Goal: Task Accomplishment & Management: Use online tool/utility

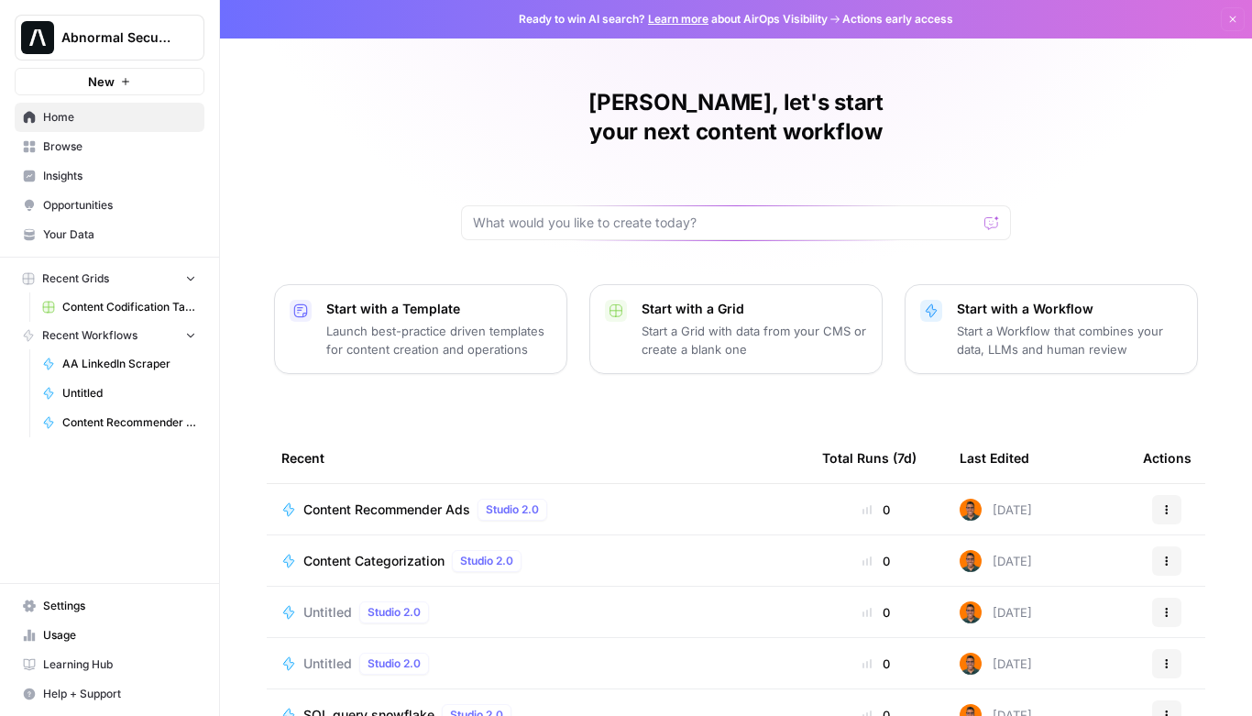
click at [100, 89] on span "New" at bounding box center [101, 81] width 27 height 18
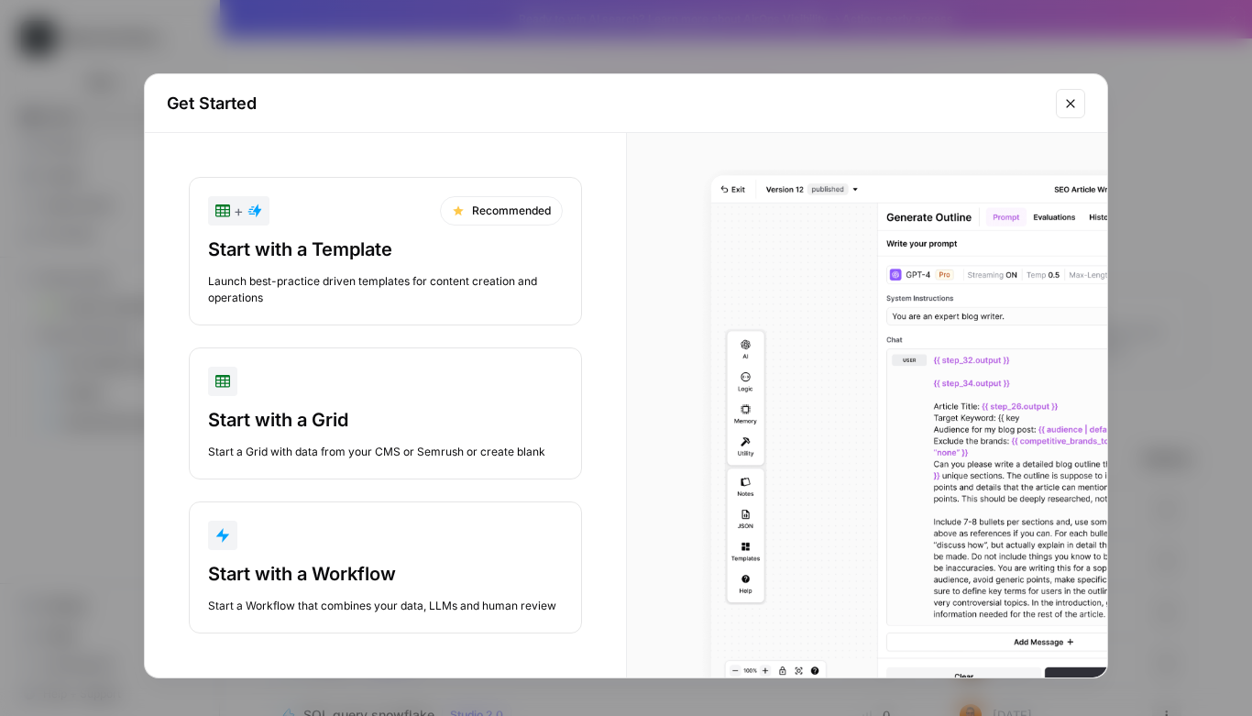
click at [385, 539] on div "button" at bounding box center [385, 535] width 355 height 29
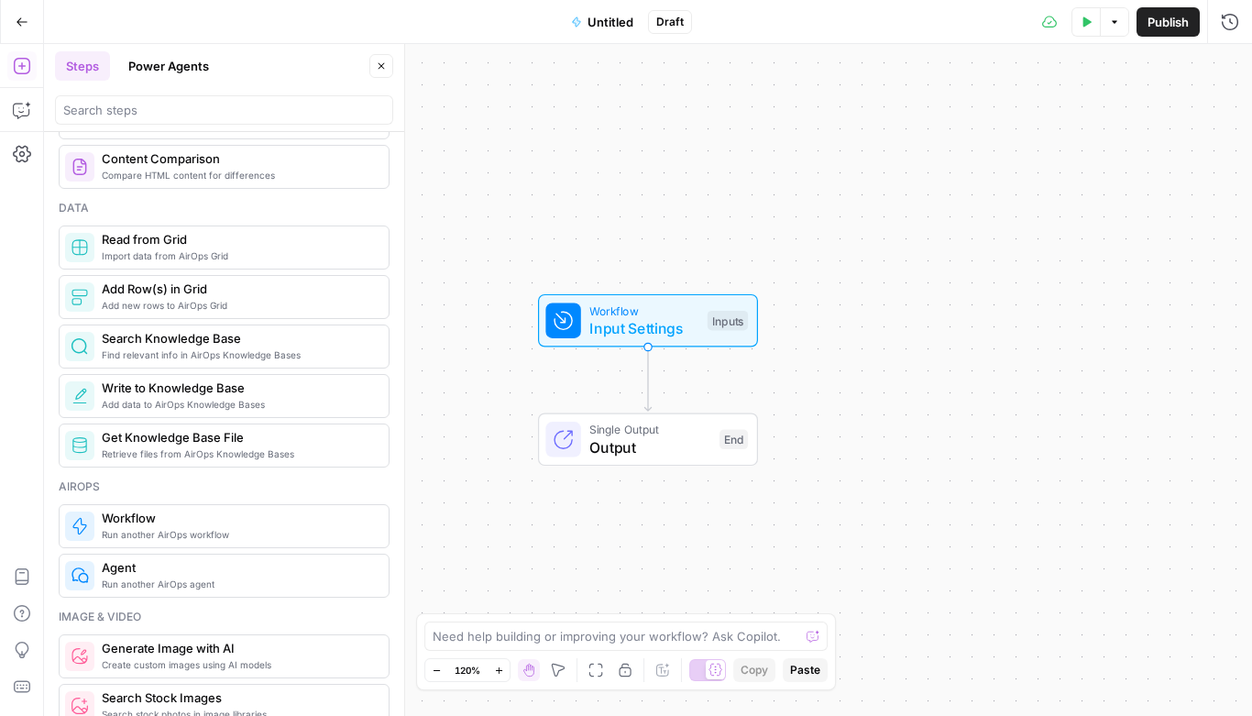
scroll to position [762, 0]
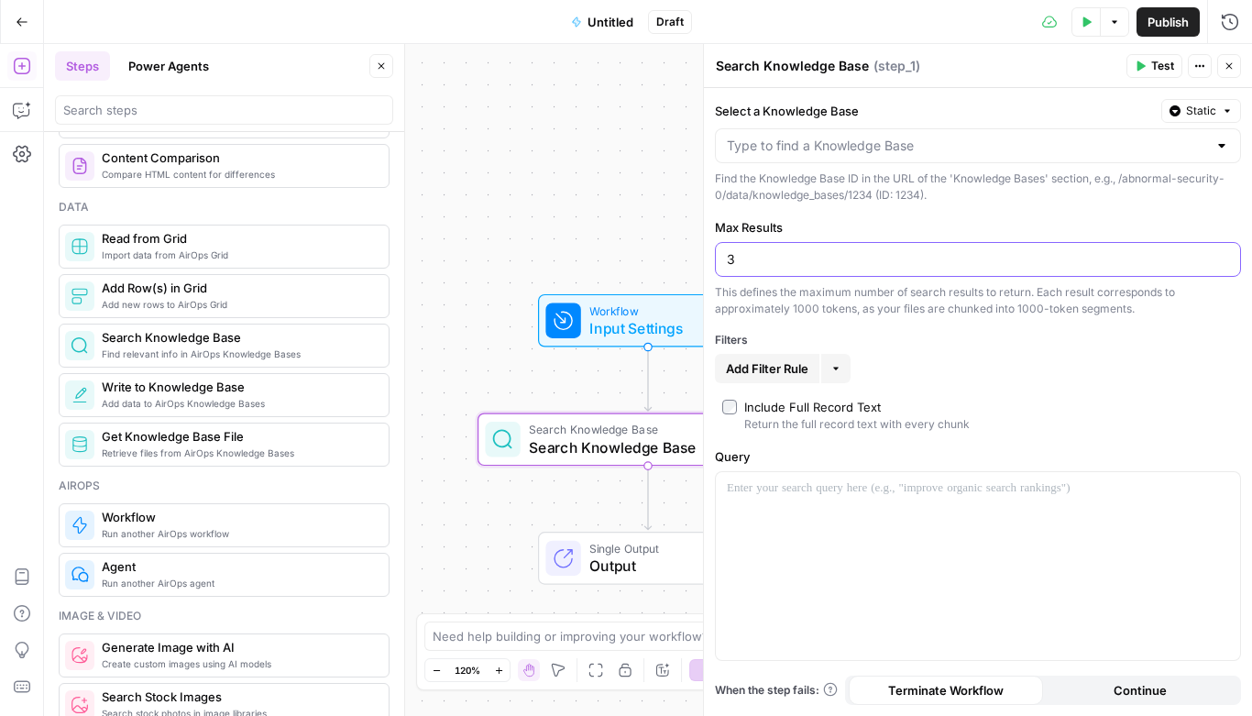
click at [1025, 263] on input "3" at bounding box center [978, 259] width 502 height 18
drag, startPoint x: 897, startPoint y: 263, endPoint x: 668, endPoint y: 254, distance: 229.3
click at [668, 254] on body "Abnormal Security New Home Browse Insights Opportunities Your Data Recent Grids…" at bounding box center [626, 358] width 1252 height 716
type input "10"
click at [795, 370] on span "Add Filter Rule" at bounding box center [767, 368] width 82 height 18
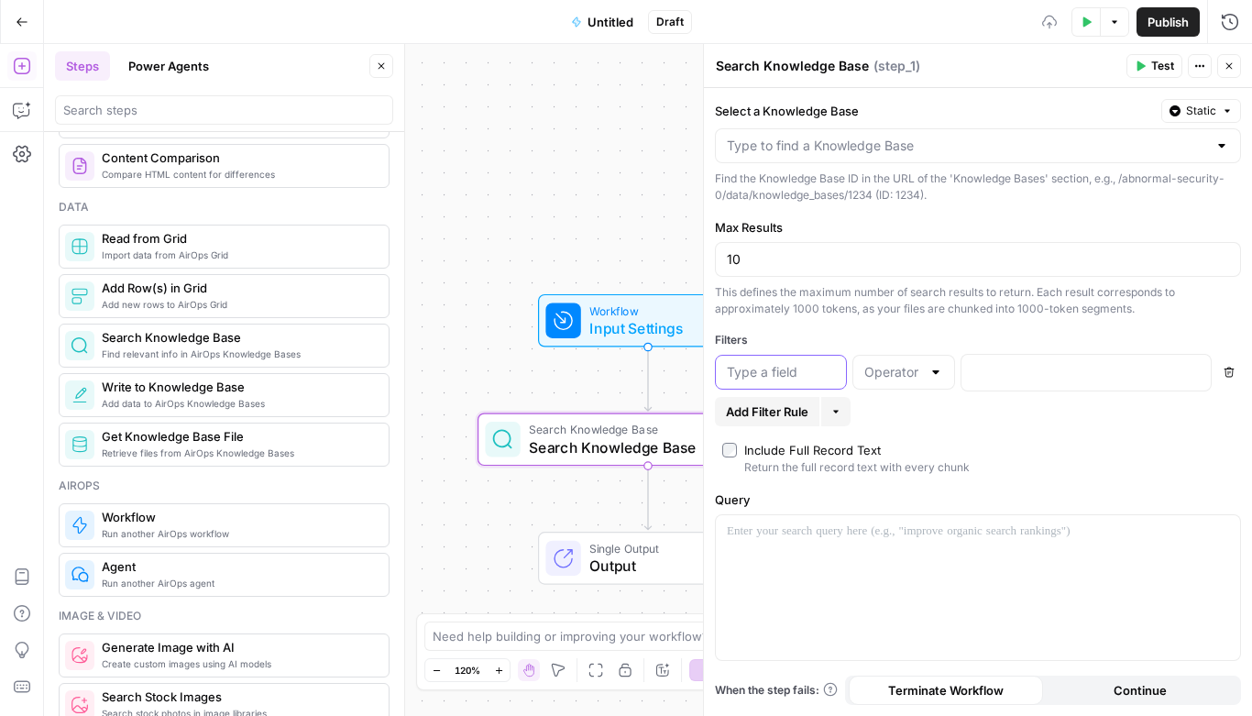
click at [788, 368] on input "text" at bounding box center [781, 372] width 108 height 18
click at [947, 378] on div at bounding box center [903, 372] width 103 height 35
click at [751, 374] on input "text" at bounding box center [781, 372] width 108 height 18
click at [867, 339] on div "Filters" at bounding box center [978, 340] width 526 height 16
click at [829, 148] on input "Select a Knowledge Base" at bounding box center [967, 146] width 480 height 18
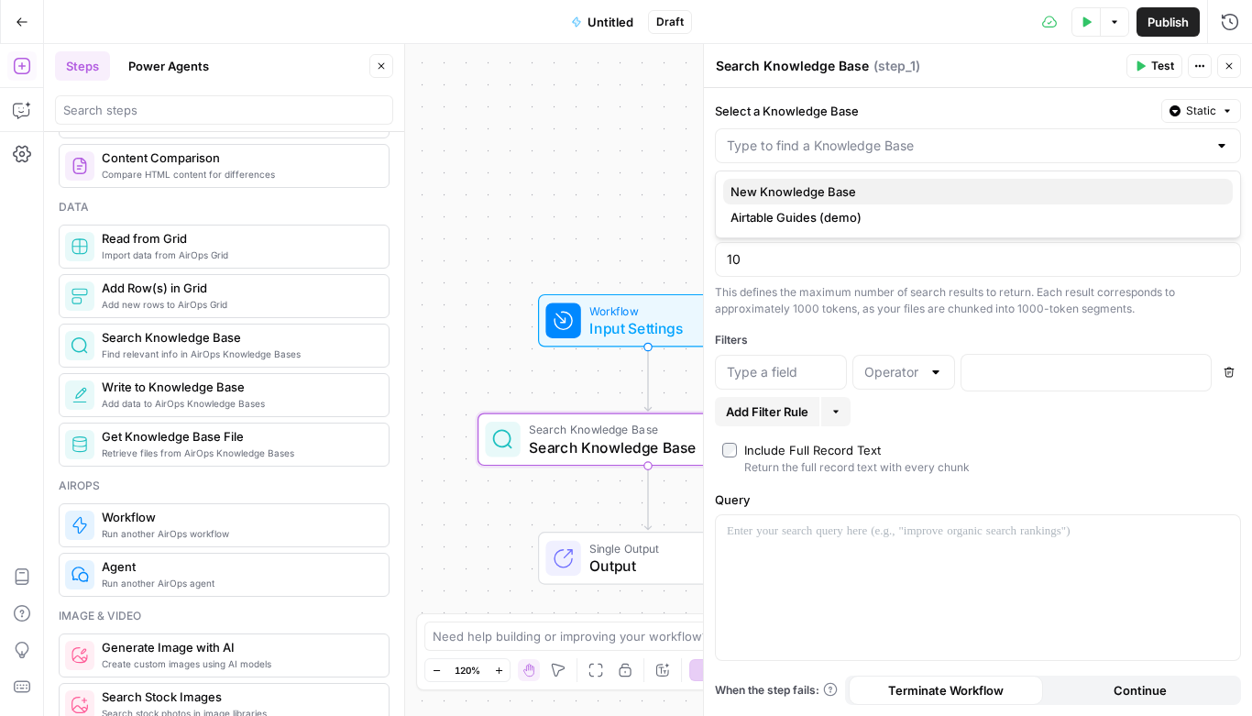
click at [789, 191] on span "New Knowledge Base" at bounding box center [974, 191] width 488 height 18
type input "New Knowledge Base"
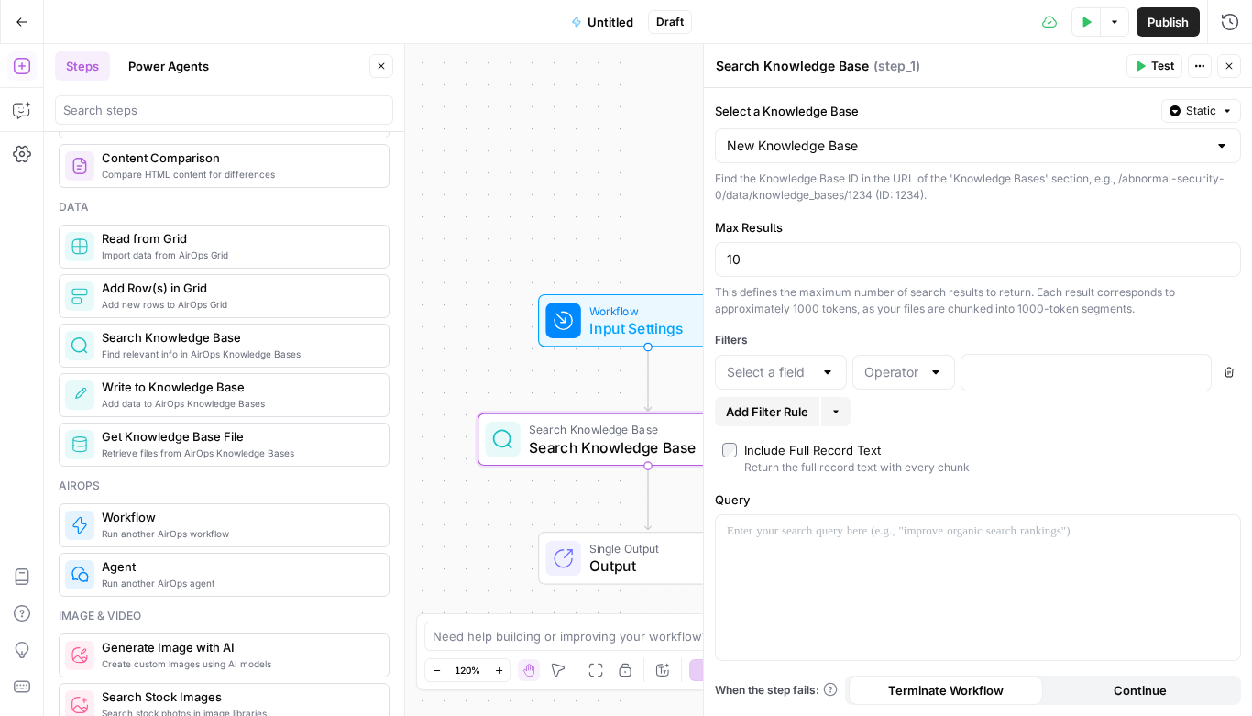
click at [813, 359] on div at bounding box center [781, 372] width 132 height 35
click at [931, 557] on div at bounding box center [978, 587] width 524 height 145
click at [1223, 62] on icon "button" at bounding box center [1228, 65] width 11 height 11
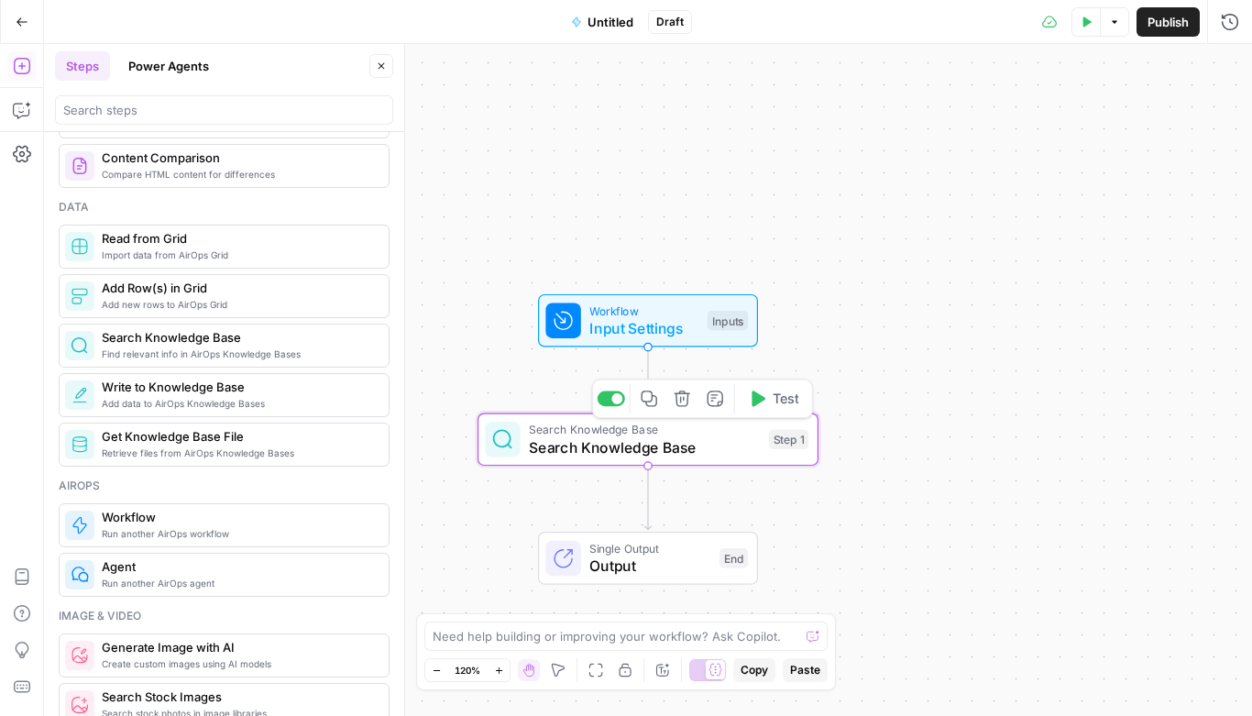
click at [680, 402] on icon "button" at bounding box center [682, 398] width 16 height 16
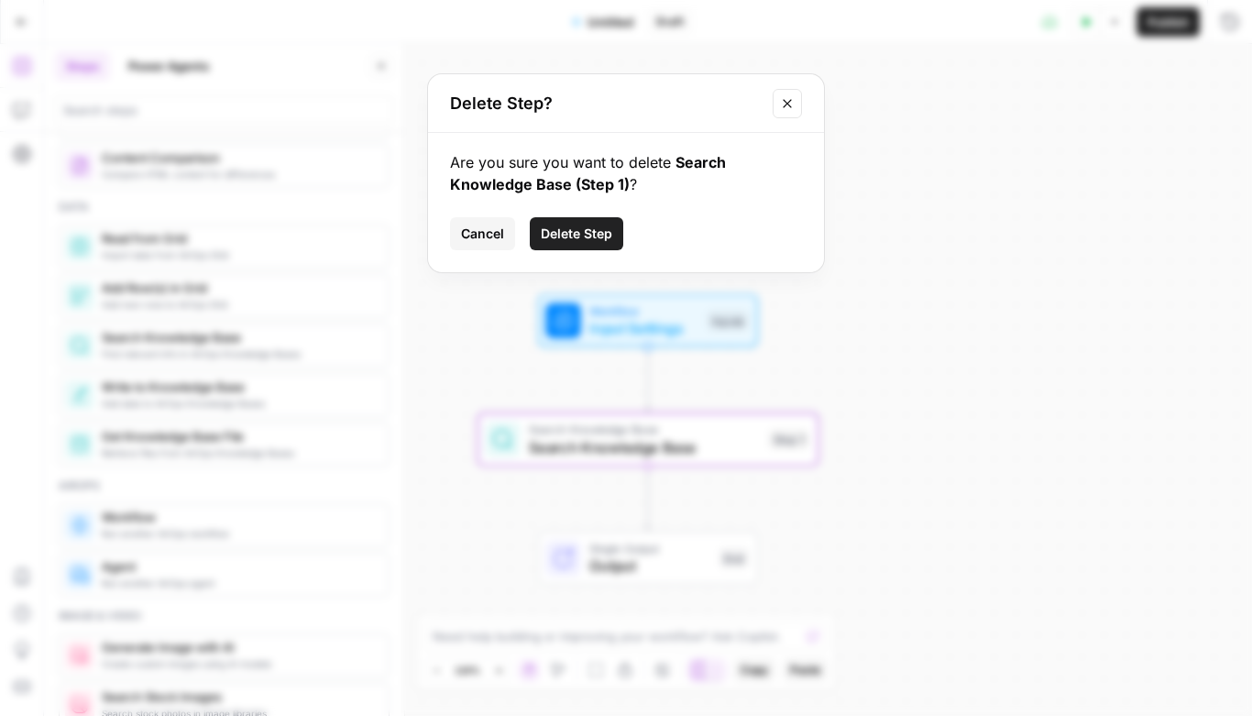
click at [570, 238] on span "Delete Step" at bounding box center [576, 234] width 71 height 18
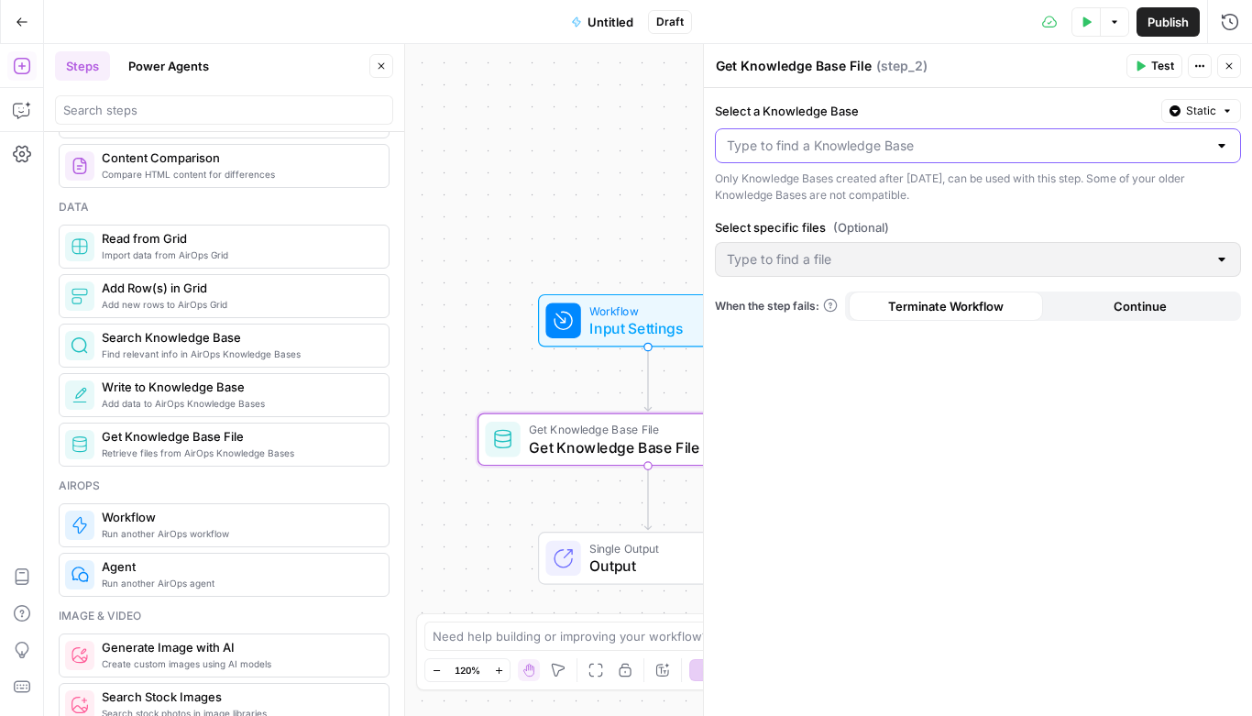
click at [882, 148] on input "Select a Knowledge Base" at bounding box center [967, 146] width 480 height 18
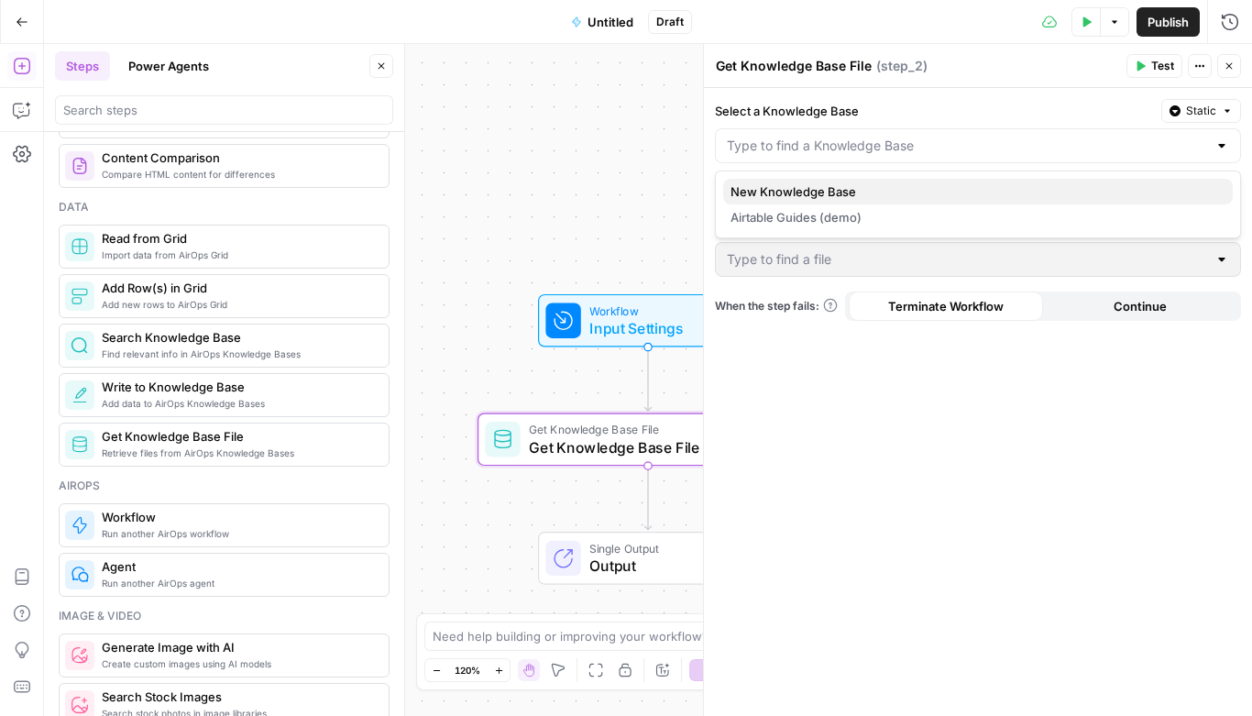
click at [804, 190] on span "New Knowledge Base" at bounding box center [974, 191] width 488 height 18
type input "New Knowledge Base"
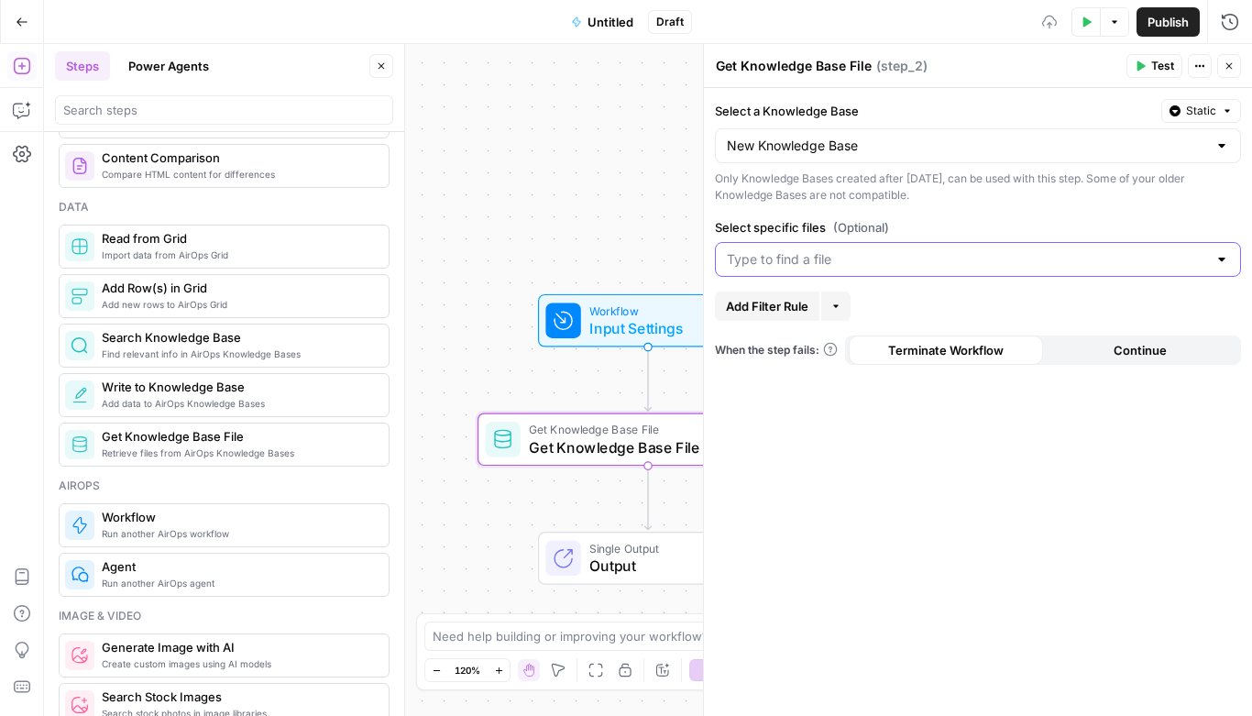
click at [832, 263] on input "Select specific files (Optional)" at bounding box center [967, 259] width 480 height 18
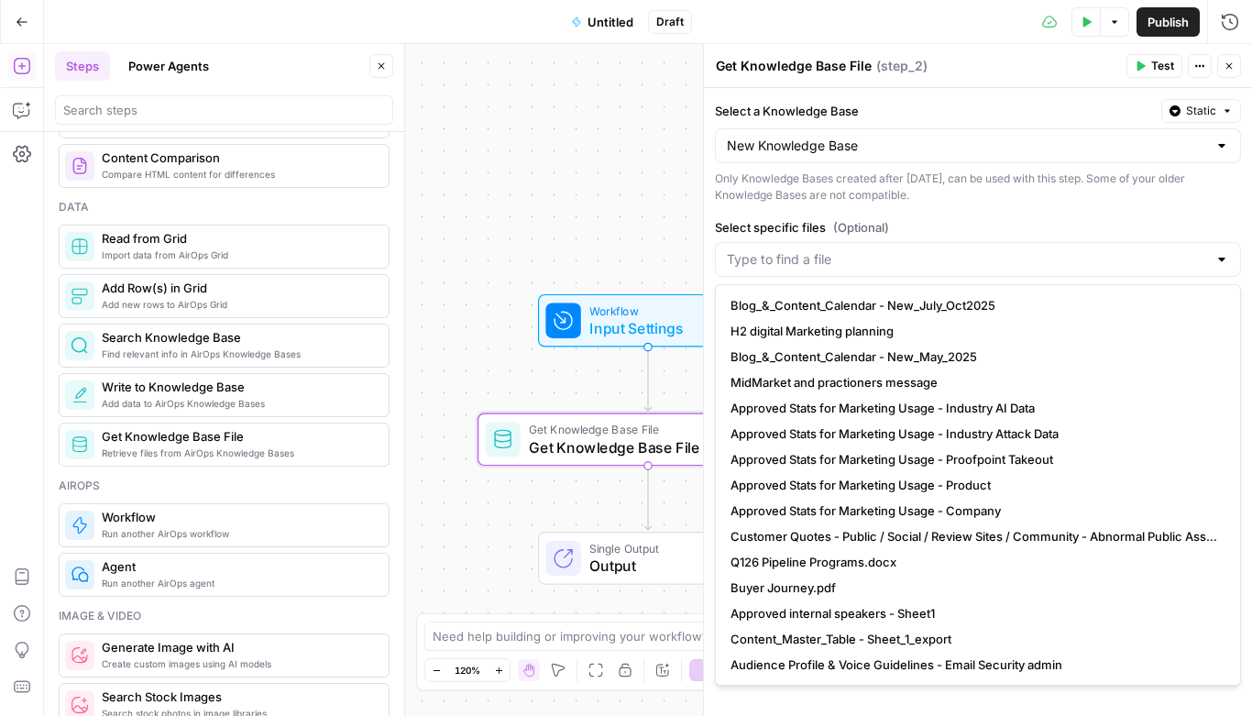
click at [585, 155] on div "Workflow Input Settings Inputs Get Knowledge Base File Get Knowledge Base File …" at bounding box center [648, 380] width 1208 height 672
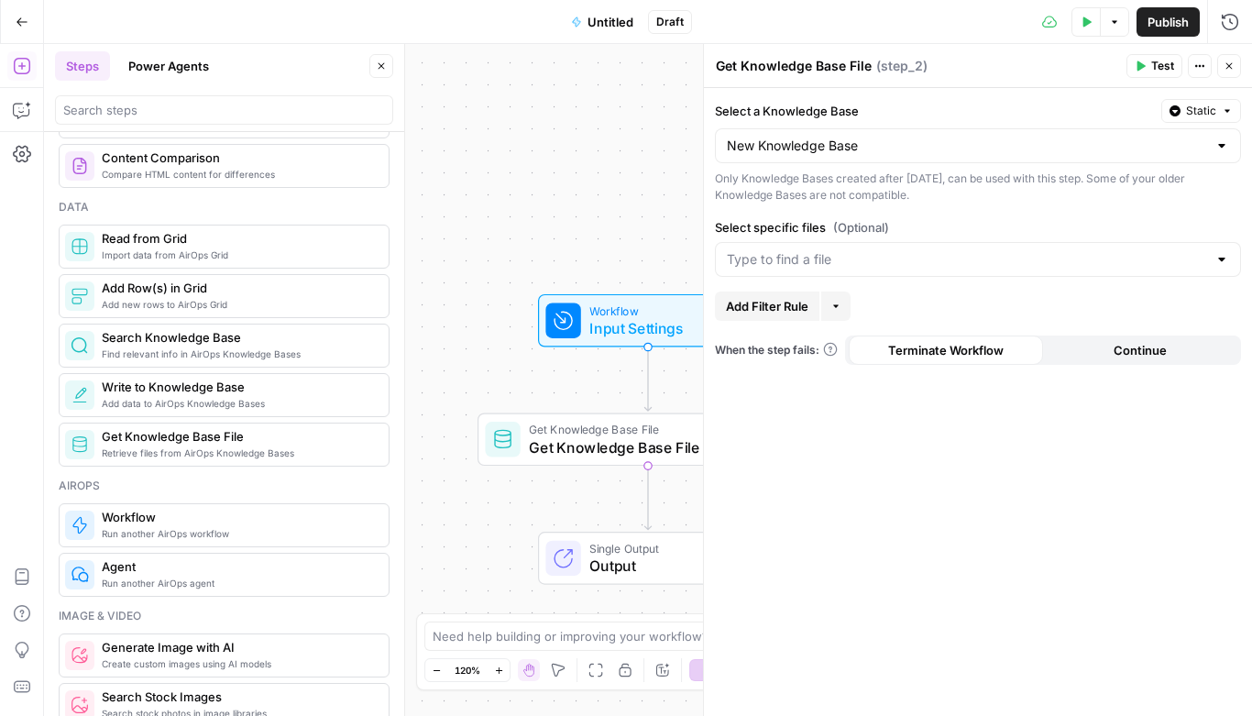
click at [604, 22] on span "Untitled" at bounding box center [610, 22] width 46 height 18
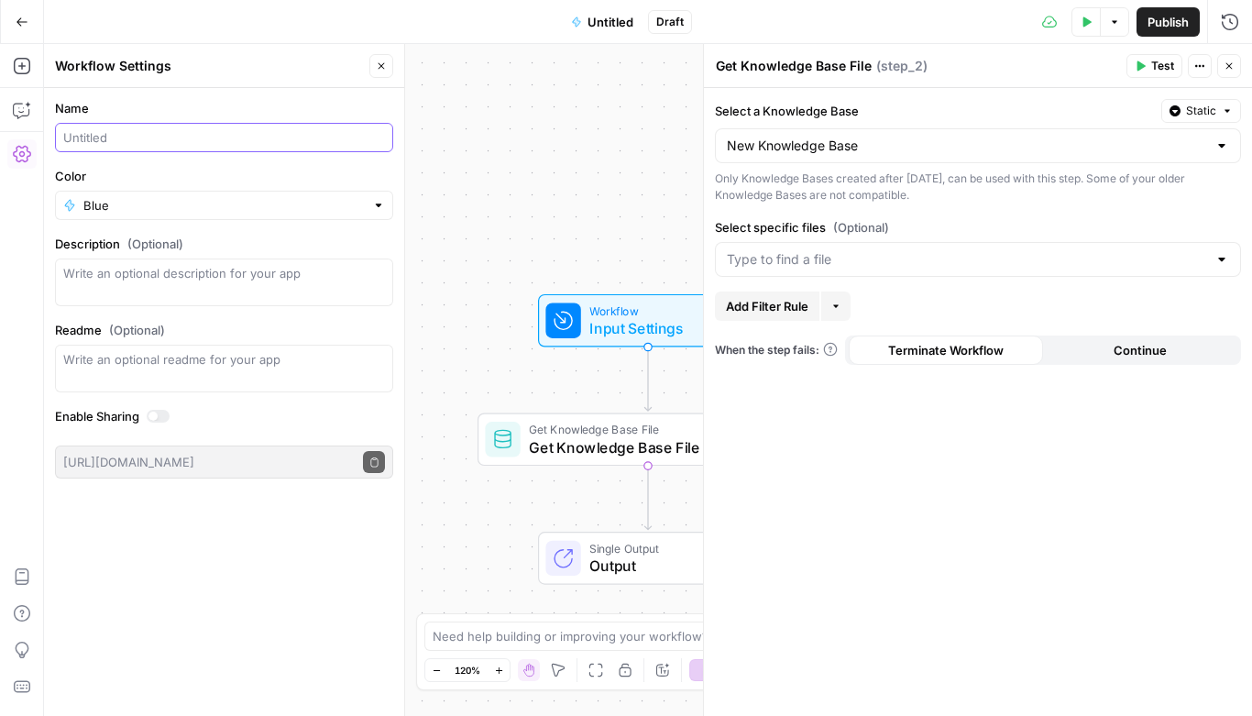
click at [124, 139] on input "Name" at bounding box center [224, 137] width 322 height 18
type input "A"
type input "R"
type input "Retrieve new content"
click at [471, 117] on div "Workflow Input Settings Inputs Get Knowledge Base File Get Knowledge Base File …" at bounding box center [648, 380] width 1208 height 672
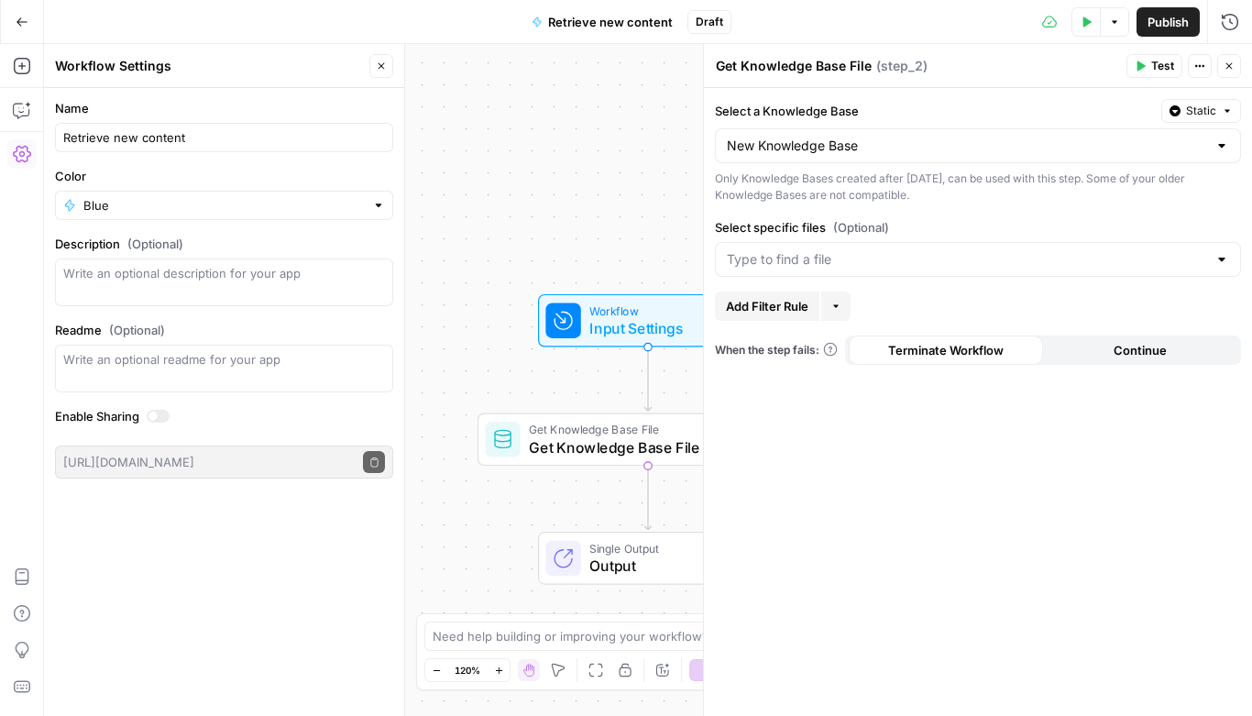
click at [380, 208] on div at bounding box center [378, 205] width 13 height 18
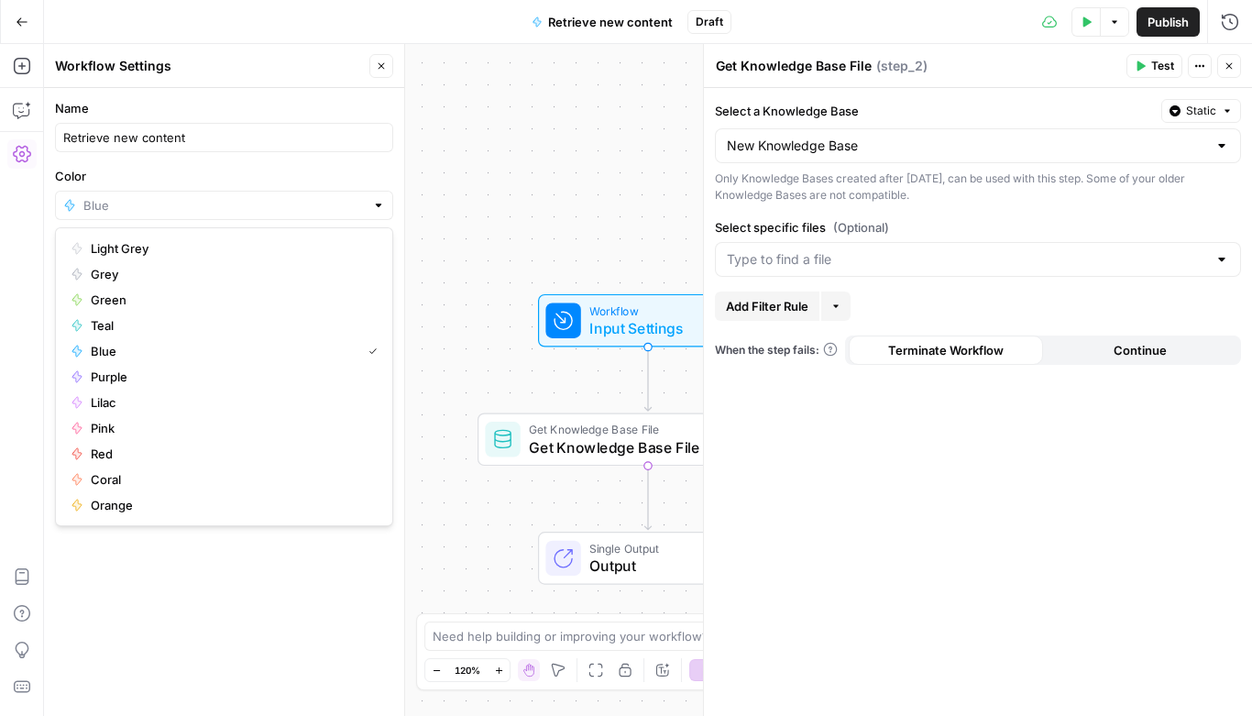
click at [380, 208] on div at bounding box center [378, 205] width 13 height 18
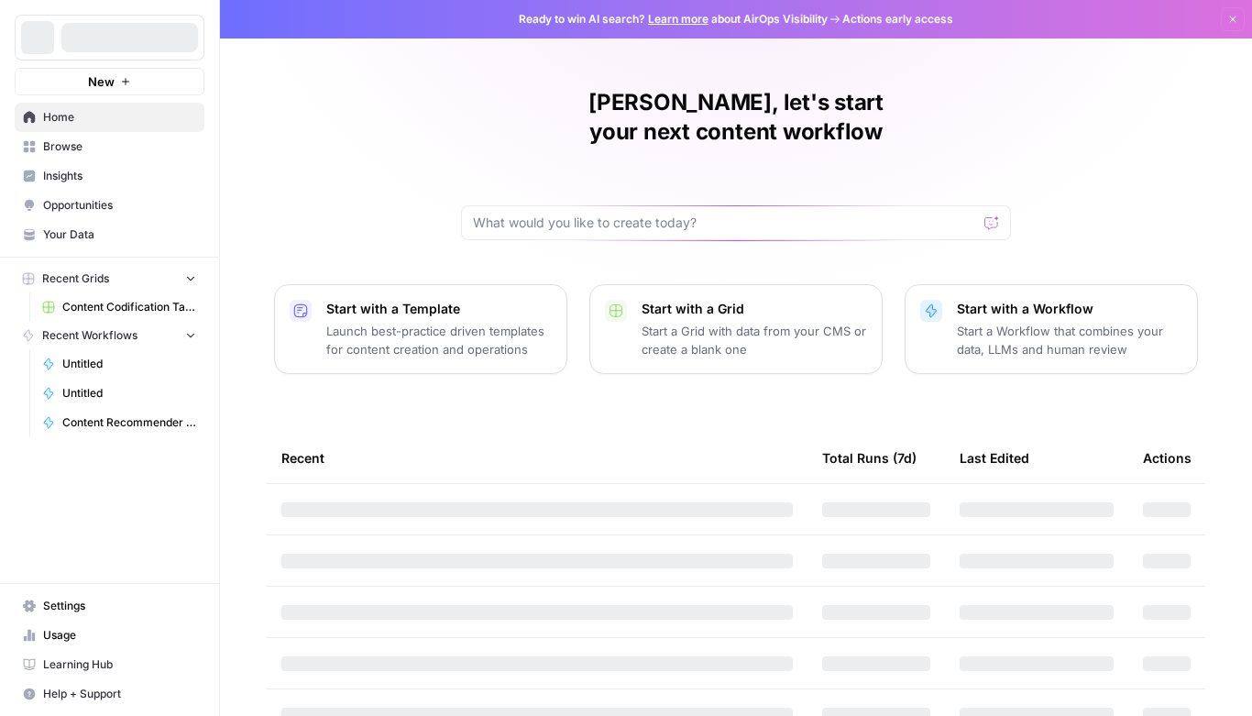
click at [69, 235] on span "Your Data" at bounding box center [119, 234] width 153 height 16
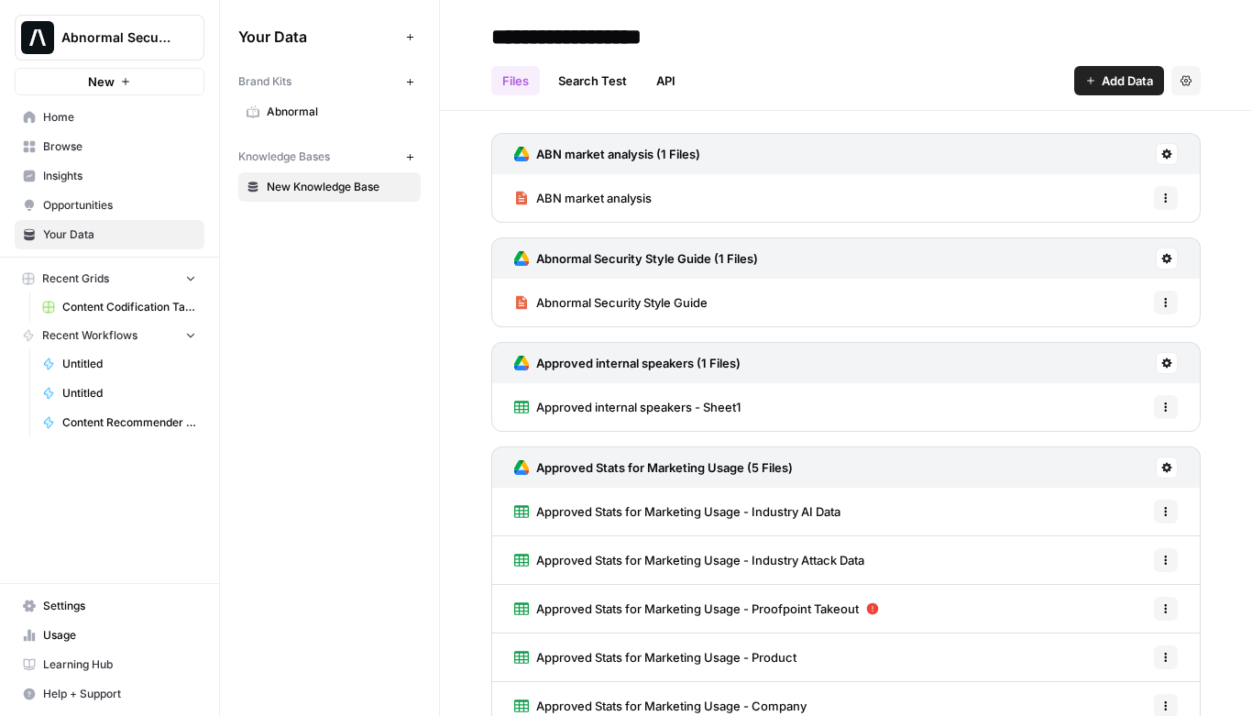
click at [1105, 82] on span "Add Data" at bounding box center [1127, 80] width 51 height 18
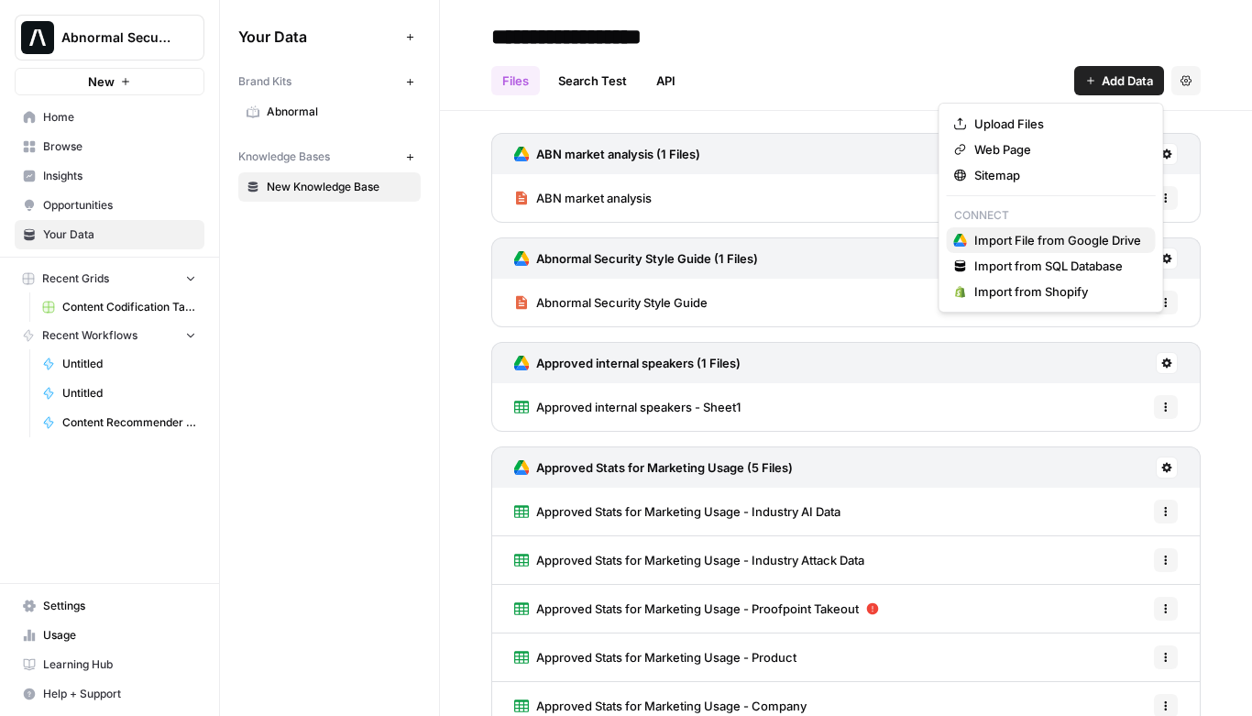
click at [1019, 236] on span "Import File from Google Drive" at bounding box center [1057, 240] width 167 height 18
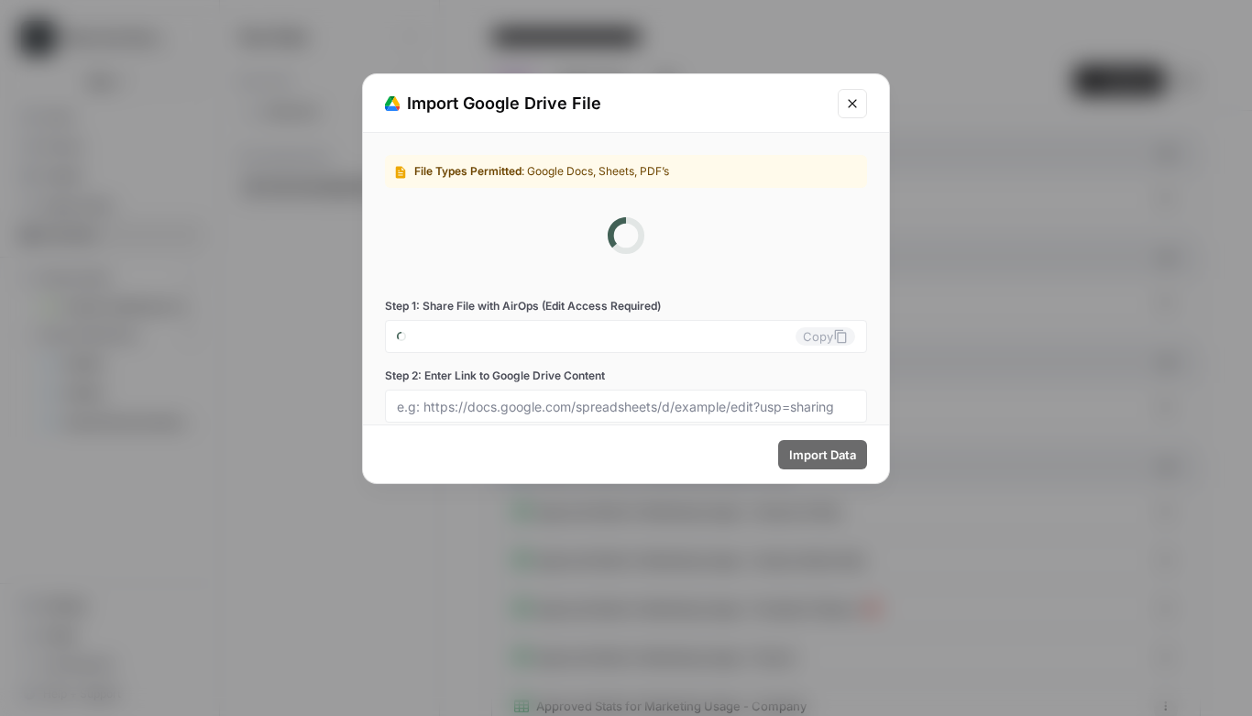
type input "[EMAIL_ADDRESS][DOMAIN_NAME]"
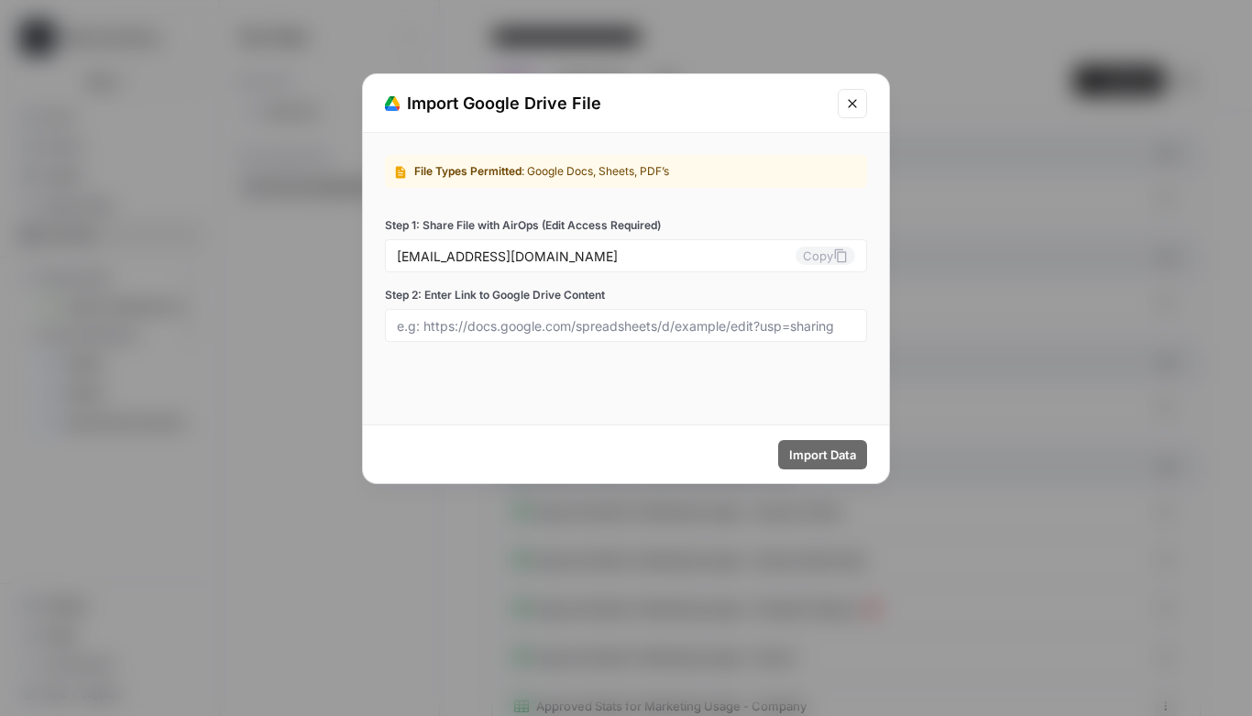
click at [524, 336] on div at bounding box center [626, 325] width 482 height 33
click at [506, 328] on input "Step 2: Enter Link to Google Drive Content" at bounding box center [626, 325] width 458 height 16
paste input "[URL][DOMAIN_NAME]"
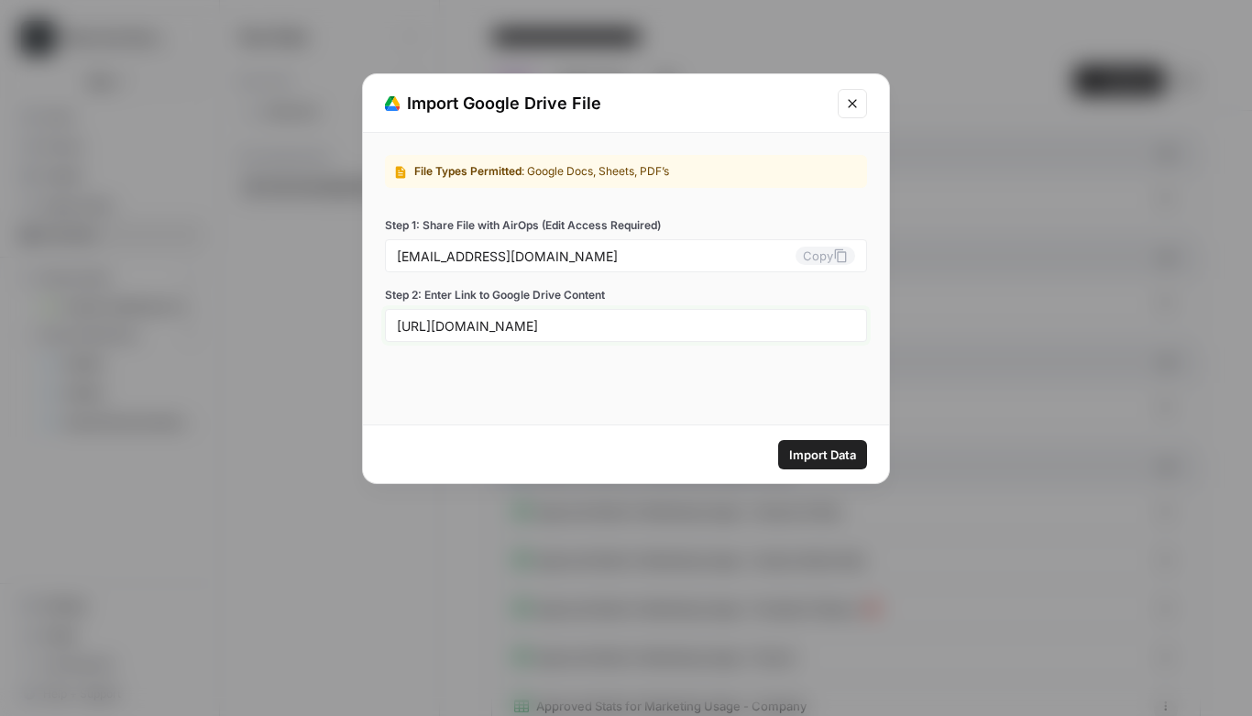
scroll to position [0, 348]
type input "[URL][DOMAIN_NAME]"
click at [805, 455] on span "Import Data" at bounding box center [822, 454] width 67 height 18
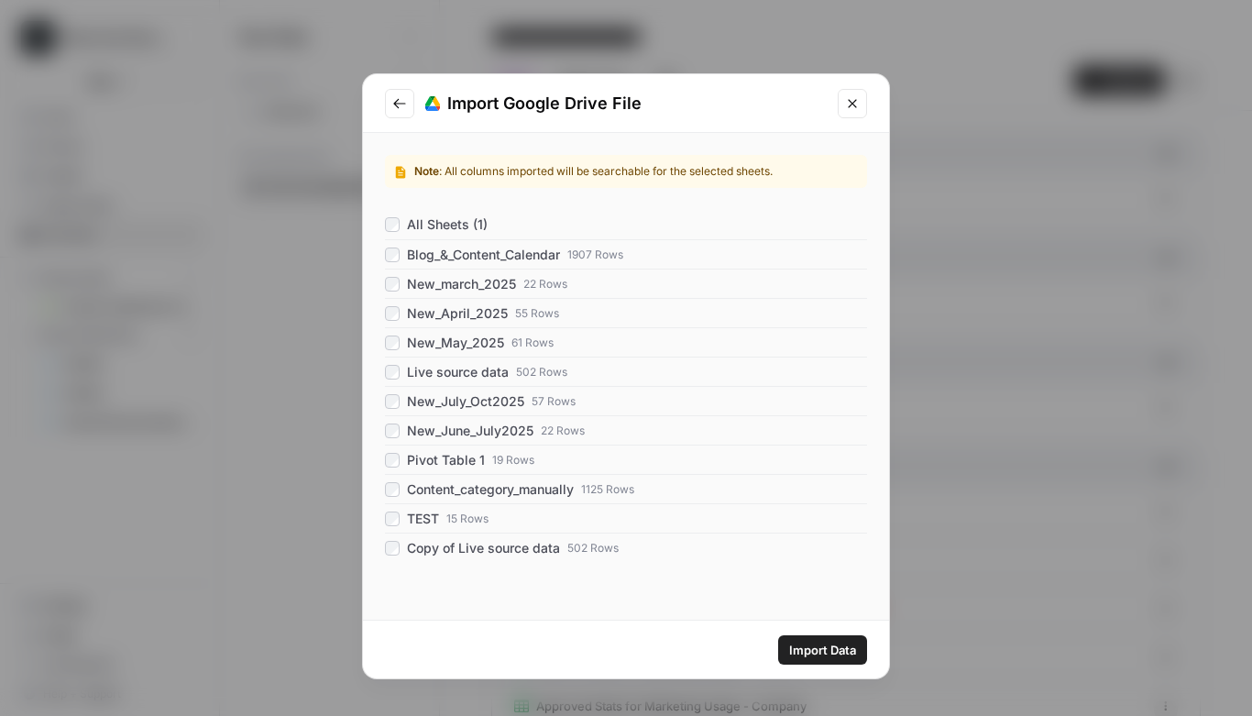
click at [789, 647] on span "Import Data" at bounding box center [822, 650] width 67 height 18
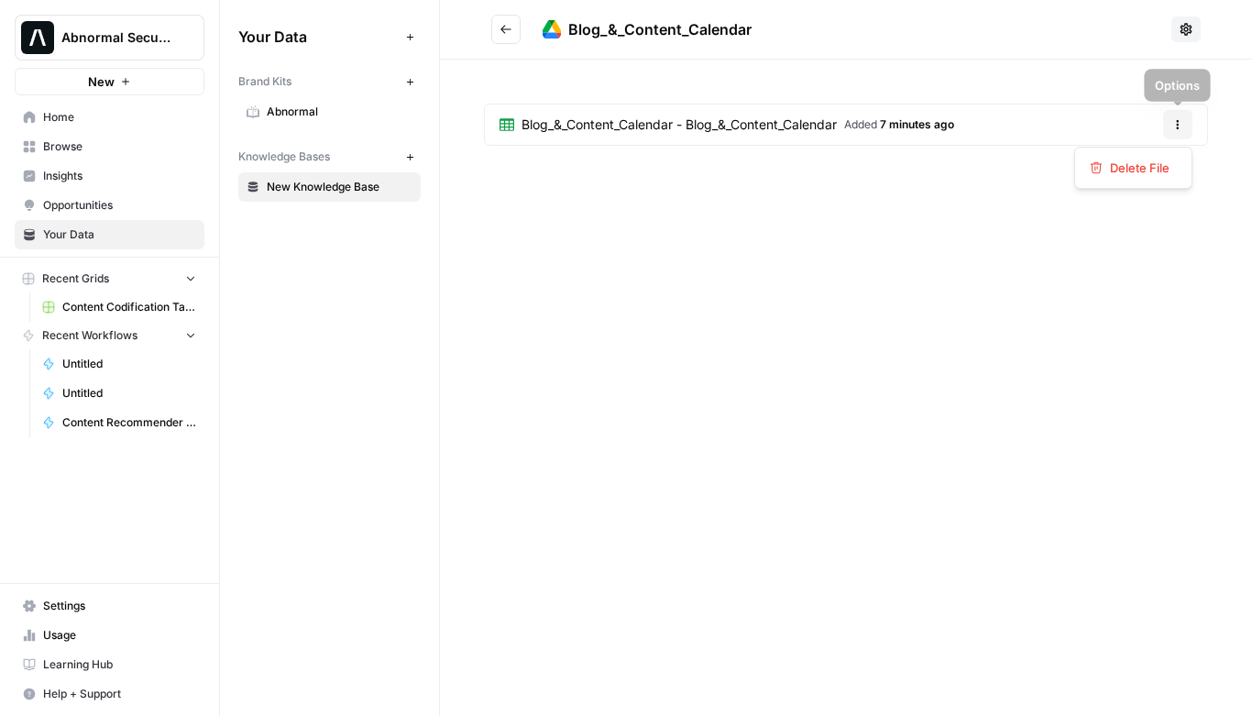
click at [1184, 125] on button "Options" at bounding box center [1177, 124] width 29 height 29
click at [1083, 129] on article "Blog_&_Content_Calendar - Blog_&_Content_Calendar Added 7 minutes ago Options" at bounding box center [846, 125] width 724 height 42
click at [866, 126] on span "Added 7 minutes ago" at bounding box center [899, 124] width 110 height 16
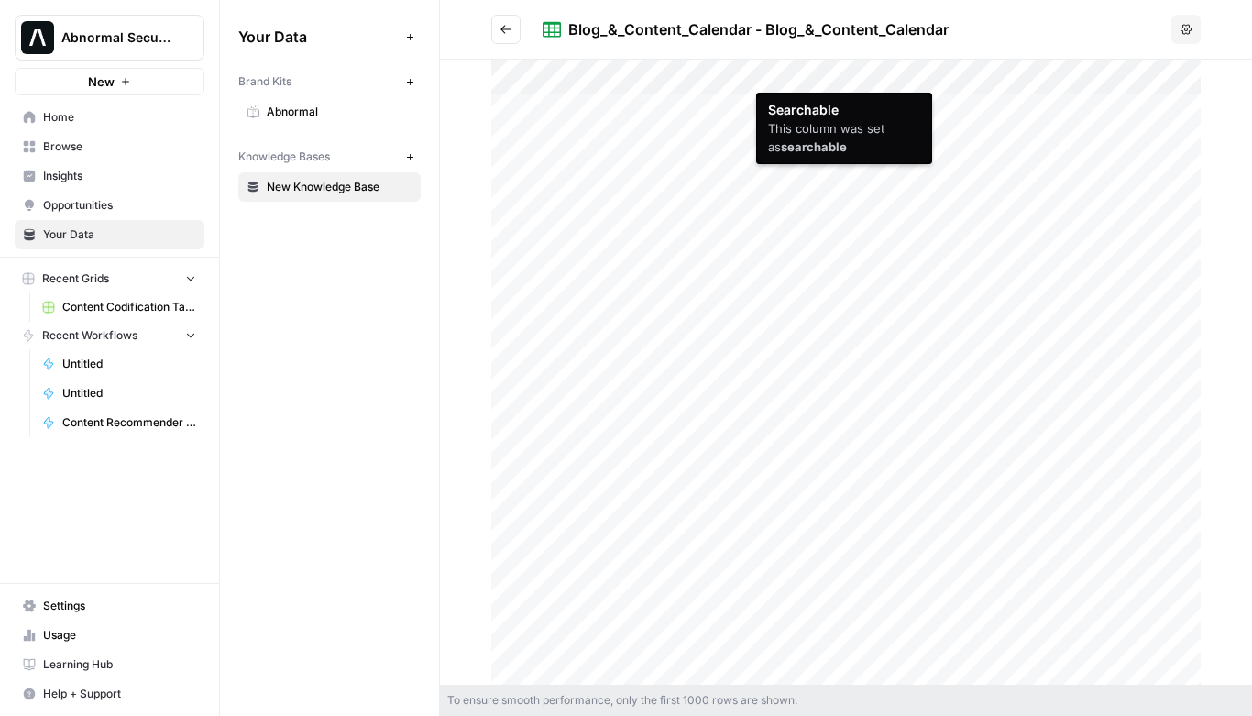
click at [829, 76] on div at bounding box center [845, 372] width 709 height 625
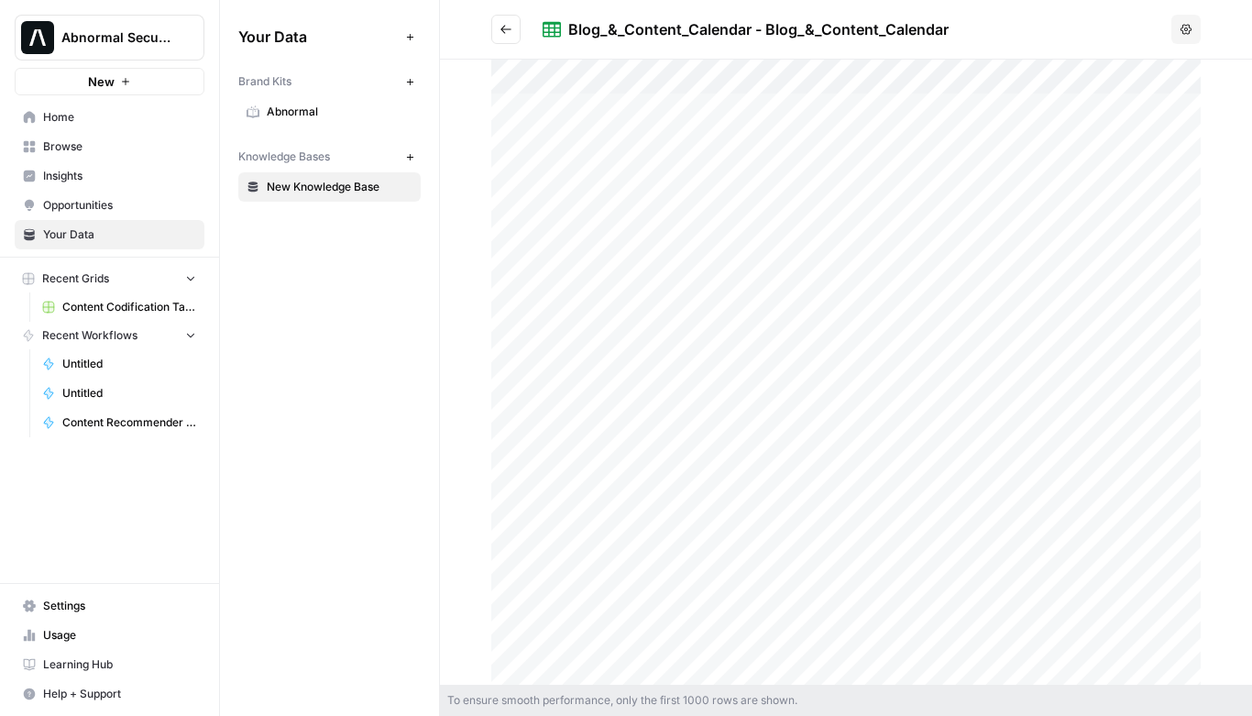
click at [1185, 34] on icon "button" at bounding box center [1185, 29] width 11 height 11
click at [384, 350] on div "Your Data Add Data Brand Kits New Abnormal Knowledge Bases New New Knowledge Ba…" at bounding box center [329, 358] width 219 height 716
click at [324, 181] on span "New Knowledge Base" at bounding box center [340, 187] width 146 height 16
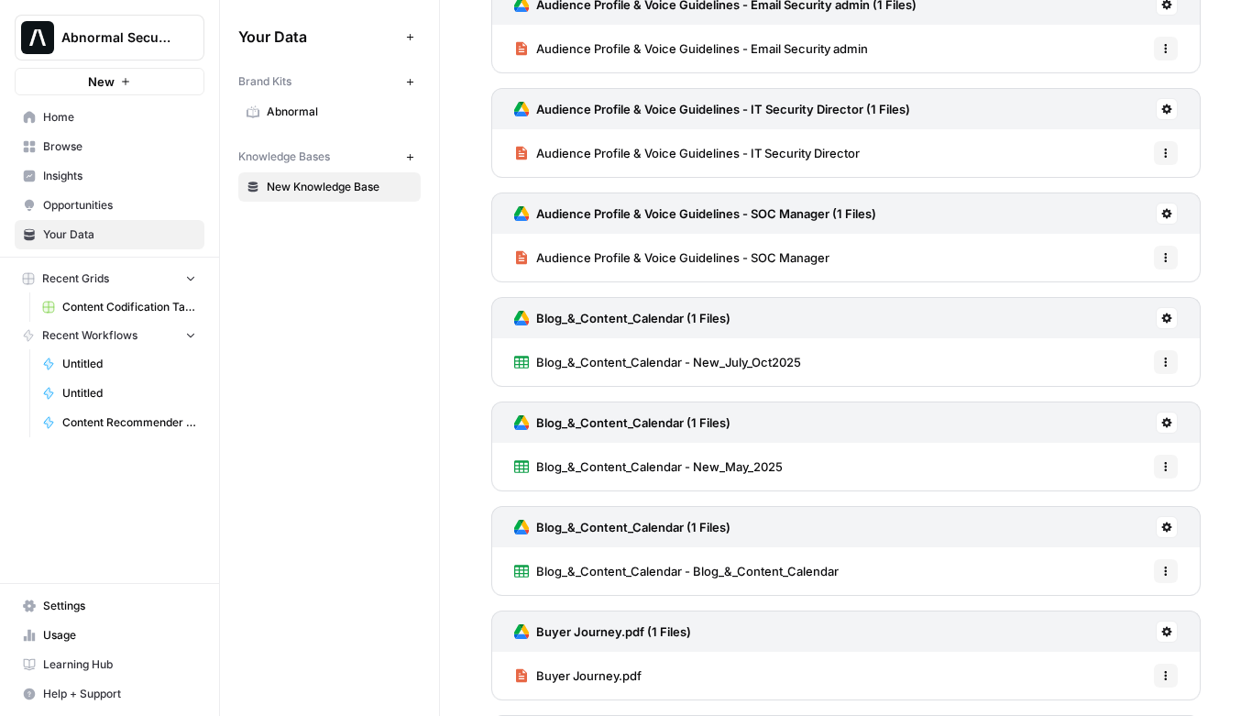
scroll to position [881, 0]
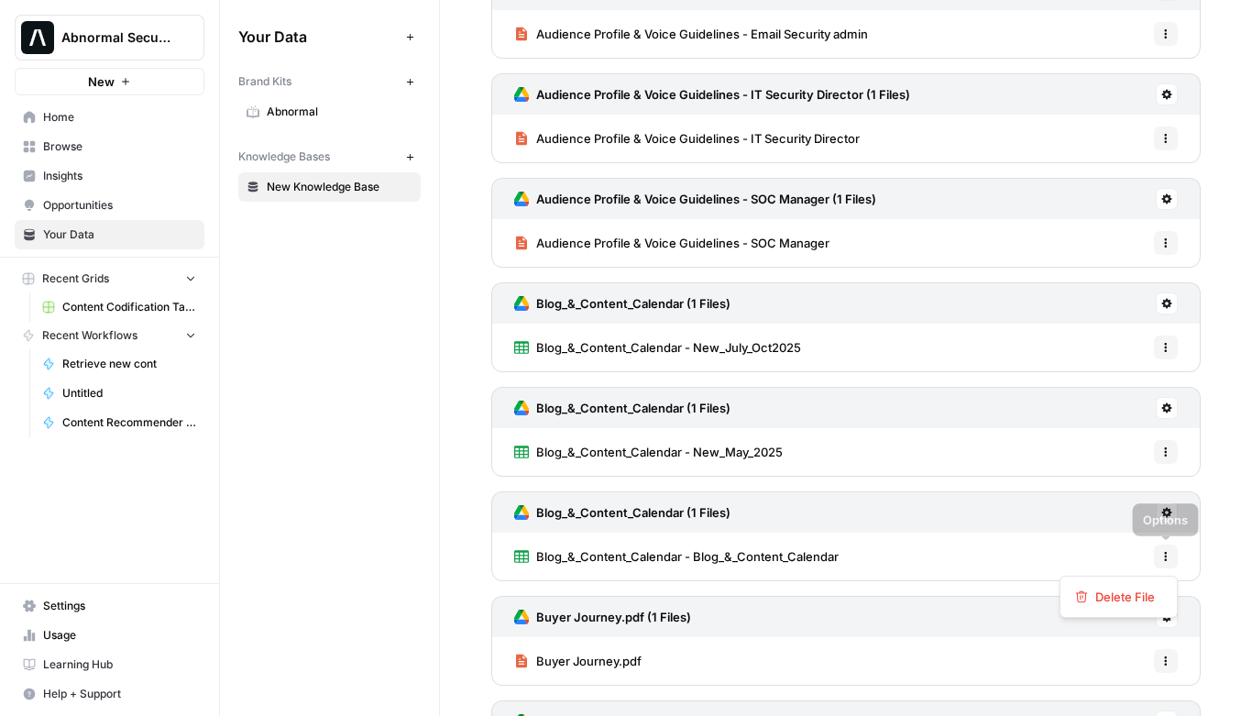
click at [1168, 557] on icon "button" at bounding box center [1165, 556] width 11 height 11
click at [1167, 512] on icon at bounding box center [1166, 512] width 11 height 11
click at [938, 563] on div "Blog_&_Content_Calendar - Blog_&_Content_Calendar Options" at bounding box center [845, 556] width 709 height 48
click at [1166, 561] on icon "button" at bounding box center [1165, 556] width 11 height 11
click at [1116, 599] on span "Delete File" at bounding box center [1125, 596] width 60 height 18
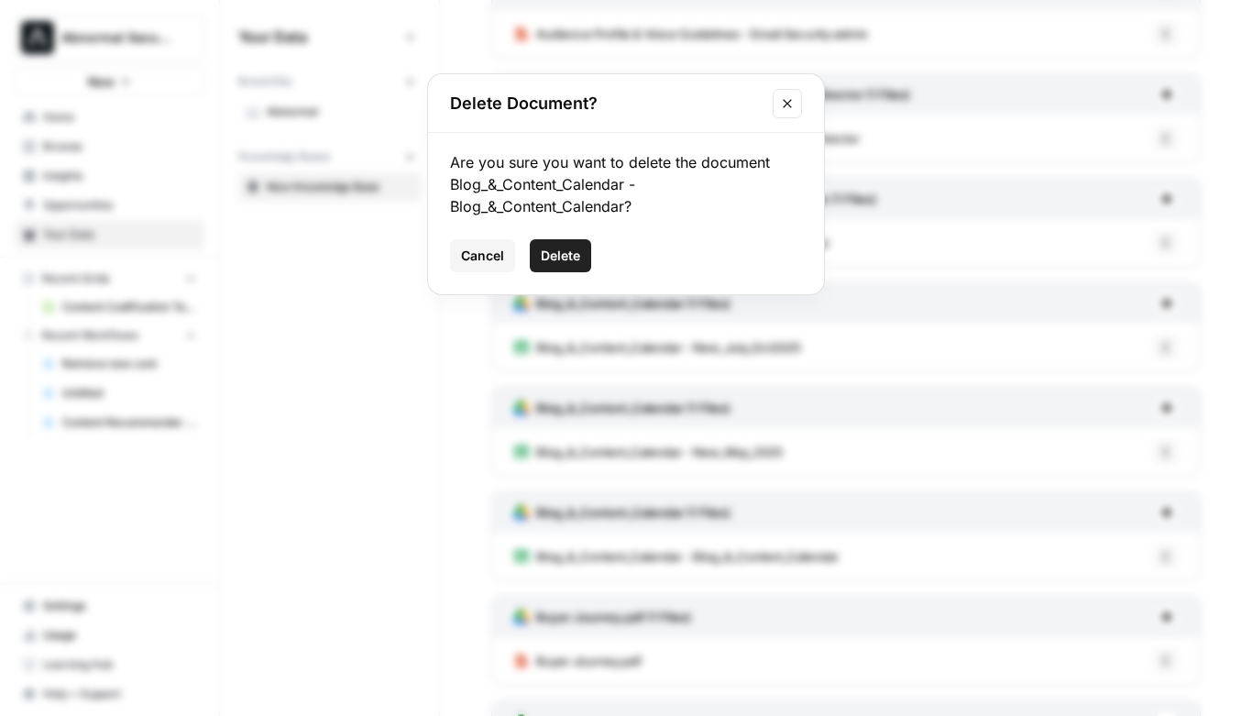
click at [561, 250] on span "Delete" at bounding box center [560, 256] width 39 height 18
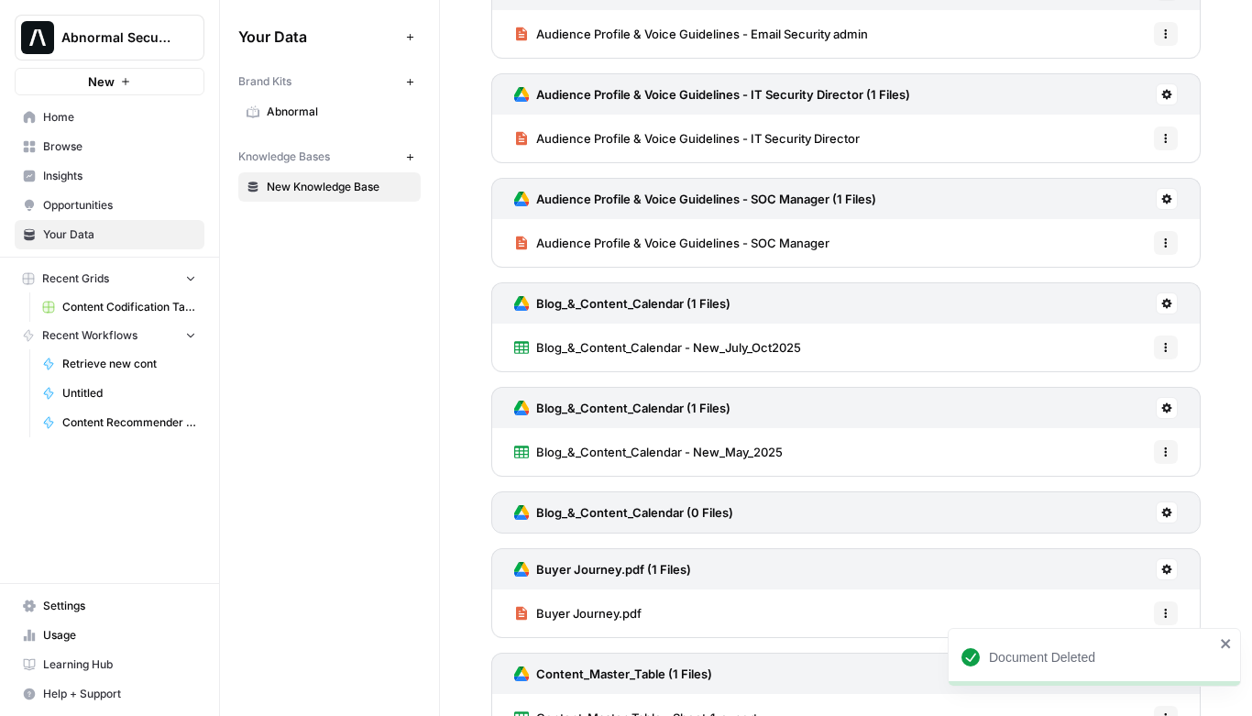
click at [1171, 513] on icon at bounding box center [1166, 512] width 11 height 11
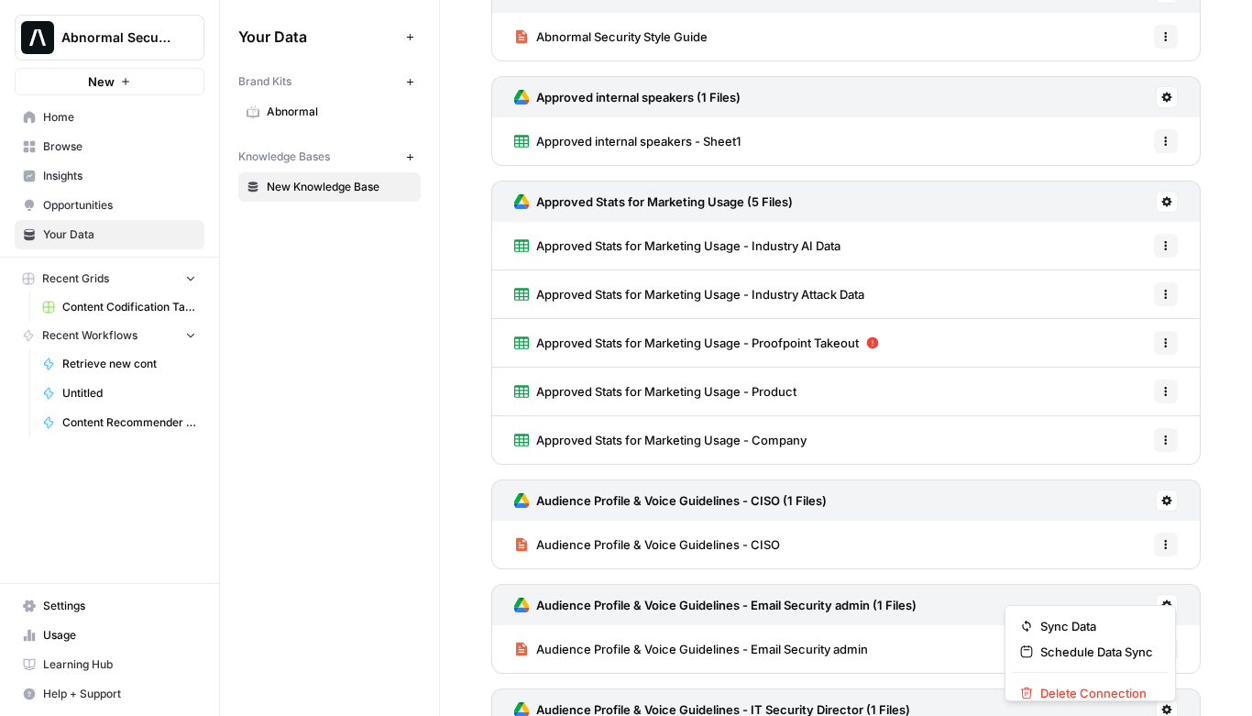
scroll to position [0, 0]
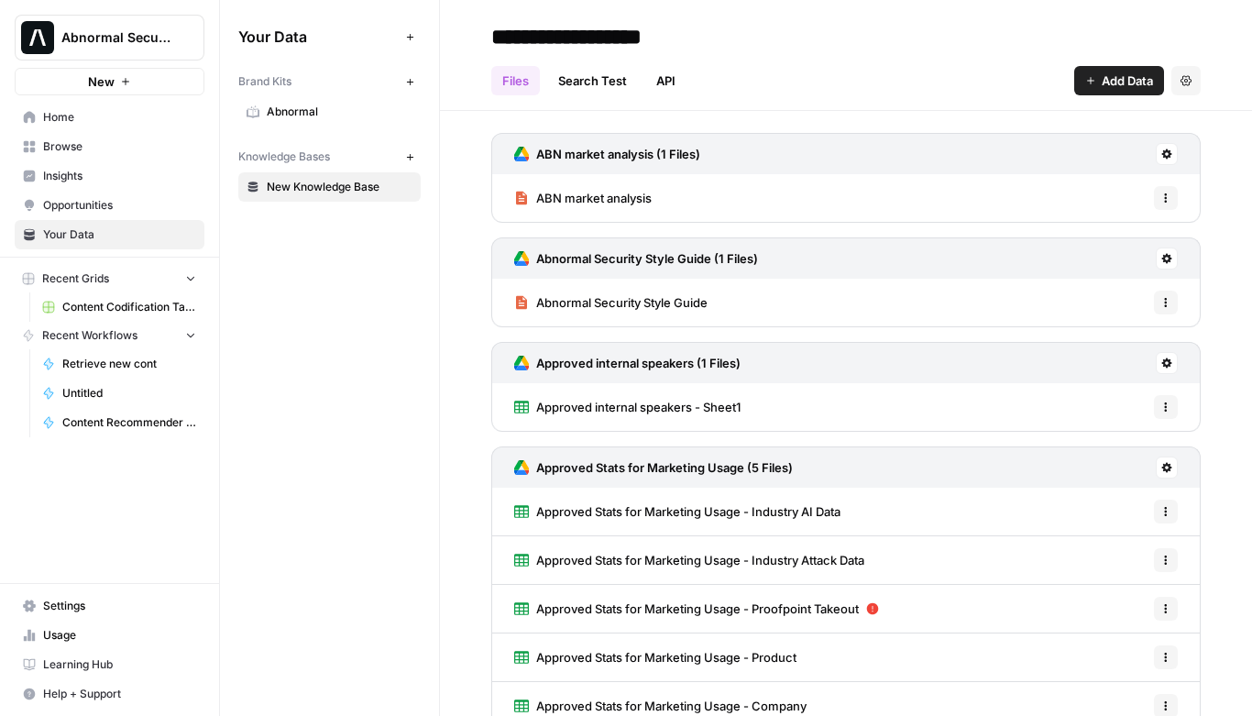
click at [1119, 74] on span "Add Data" at bounding box center [1127, 80] width 51 height 18
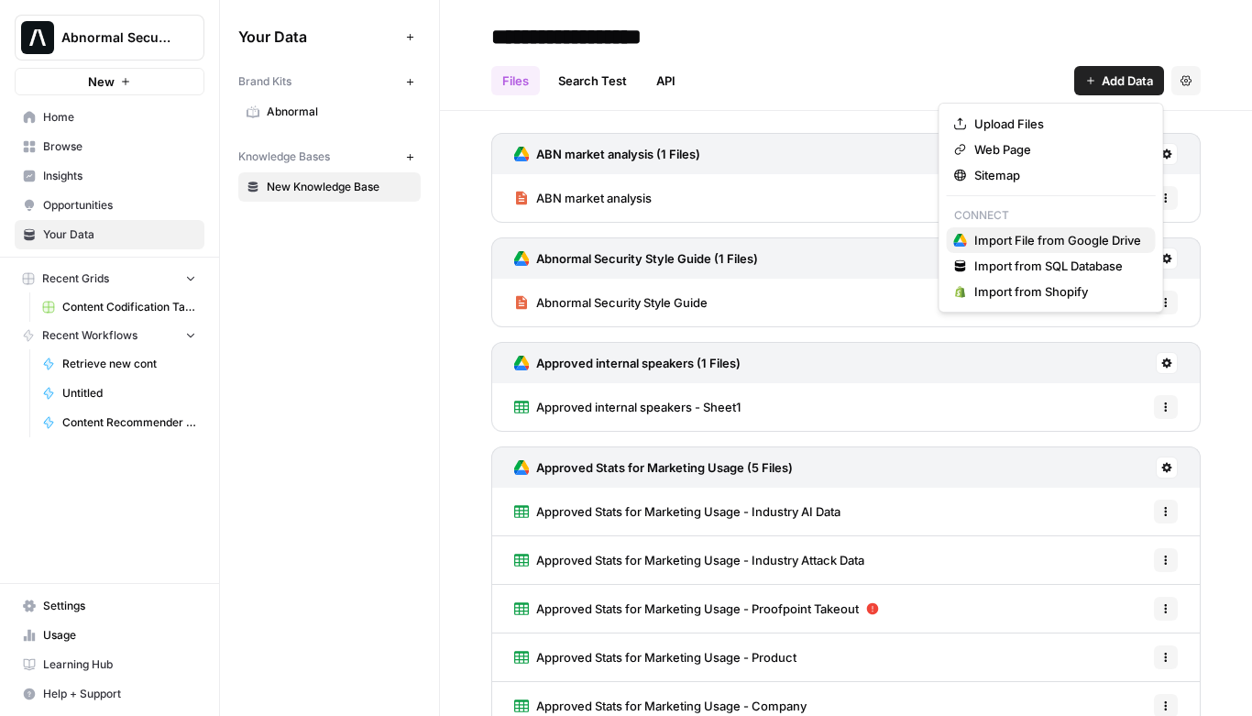
click at [1013, 237] on span "Import File from Google Drive" at bounding box center [1057, 240] width 167 height 18
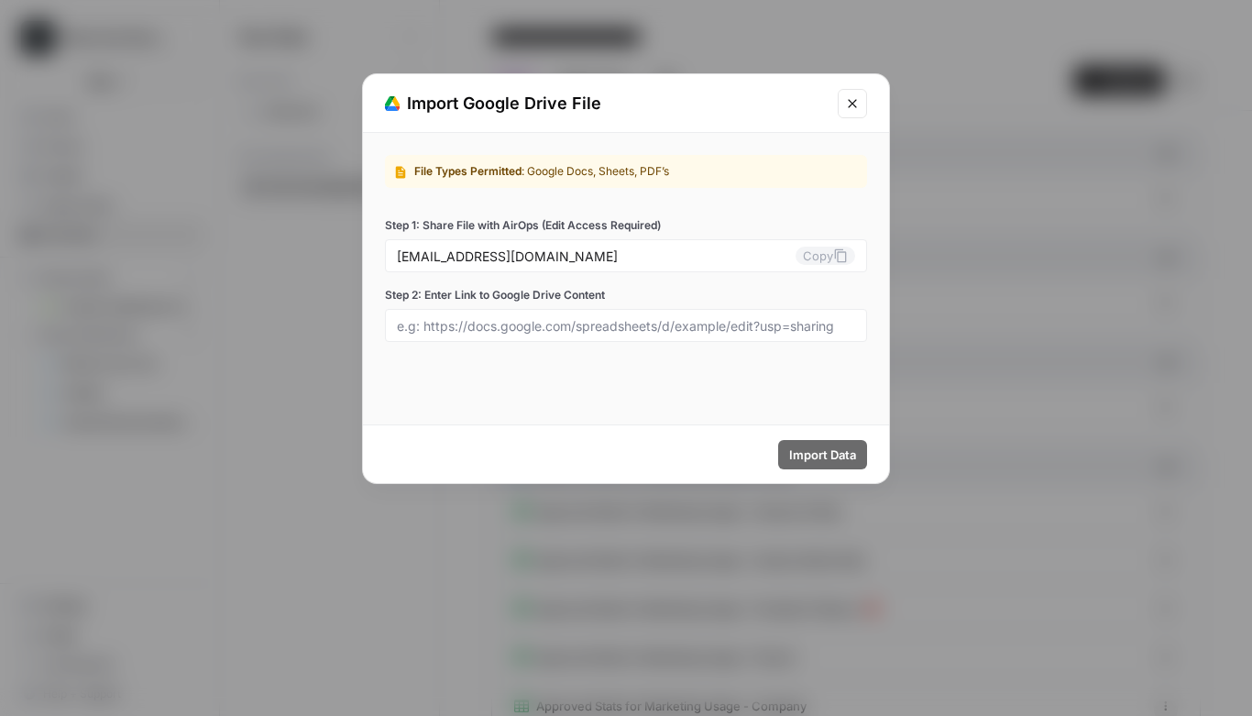
click at [595, 334] on div at bounding box center [626, 325] width 482 height 33
click at [524, 335] on div at bounding box center [626, 325] width 482 height 33
click at [485, 324] on input "Step 2: Enter Link to Google Drive Content" at bounding box center [626, 325] width 458 height 16
paste input "[URL][DOMAIN_NAME]"
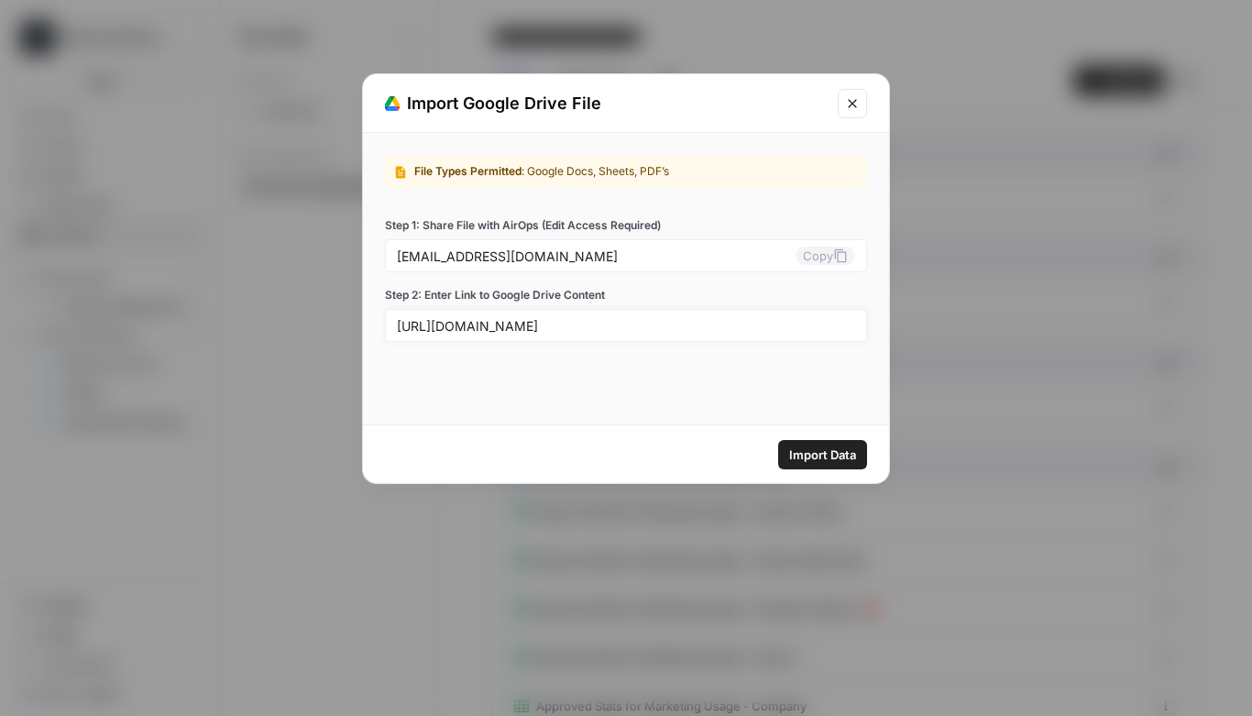
scroll to position [0, 348]
type input "[URL][DOMAIN_NAME]"
click at [790, 457] on span "Import Data" at bounding box center [822, 454] width 67 height 18
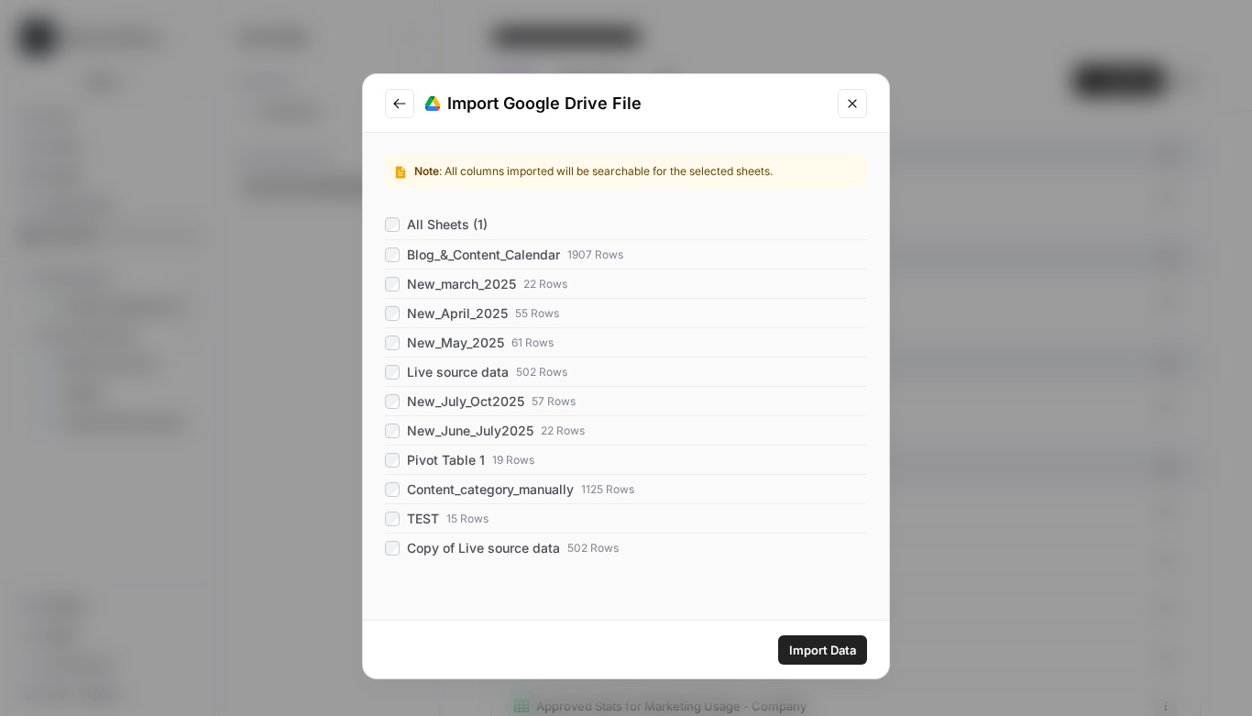
click at [835, 643] on span "Import Data" at bounding box center [822, 650] width 67 height 18
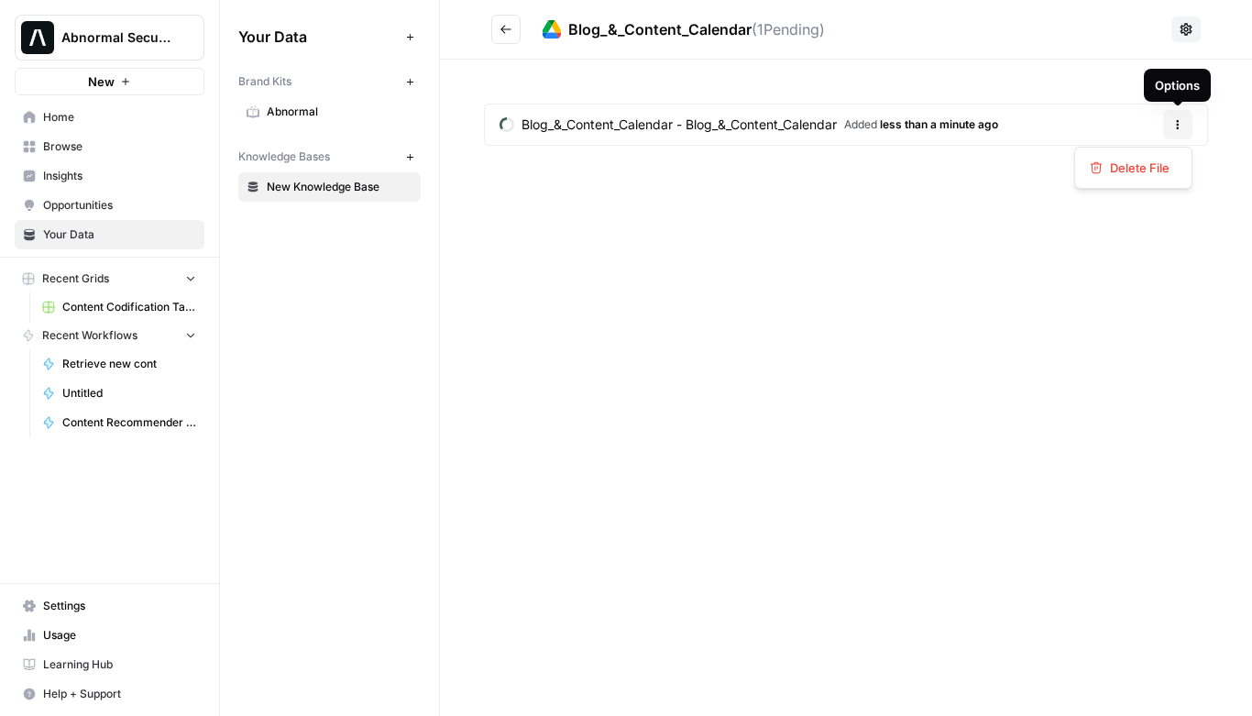
click at [1178, 125] on icon "button" at bounding box center [1177, 124] width 11 height 11
click at [814, 124] on span "Blog_&_Content_Calendar - Blog_&_Content_Calendar" at bounding box center [678, 124] width 315 height 18
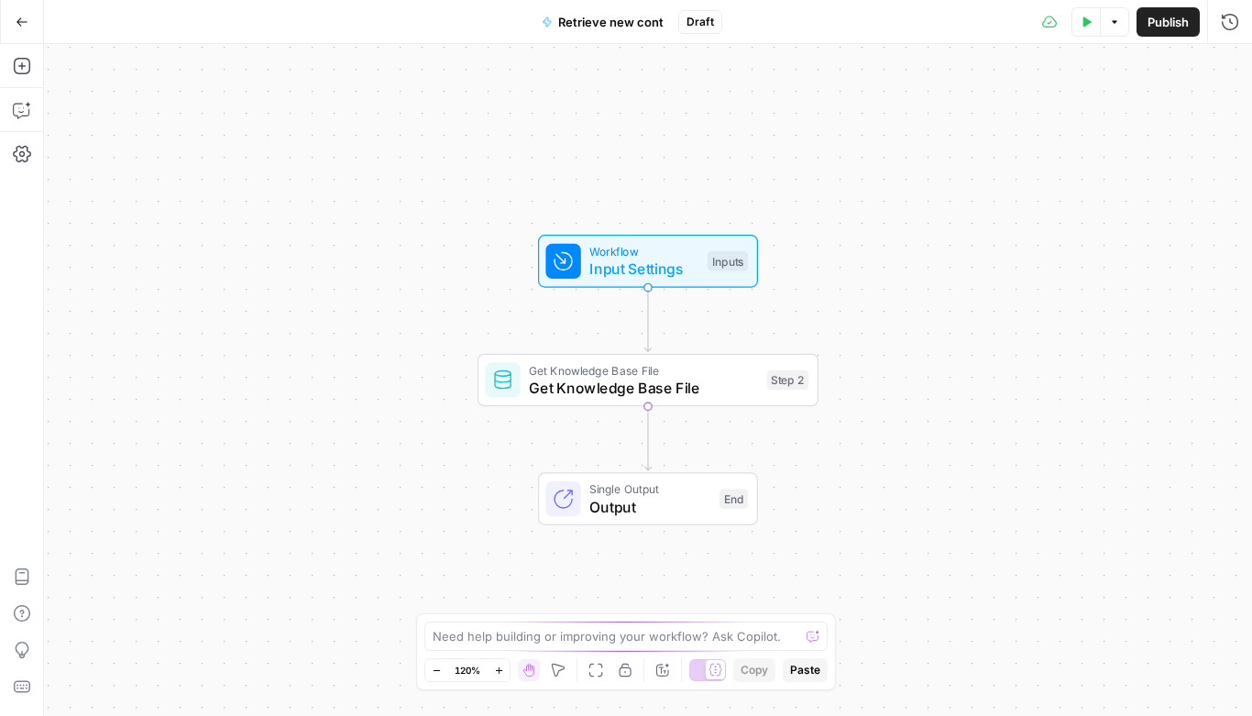
click at [588, 394] on span "Get Knowledge Base File" at bounding box center [643, 388] width 229 height 22
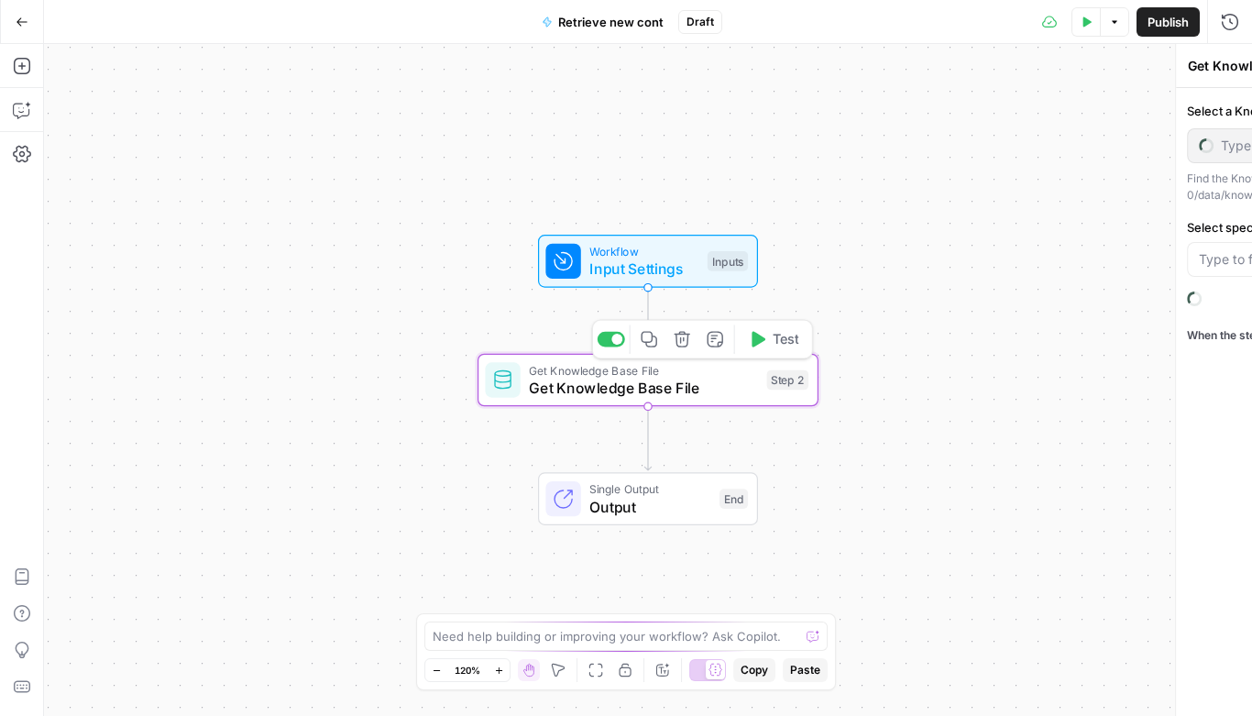
type input "New Knowledge Base"
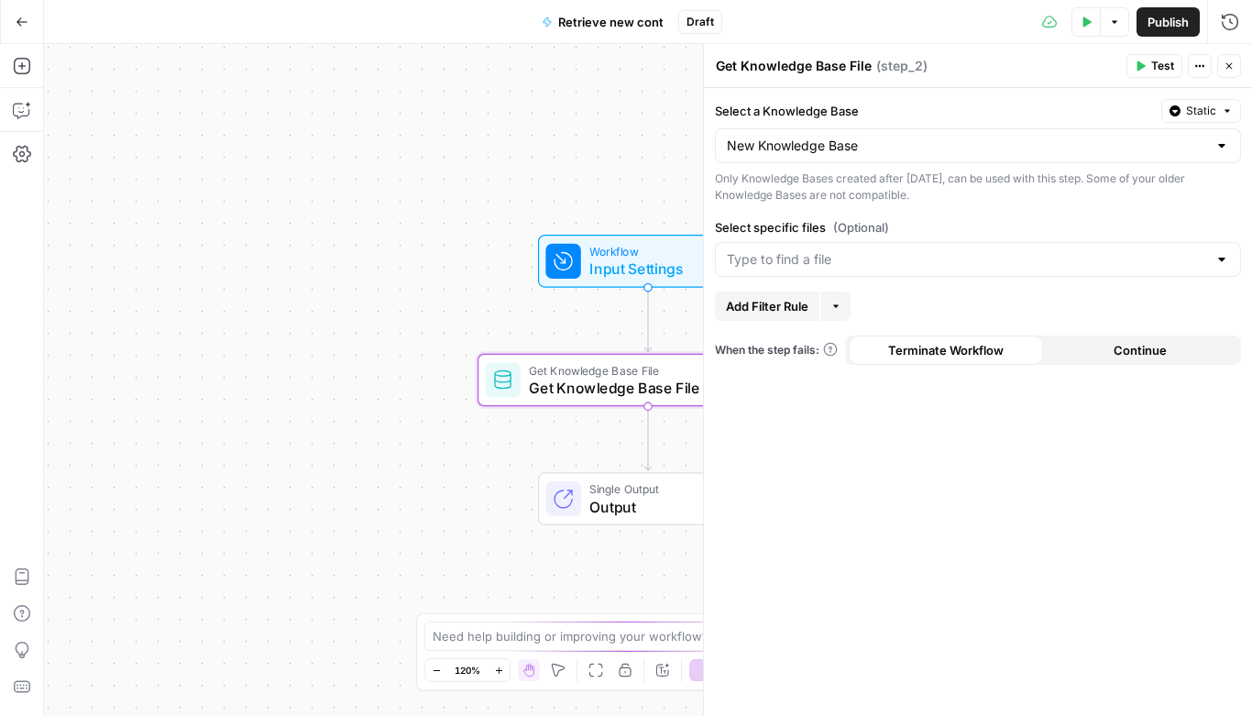
click at [1222, 255] on div at bounding box center [1221, 259] width 15 height 18
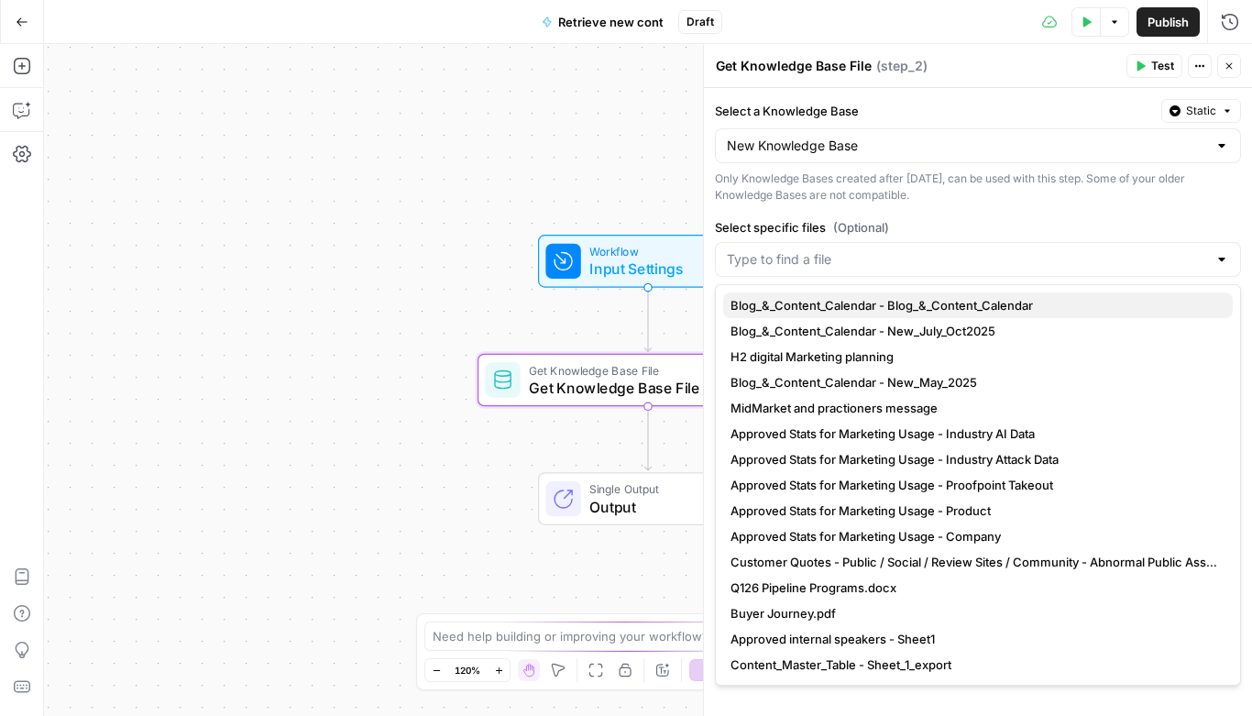
click at [1138, 304] on span "Blog_&_Content_Calendar - Blog_&_Content_Calendar" at bounding box center [974, 305] width 488 height 18
click at [1065, 223] on label "Select specific files (Optional)" at bounding box center [978, 227] width 526 height 18
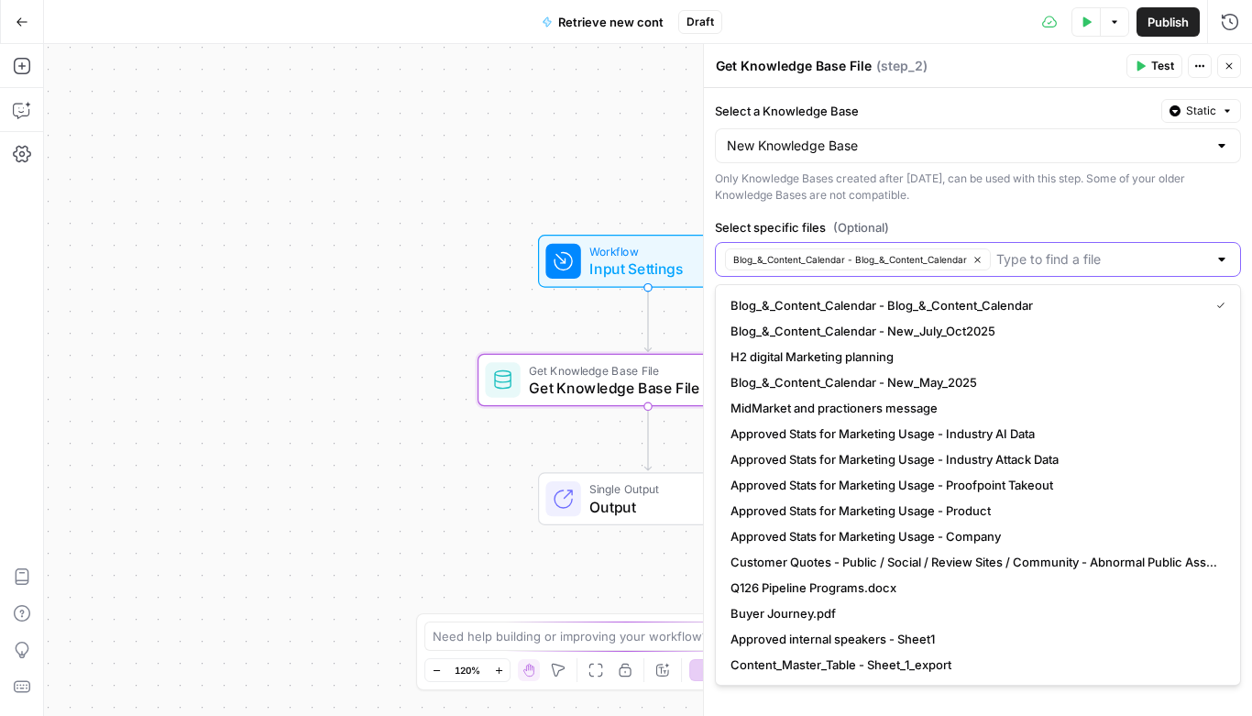
click at [1065, 250] on input "Select specific files (Optional)" at bounding box center [1101, 259] width 211 height 18
click at [1030, 95] on div "Select a Knowledge Base Static New Knowledge Base Only Knowledge Bases created …" at bounding box center [978, 402] width 548 height 628
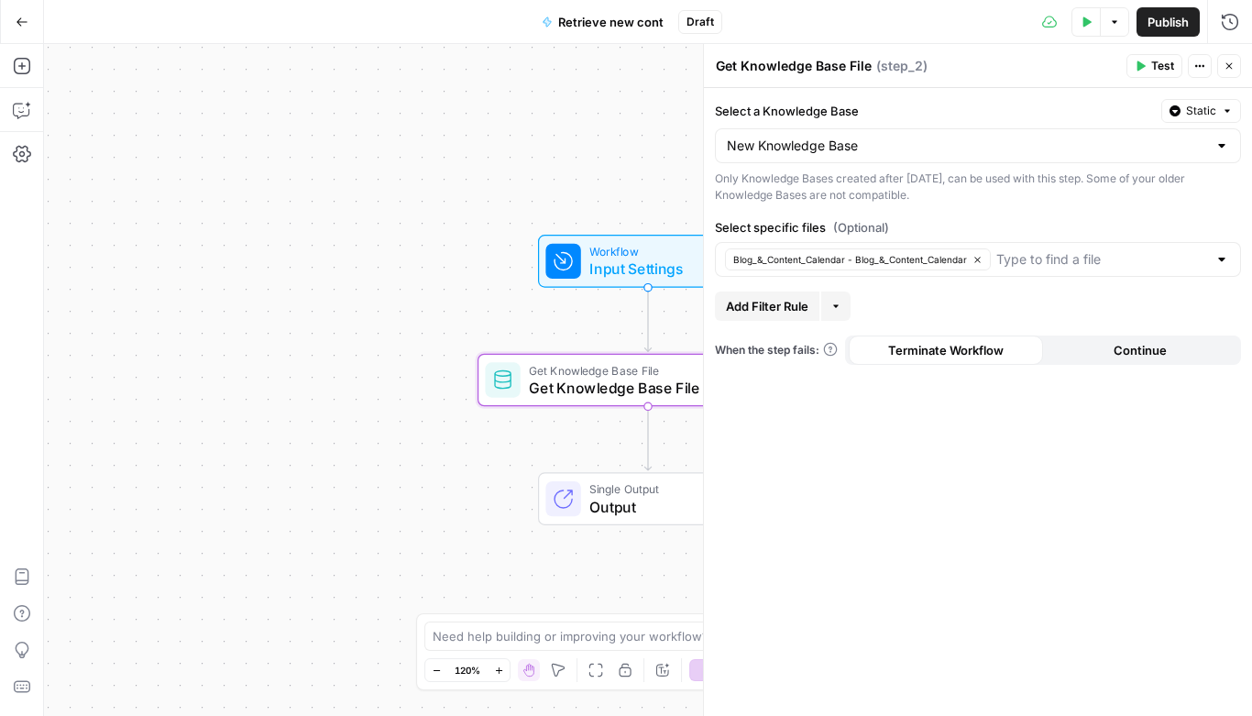
click at [835, 304] on icon "button" at bounding box center [835, 306] width 11 height 11
click at [784, 310] on span "Add Filter Rule" at bounding box center [767, 306] width 82 height 18
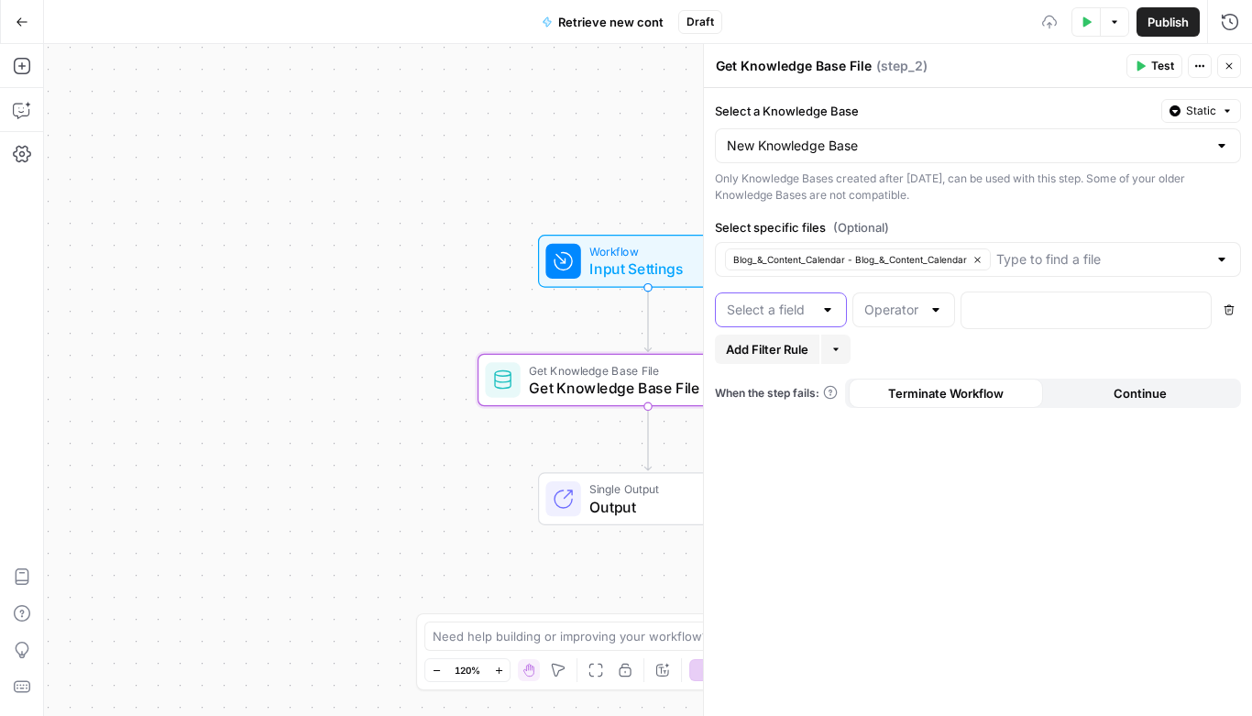
click at [784, 310] on input "text" at bounding box center [770, 310] width 86 height 18
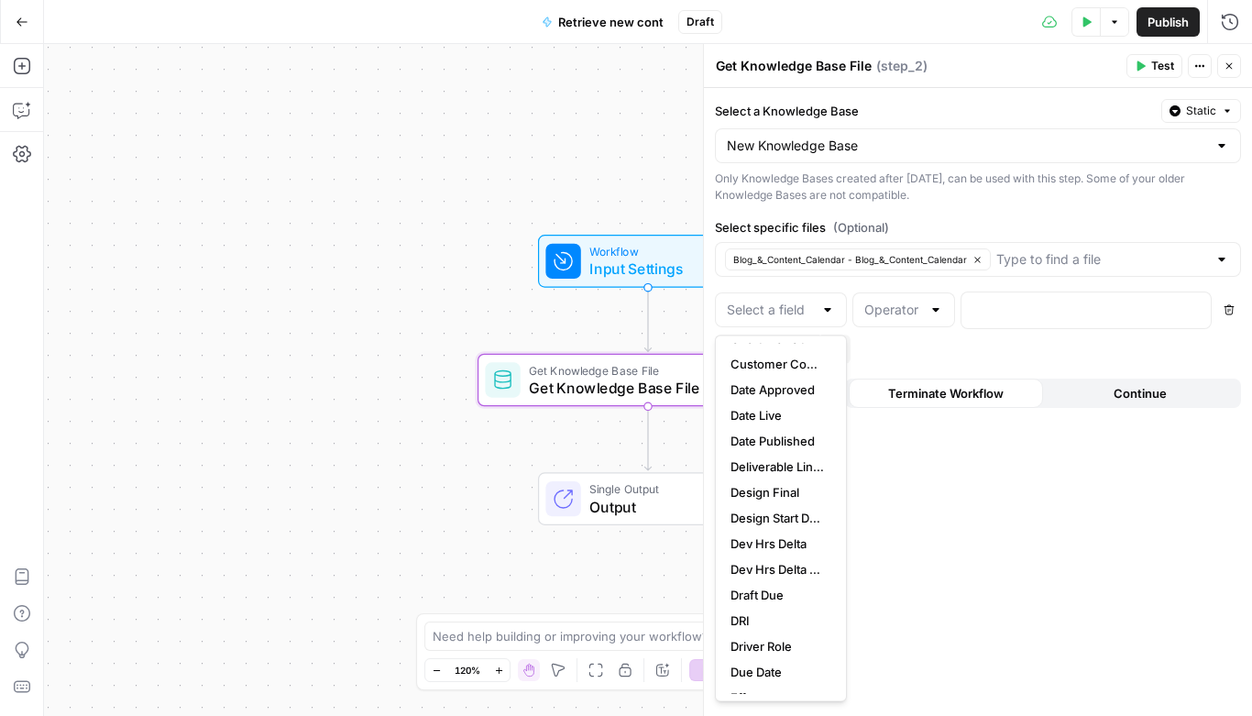
scroll to position [865, 0]
click at [769, 444] on span "Date Published" at bounding box center [776, 441] width 93 height 18
type input "Date Published"
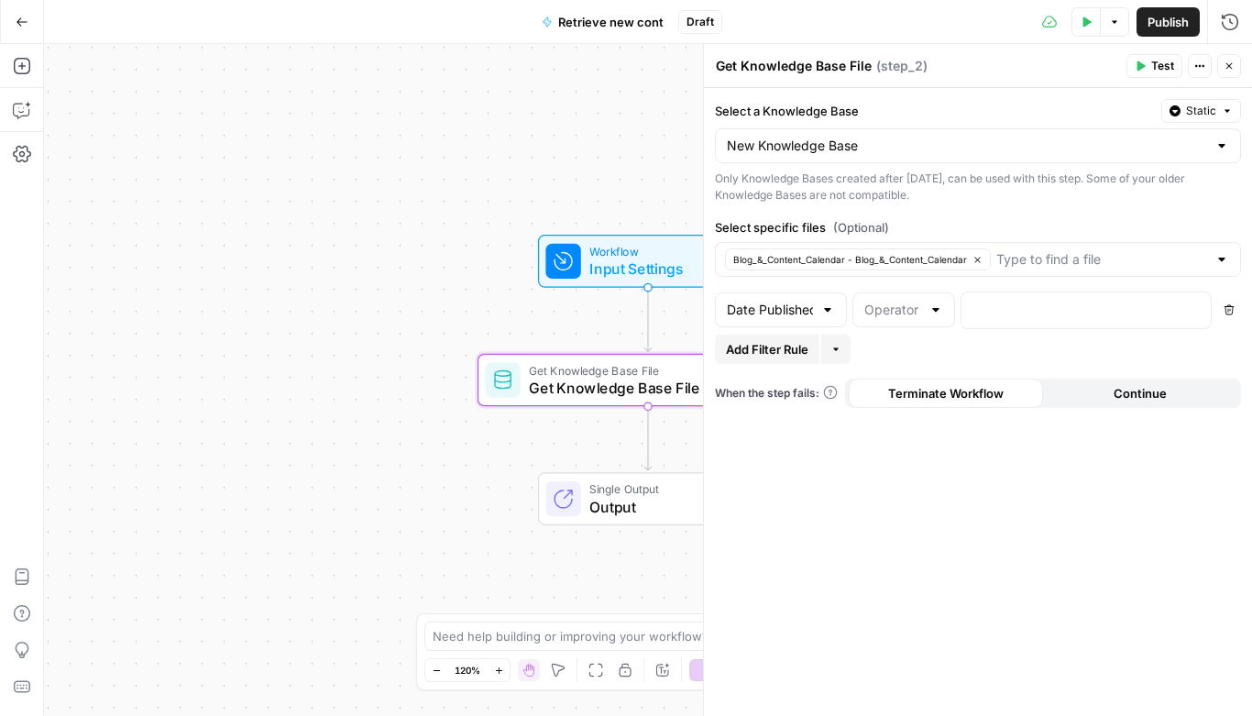
click at [921, 303] on div at bounding box center [903, 309] width 103 height 35
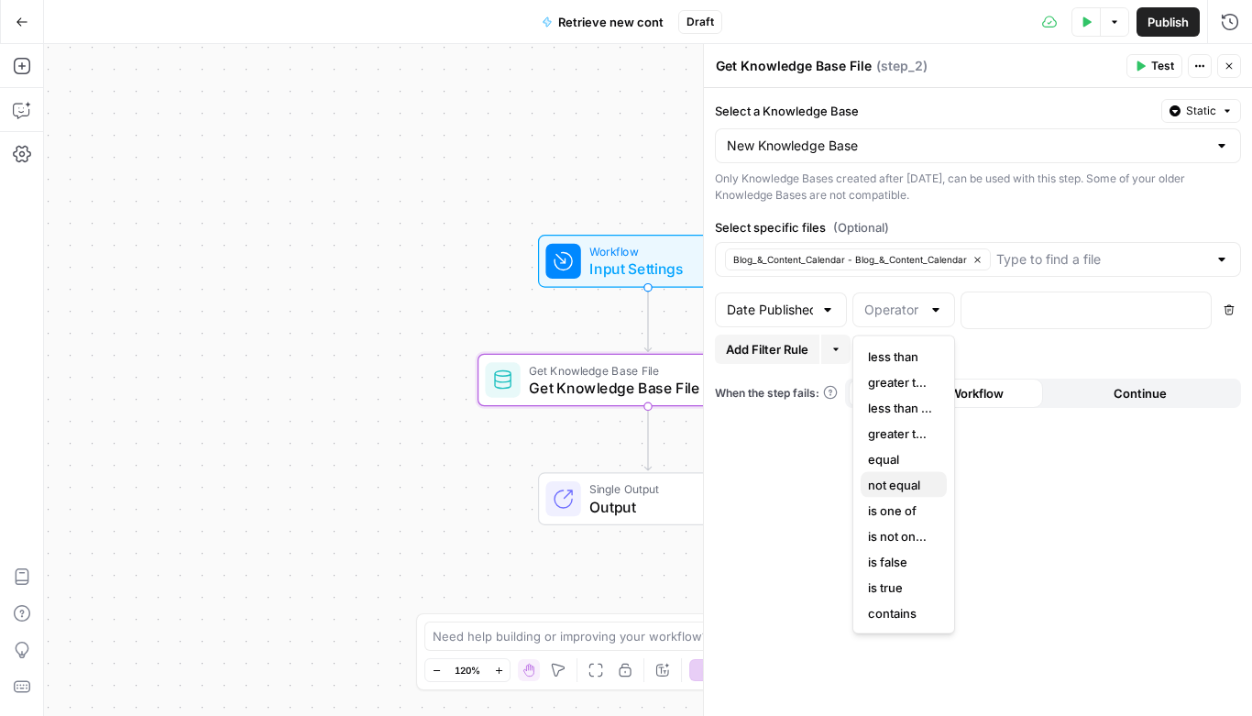
click at [904, 492] on span "not equal" at bounding box center [900, 485] width 64 height 18
type input "not equal"
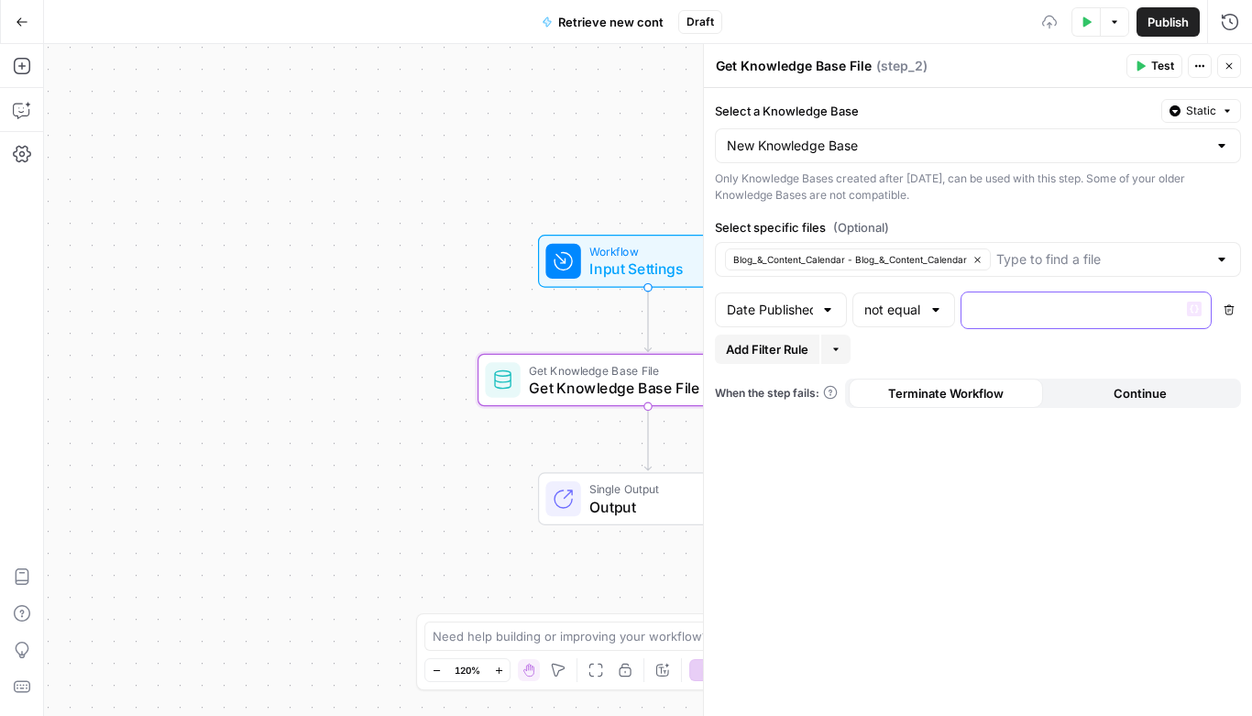
click at [1003, 310] on p at bounding box center [1071, 309] width 198 height 18
click at [1008, 347] on div "Add Filter Rule More" at bounding box center [978, 348] width 526 height 29
click at [1085, 314] on p at bounding box center [1071, 309] width 198 height 18
click at [1098, 343] on div "Add Filter Rule More" at bounding box center [978, 348] width 526 height 29
click at [797, 346] on span "Add Filter Rule" at bounding box center [767, 349] width 82 height 18
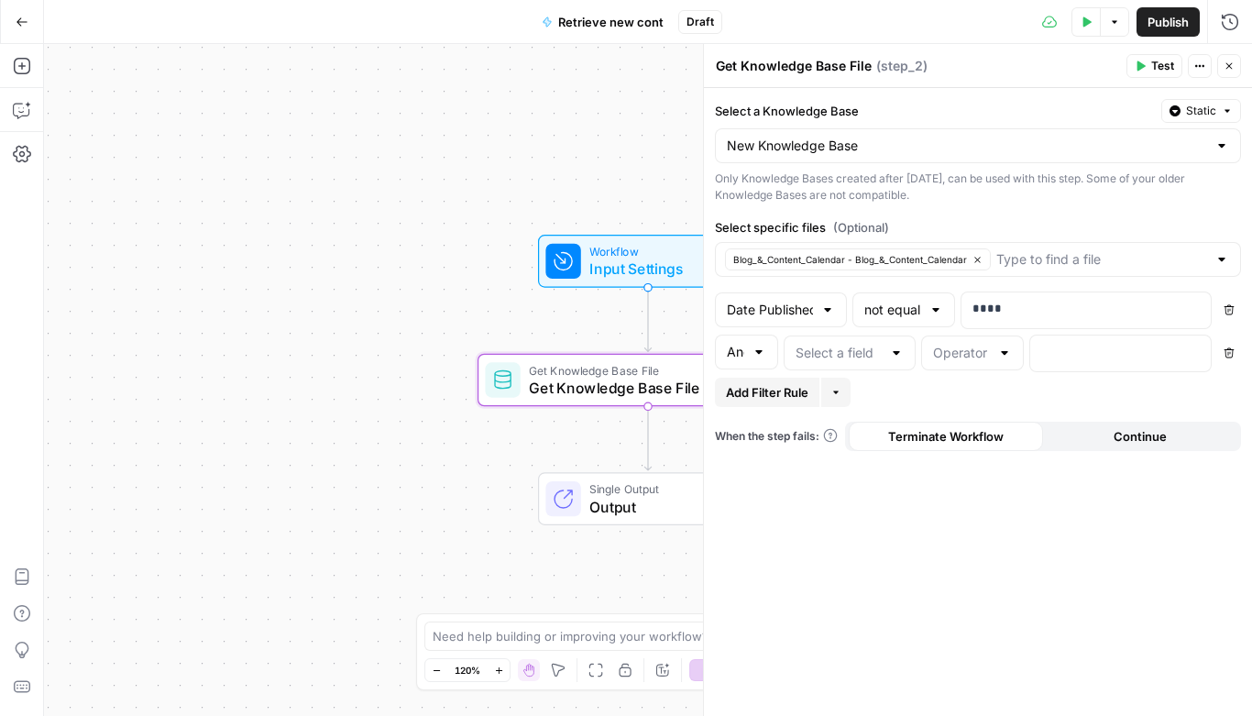
click at [752, 351] on div at bounding box center [758, 352] width 15 height 18
type input "And"
click at [857, 586] on div "Select a Knowledge Base Static New Knowledge Base Only Knowledge Bases created …" at bounding box center [978, 402] width 548 height 628
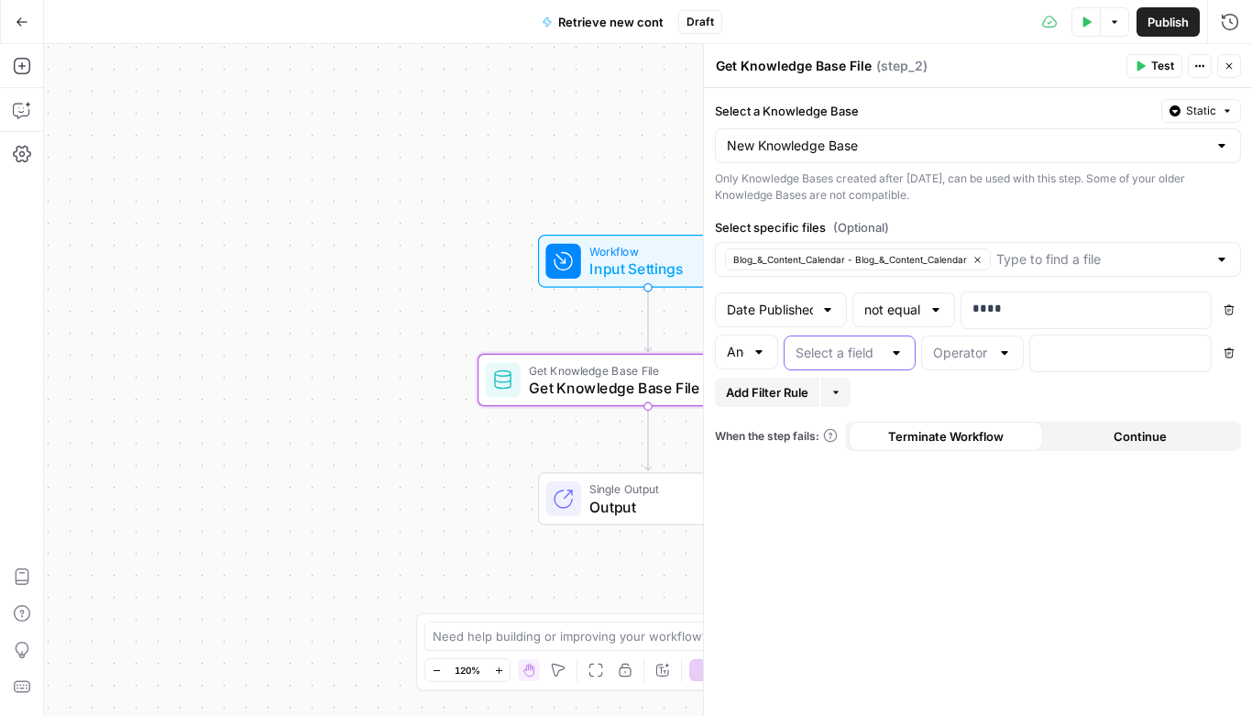
click at [826, 355] on input "text" at bounding box center [838, 353] width 86 height 18
click at [838, 421] on span "Published URL" at bounding box center [846, 424] width 93 height 18
type input "Published URL"
click at [985, 345] on input "text" at bounding box center [961, 353] width 57 height 18
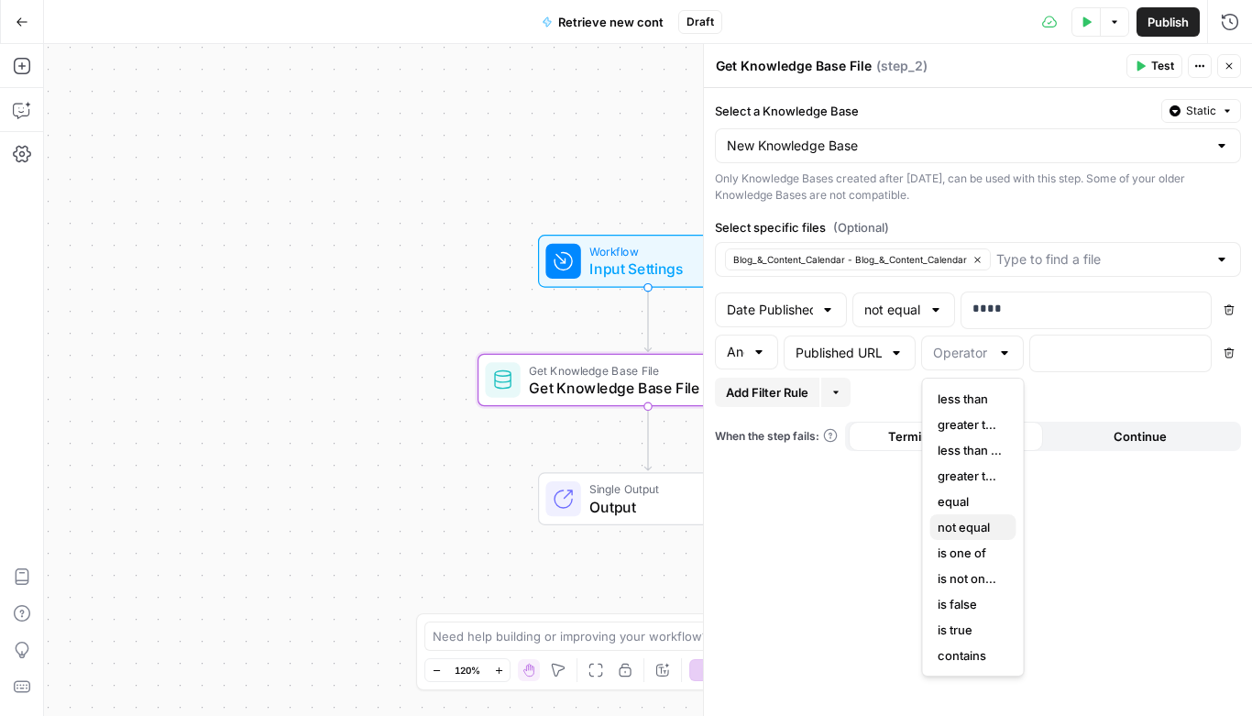
click at [981, 528] on span "not equal" at bounding box center [969, 527] width 64 height 18
type input "not equal"
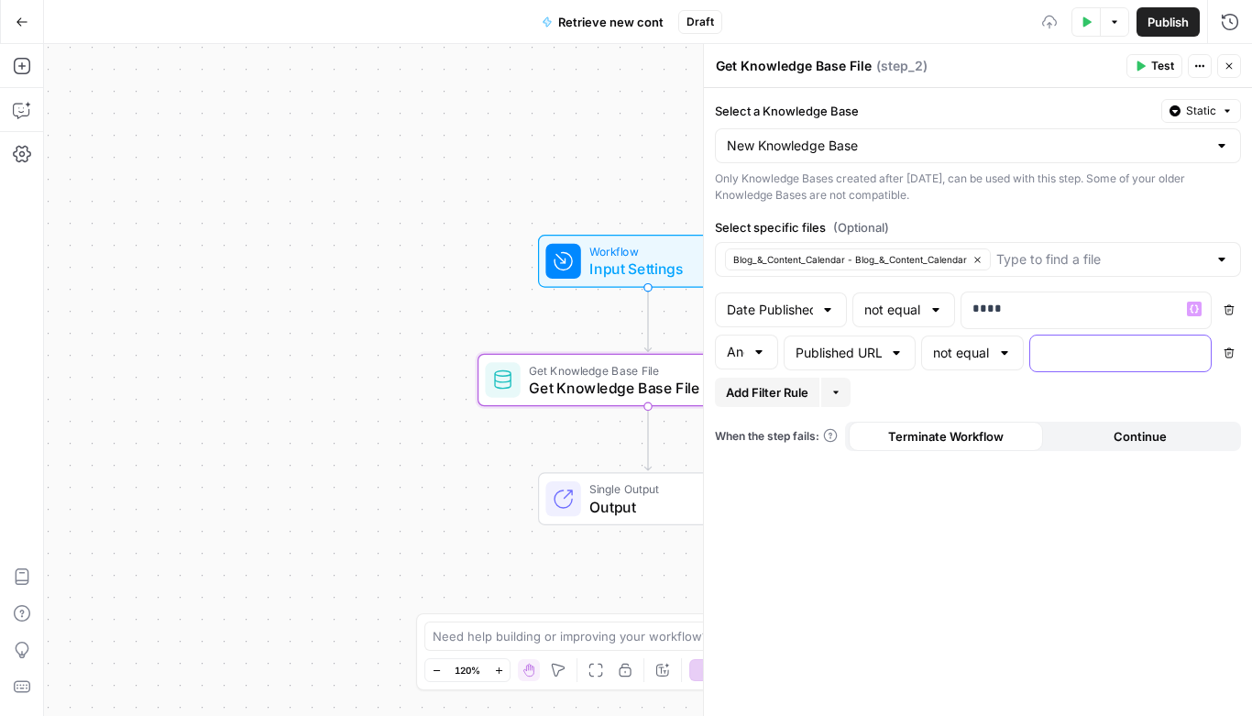
click at [1078, 345] on p at bounding box center [1105, 352] width 129 height 18
click at [1025, 525] on div "Select a Knowledge Base Static New Knowledge Base Only Knowledge Bases created …" at bounding box center [978, 402] width 548 height 628
click at [760, 397] on span "Add Filter Rule" at bounding box center [767, 392] width 82 height 18
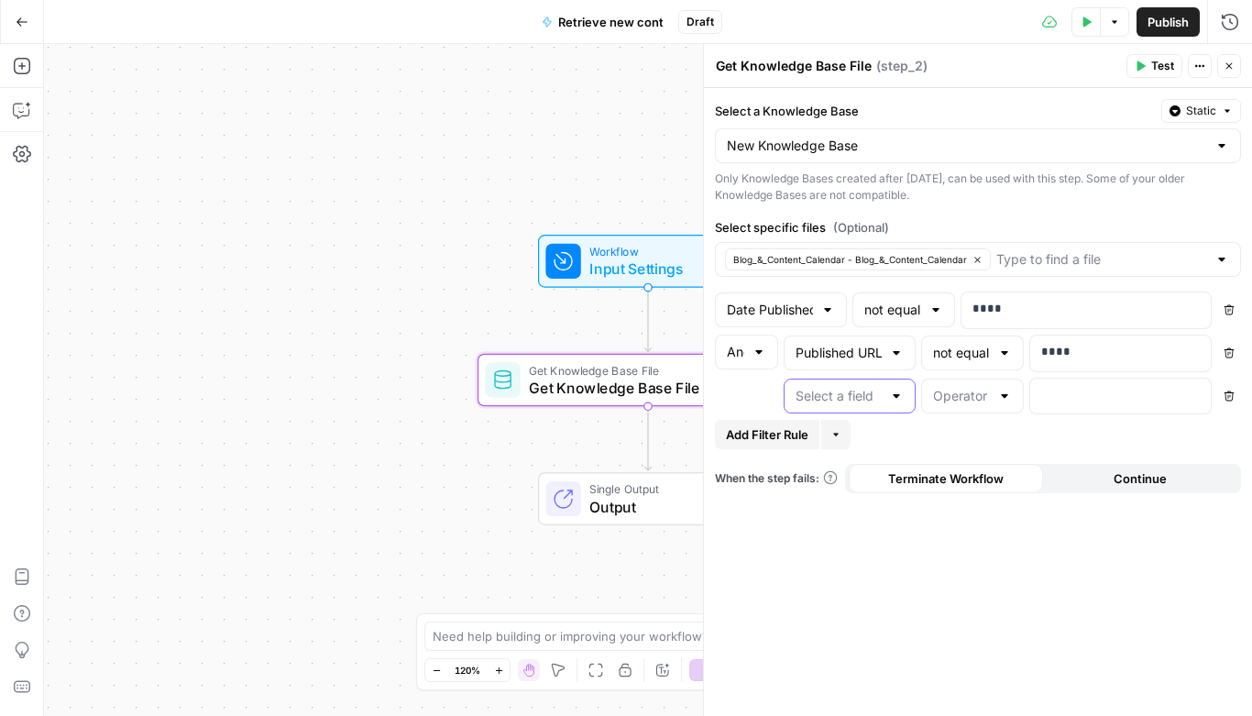
click at [867, 400] on input "text" at bounding box center [838, 396] width 86 height 18
click at [845, 446] on span "Format" at bounding box center [846, 442] width 93 height 18
type input "Format"
click at [992, 398] on div at bounding box center [972, 395] width 103 height 35
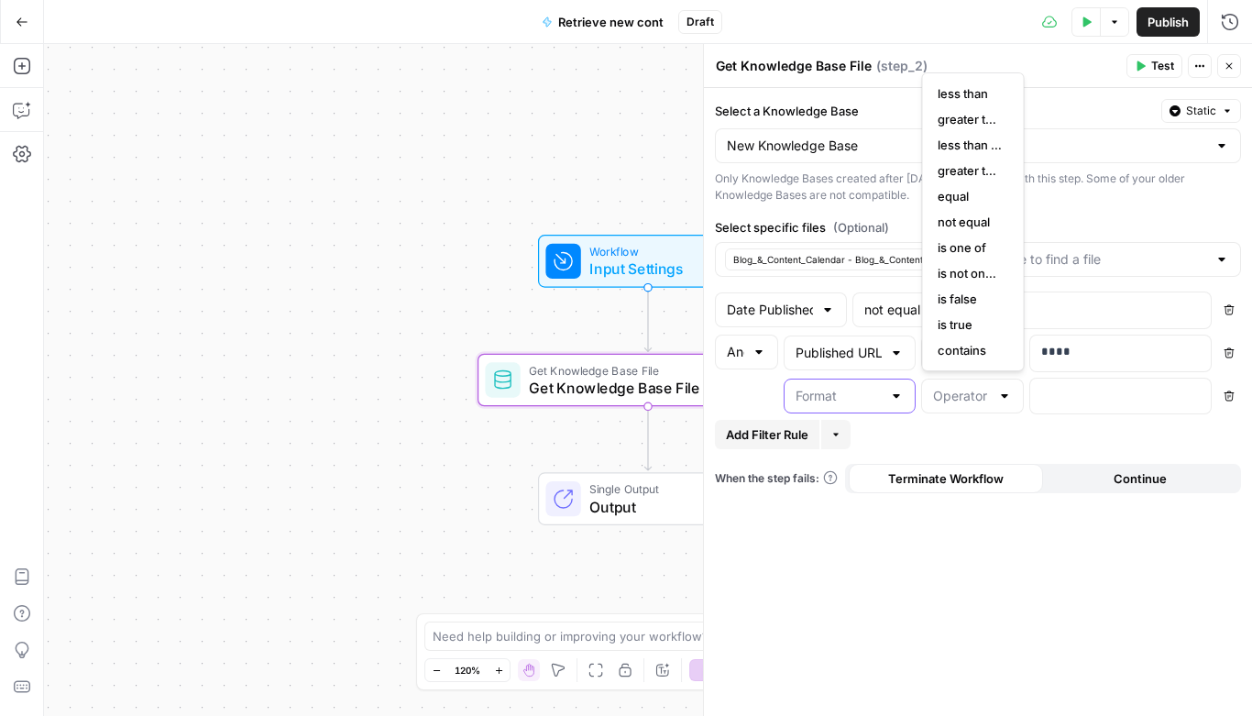
click at [828, 397] on input "text" at bounding box center [838, 396] width 86 height 18
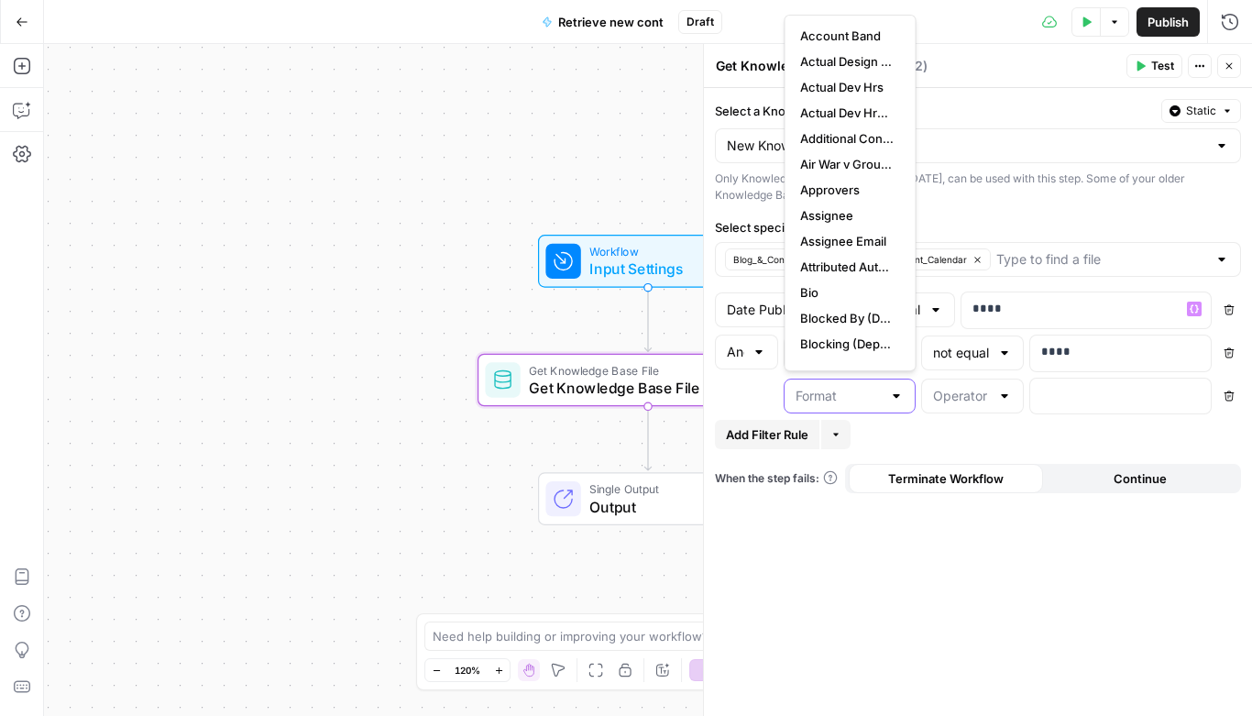
click at [861, 393] on input "text" at bounding box center [838, 396] width 86 height 18
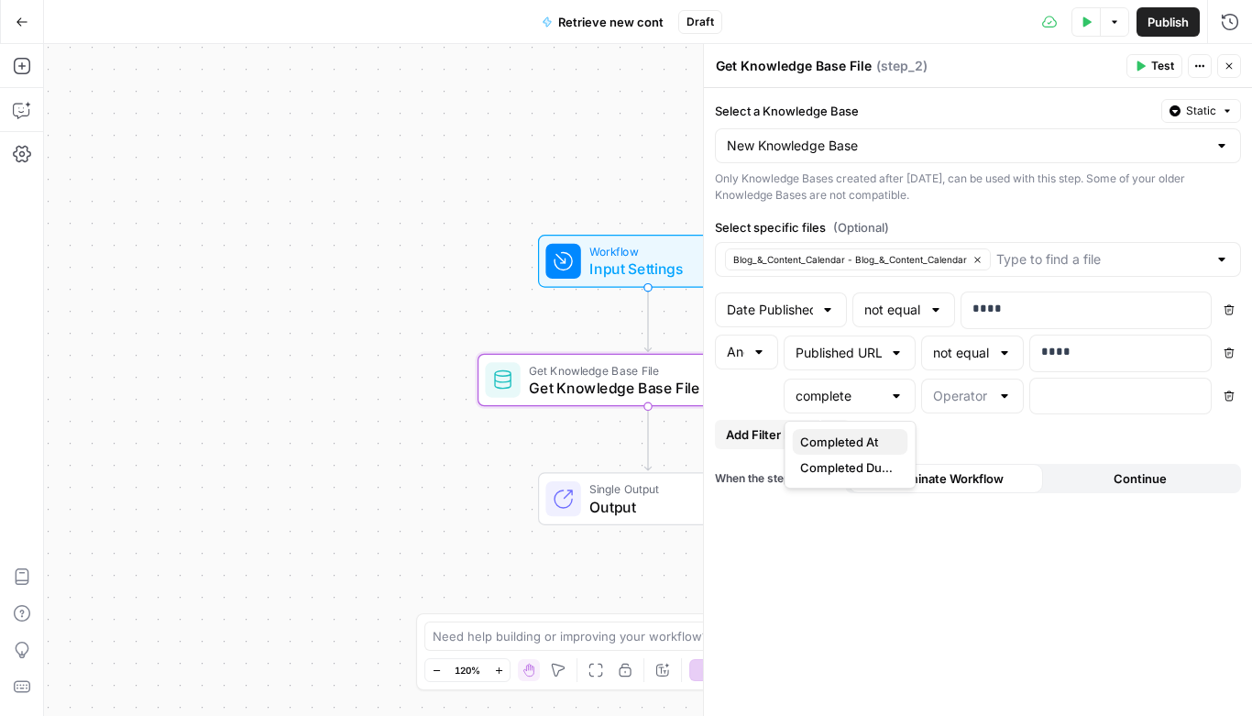
click at [862, 438] on span "Completed At" at bounding box center [846, 442] width 93 height 18
type input "Completed At"
click at [971, 392] on input "text" at bounding box center [961, 396] width 57 height 18
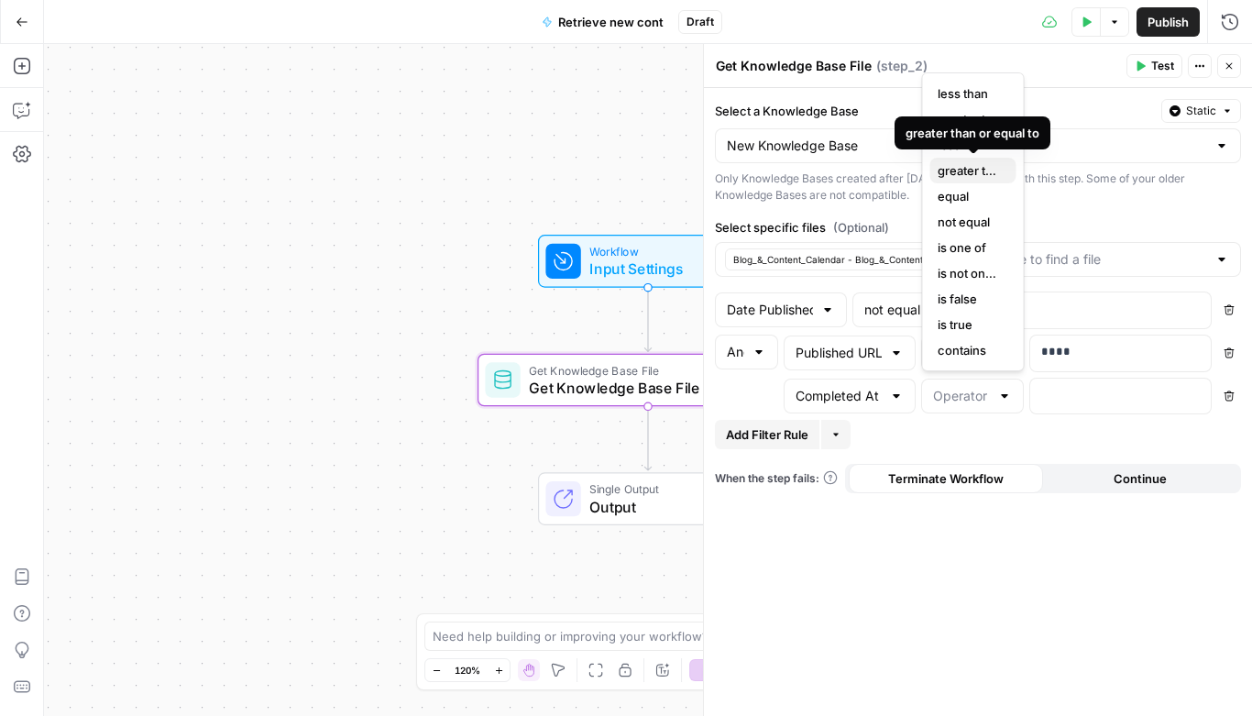
click at [961, 166] on span "greater than or equal to" at bounding box center [969, 170] width 64 height 18
type input "greater than or equal to"
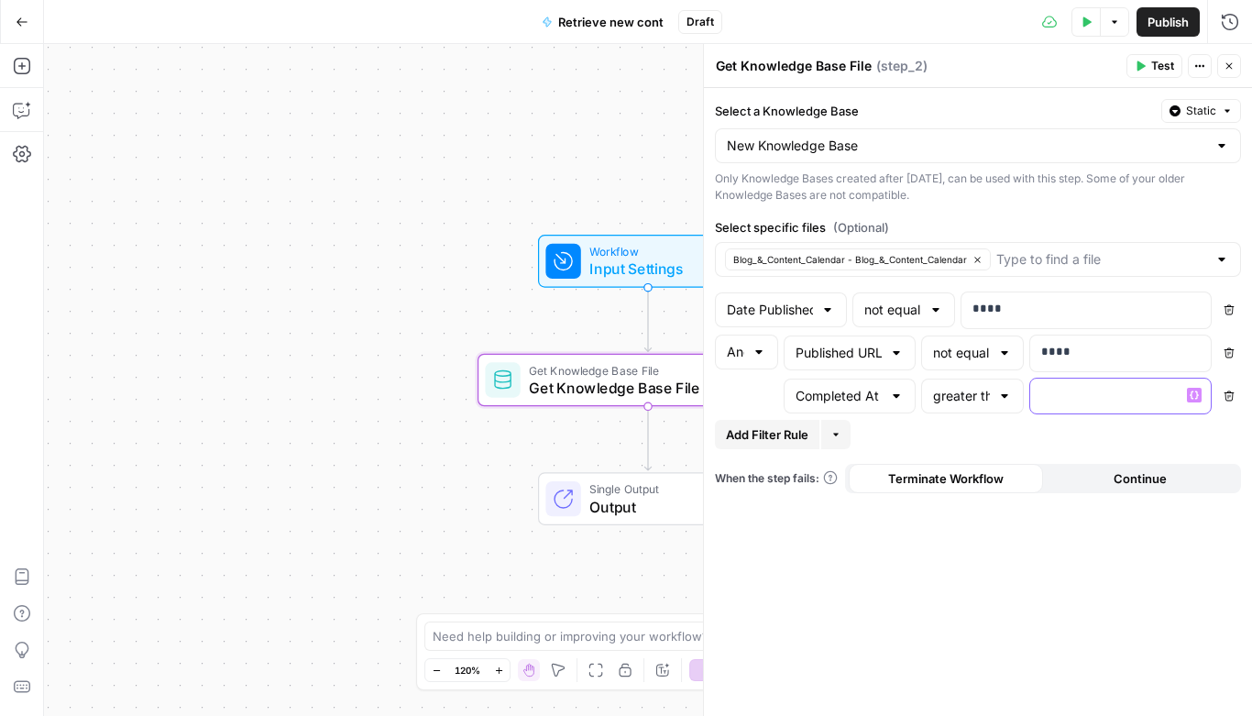
click at [1075, 406] on div at bounding box center [1105, 396] width 151 height 36
click at [1003, 397] on div at bounding box center [1004, 396] width 15 height 18
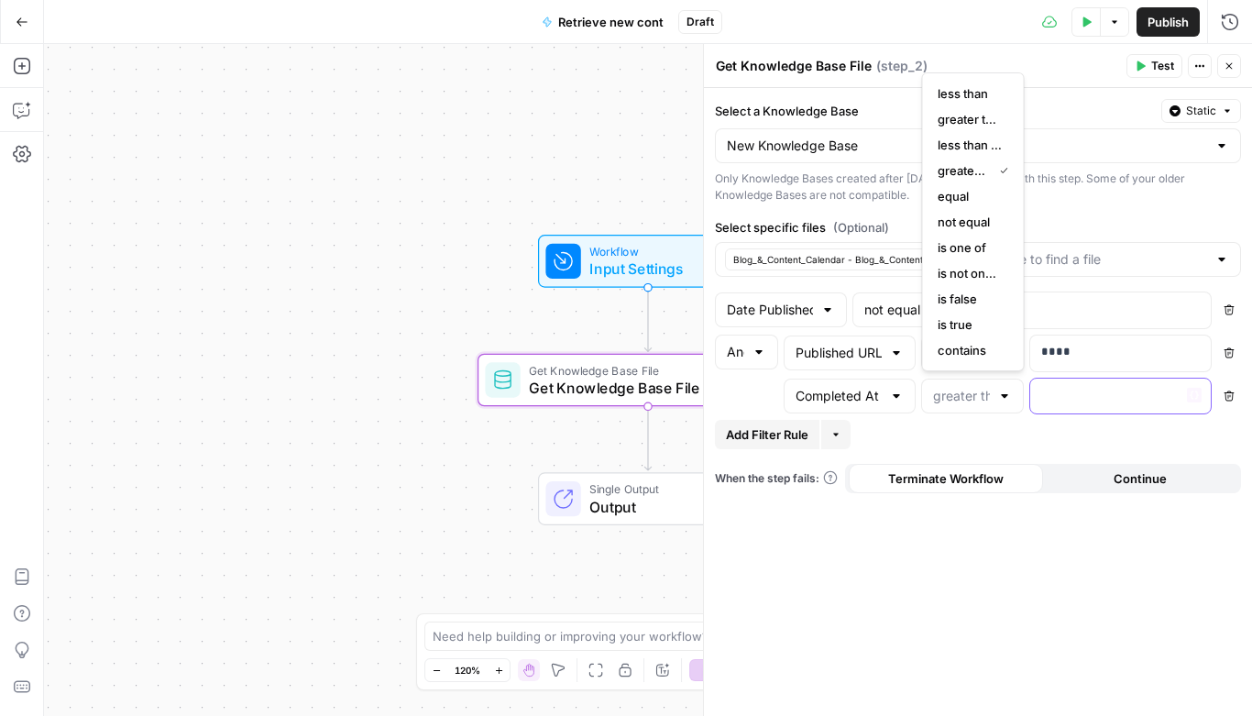
click at [1056, 389] on p at bounding box center [1105, 395] width 129 height 18
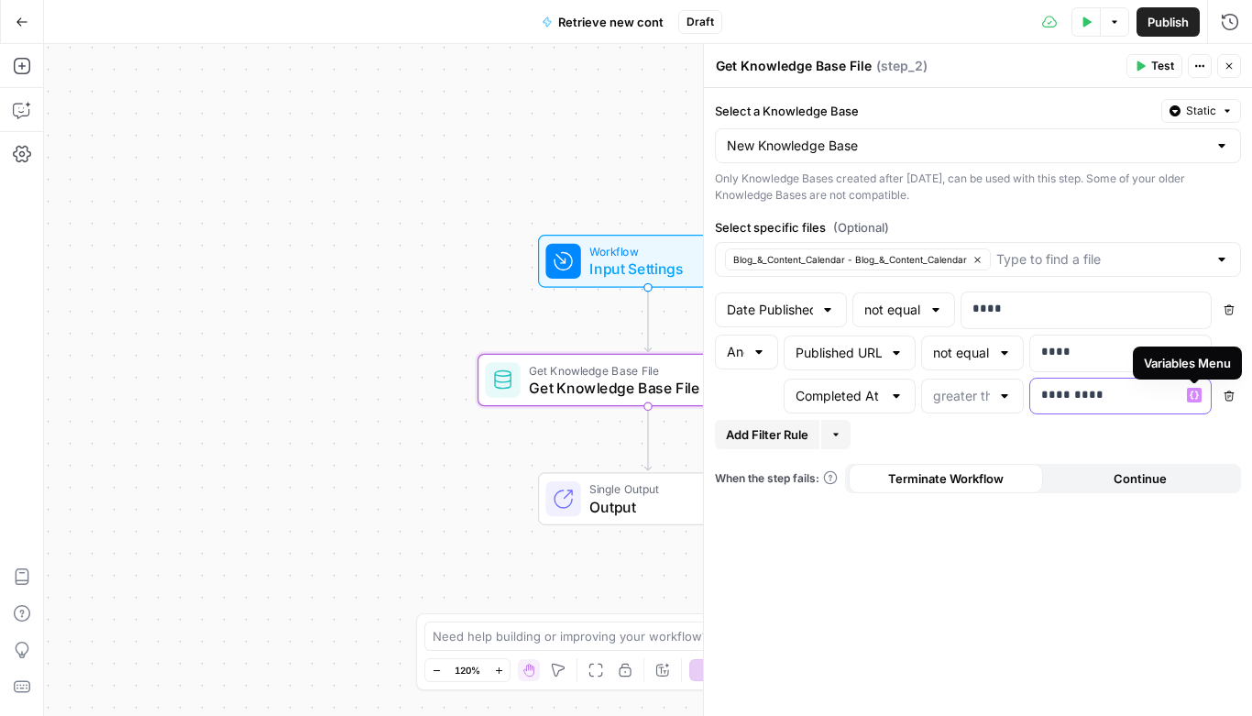
click at [1194, 394] on icon "button" at bounding box center [1193, 394] width 9 height 9
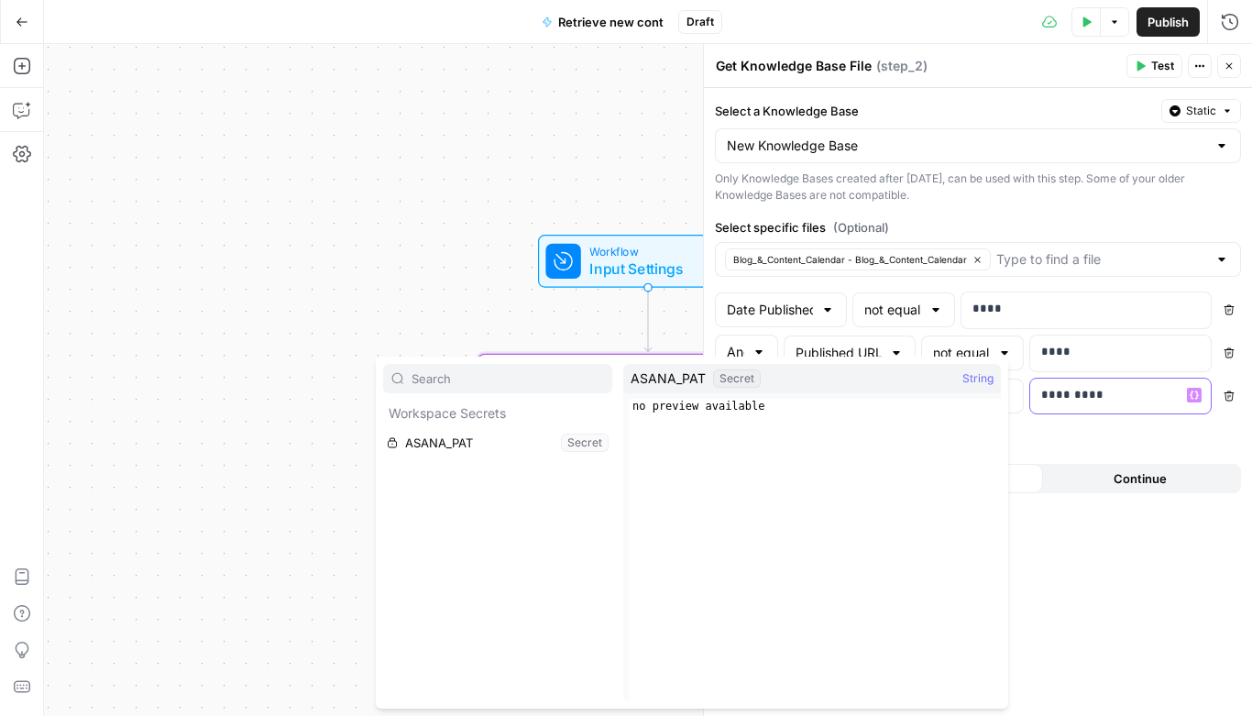
click at [1097, 401] on p "*********" at bounding box center [1120, 395] width 159 height 18
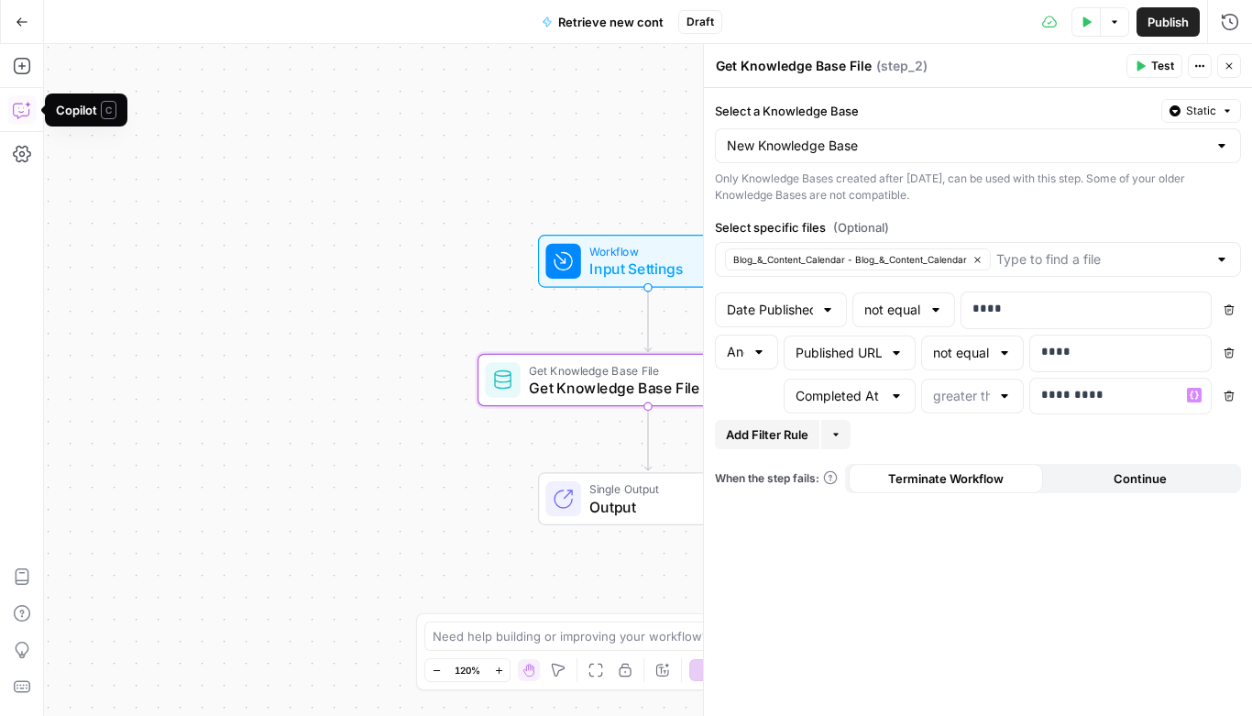
click at [22, 106] on icon "button" at bounding box center [22, 110] width 18 height 18
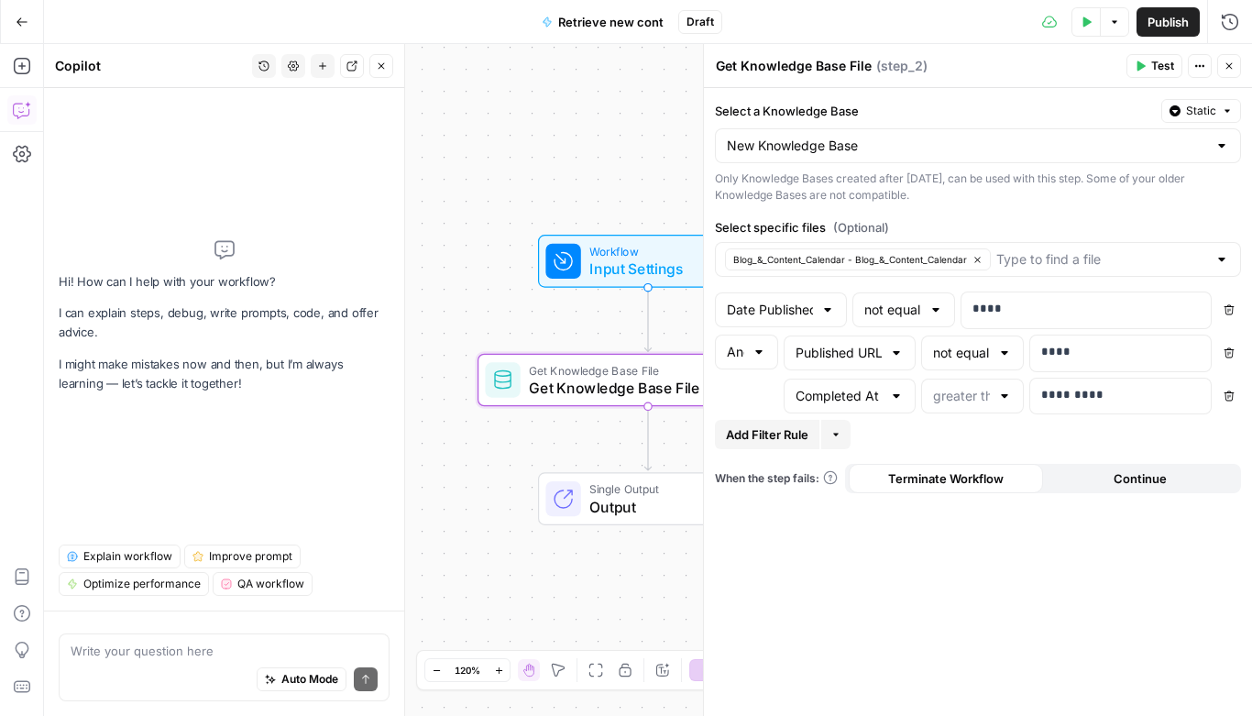
click at [103, 670] on div "Auto Mode Send" at bounding box center [224, 680] width 307 height 40
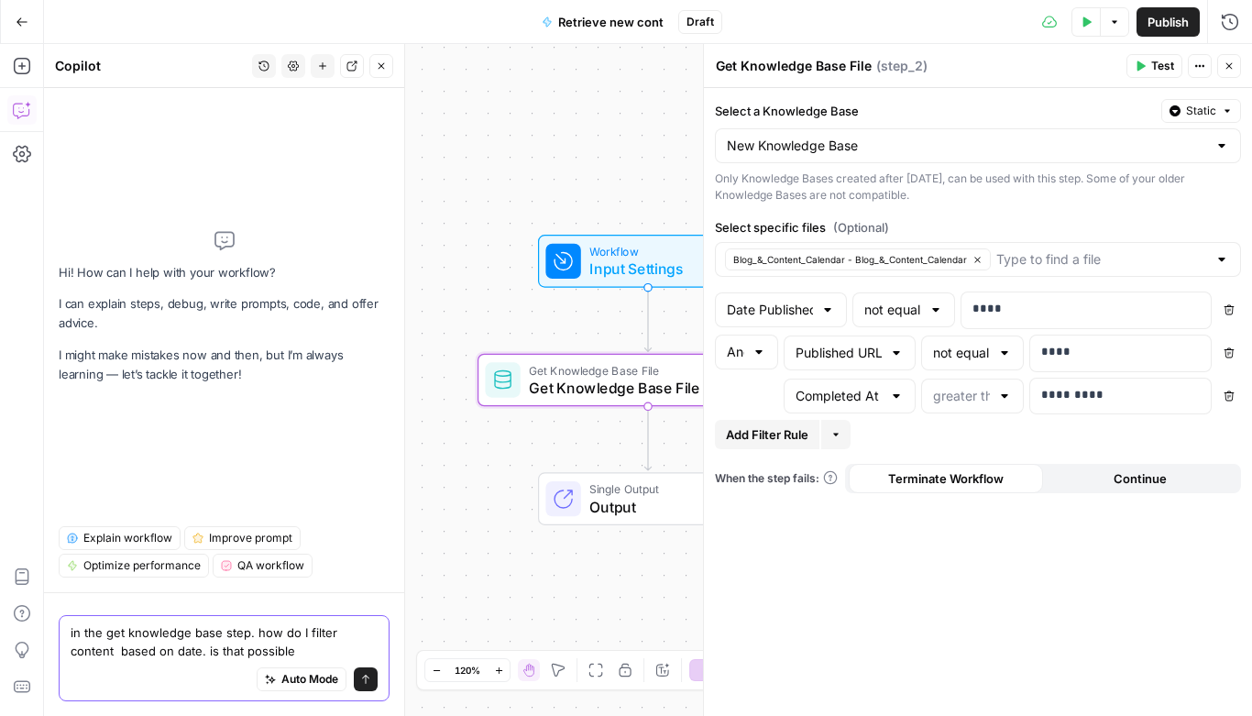
type textarea "in the get knowledge base step. how do I filter content based on date. is that …"
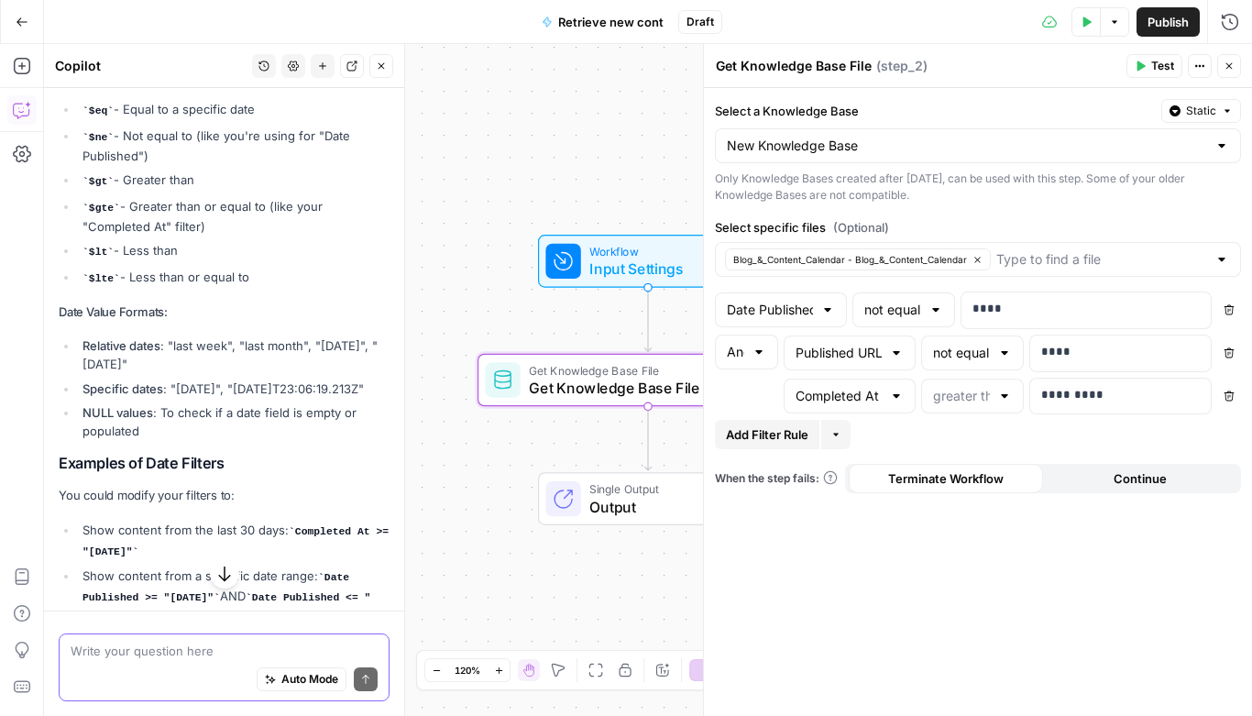
scroll to position [520, 0]
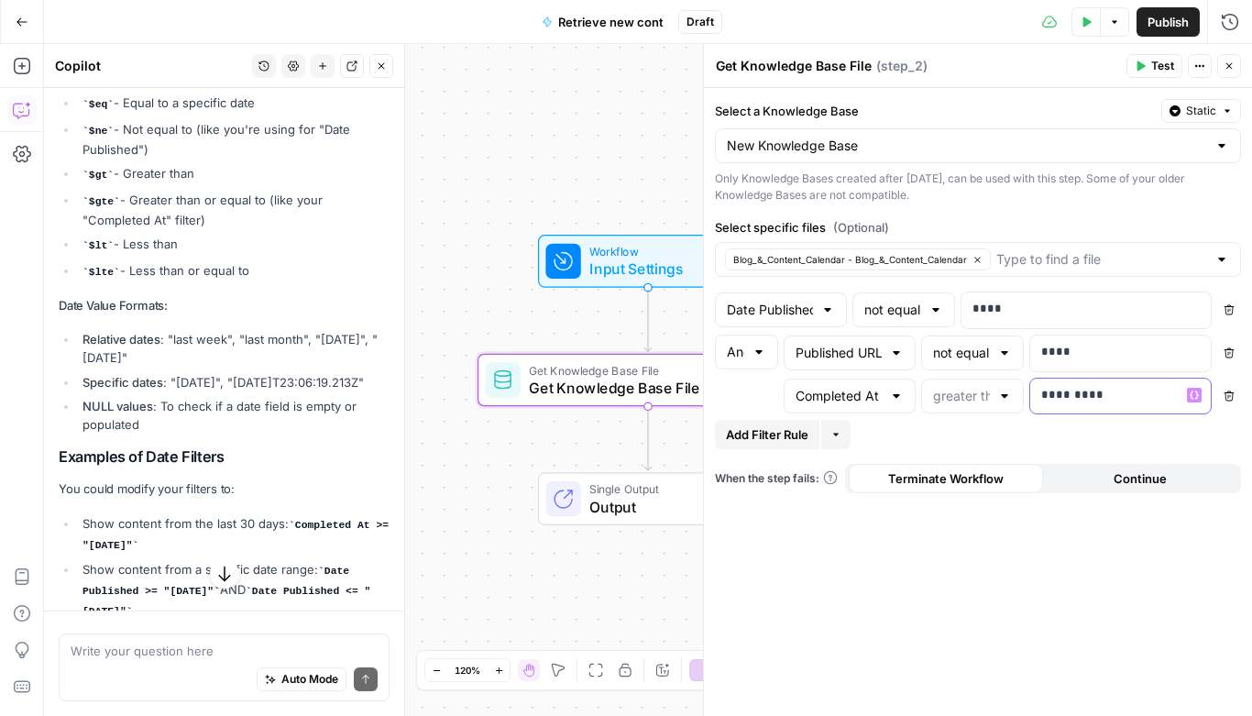
click at [1058, 400] on p "*********" at bounding box center [1120, 395] width 159 height 18
drag, startPoint x: 1100, startPoint y: 395, endPoint x: 1005, endPoint y: 395, distance: 94.4
click at [1005, 395] on div "Completed At ********* Variables Menu Delete" at bounding box center [1012, 397] width 457 height 38
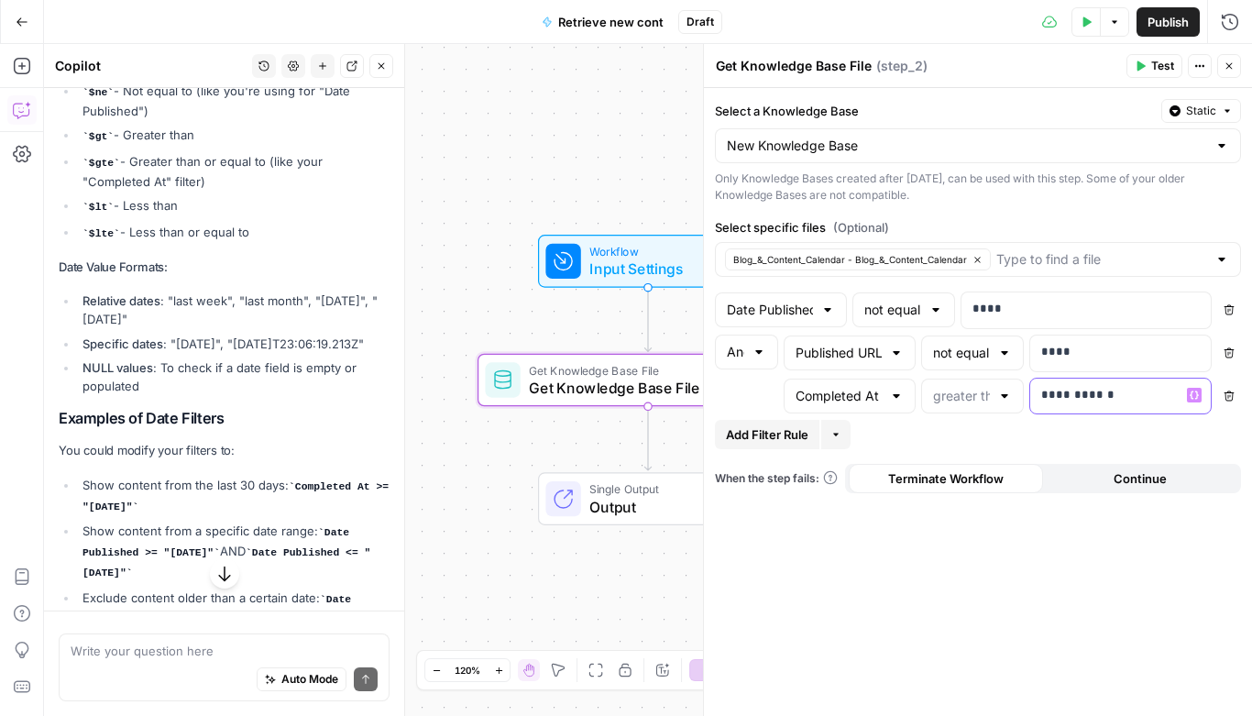
scroll to position [589, 0]
click at [1040, 567] on div "**********" at bounding box center [978, 402] width 548 height 628
click at [839, 435] on icon "button" at bounding box center [835, 434] width 11 height 11
click at [896, 653] on div "**********" at bounding box center [978, 402] width 548 height 628
click at [1157, 70] on span "Test" at bounding box center [1162, 66] width 23 height 16
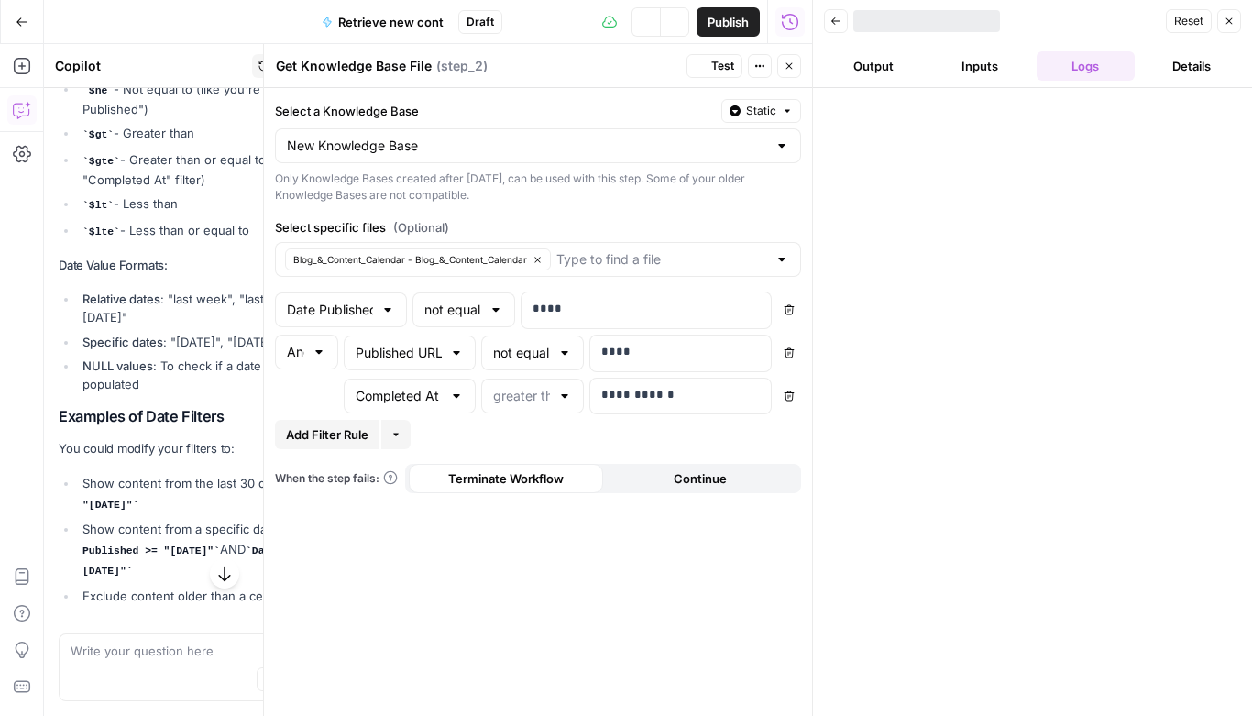
scroll to position [589, 0]
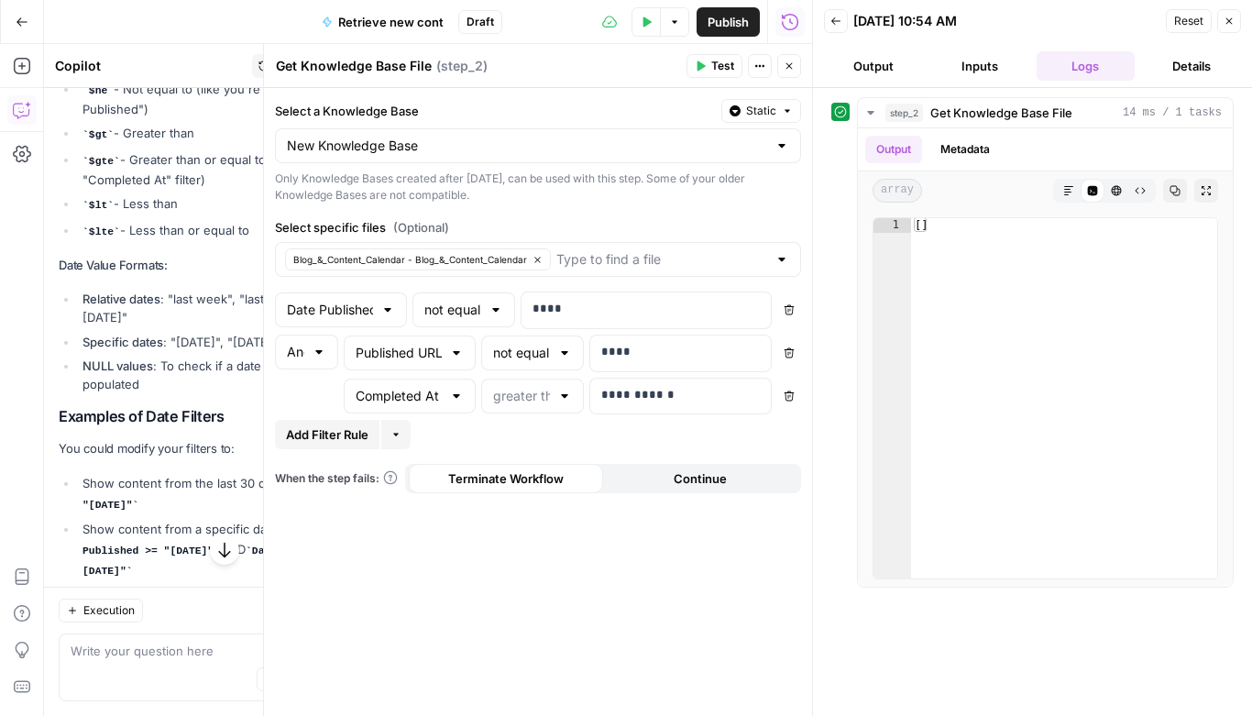
click at [561, 395] on div at bounding box center [564, 396] width 15 height 18
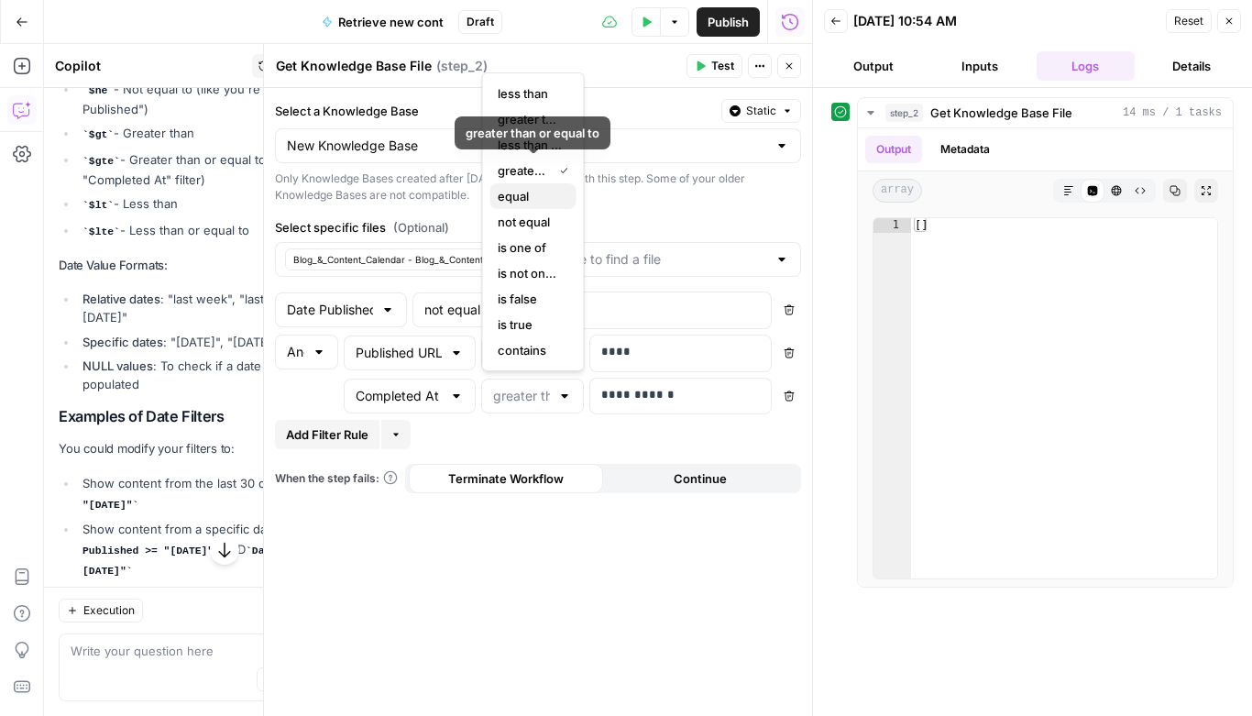
click at [522, 200] on span "equal" at bounding box center [530, 196] width 64 height 18
type input "equal"
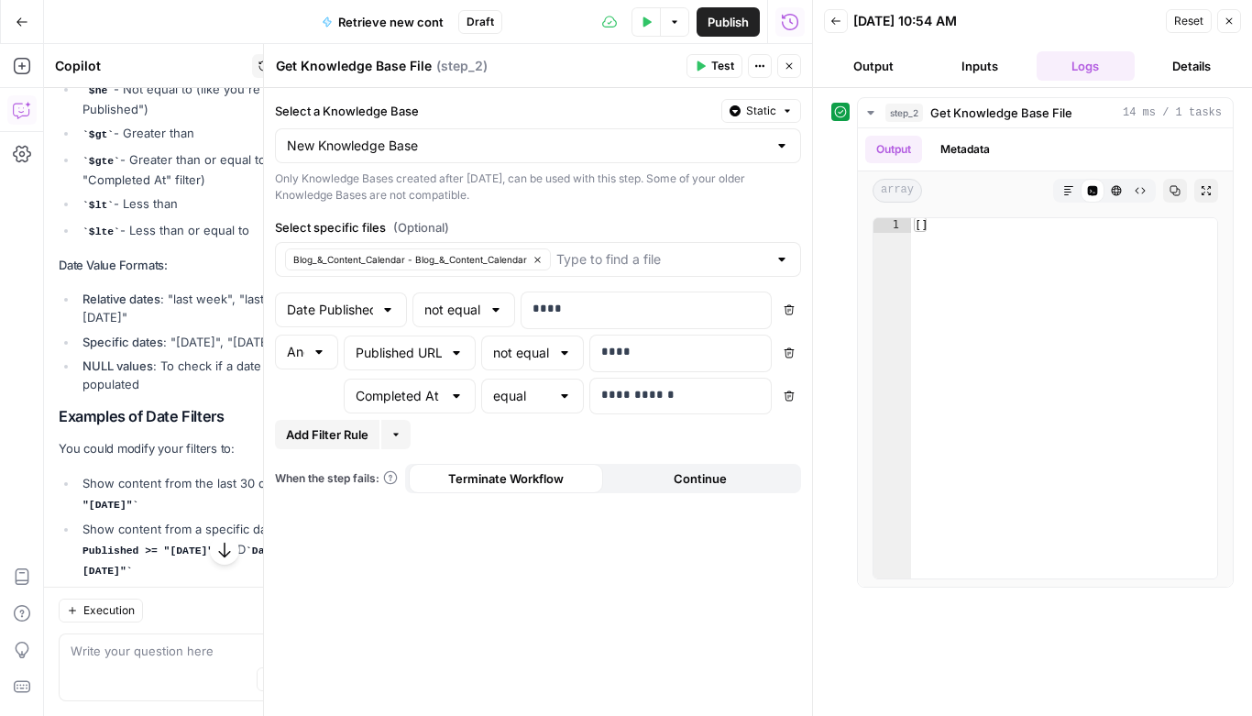
click at [1232, 24] on icon "button" at bounding box center [1229, 21] width 6 height 6
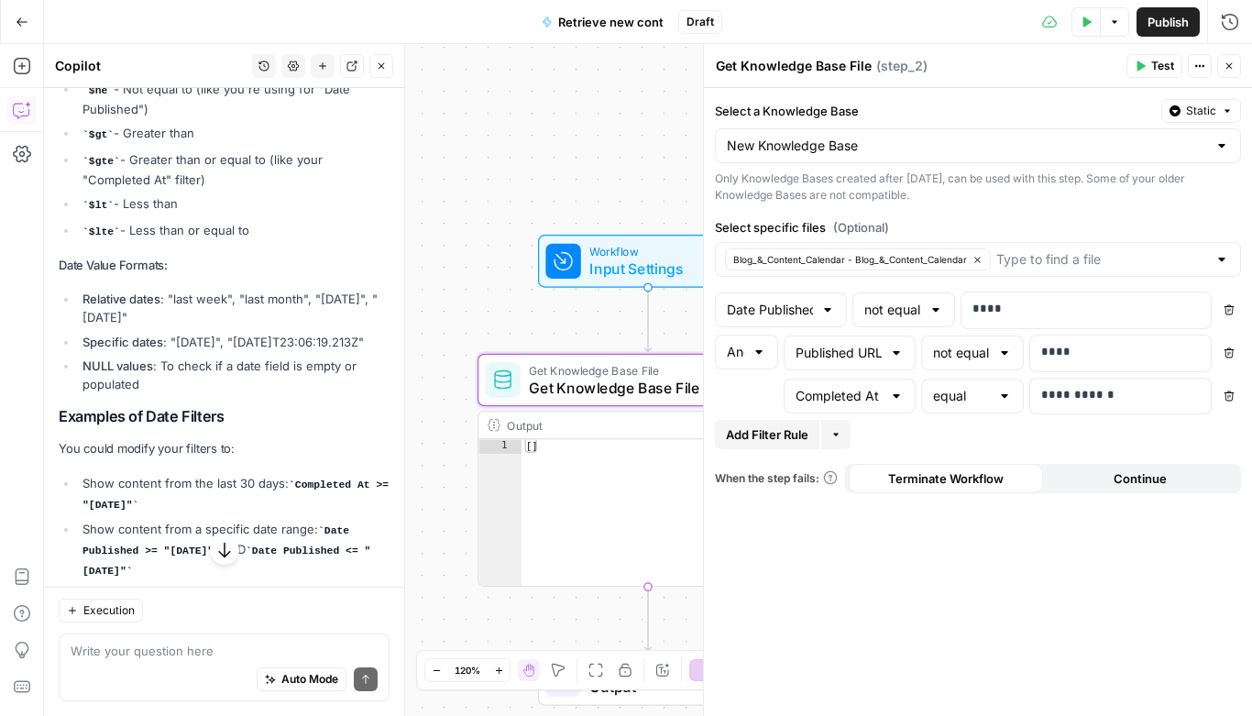
click at [1143, 65] on icon "button" at bounding box center [1141, 66] width 8 height 10
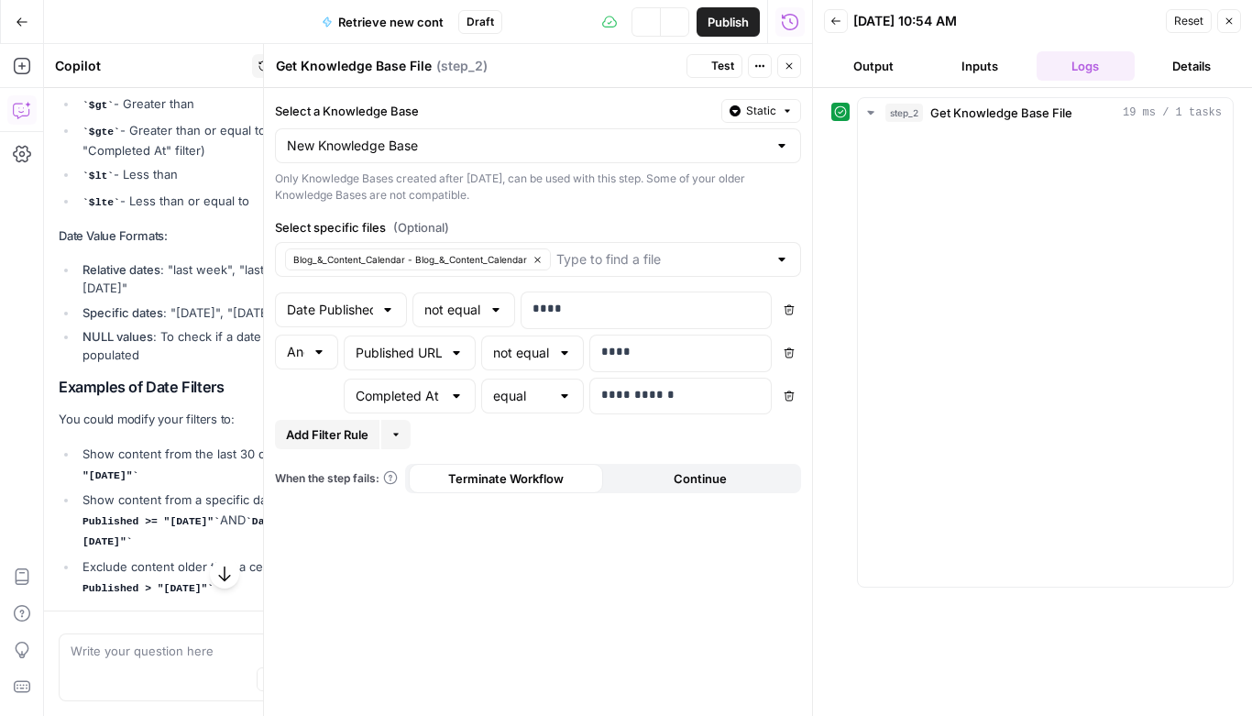
scroll to position [560, 0]
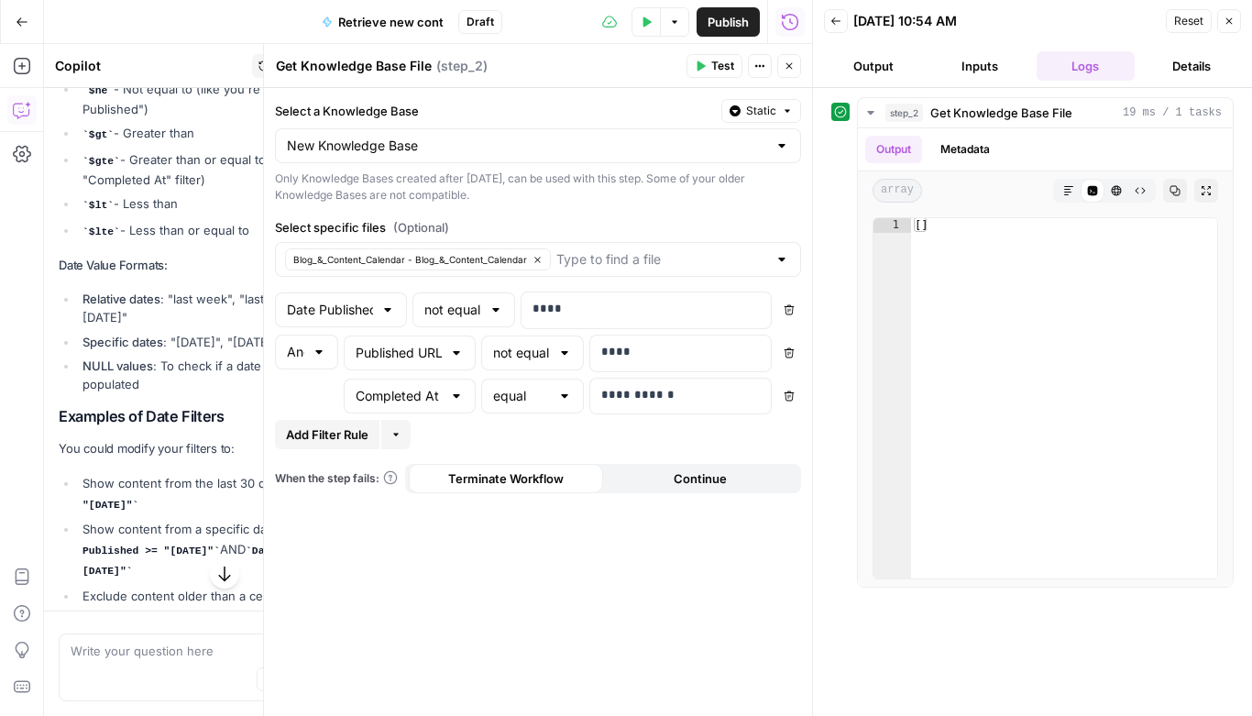
click at [1230, 22] on icon "button" at bounding box center [1229, 21] width 6 height 6
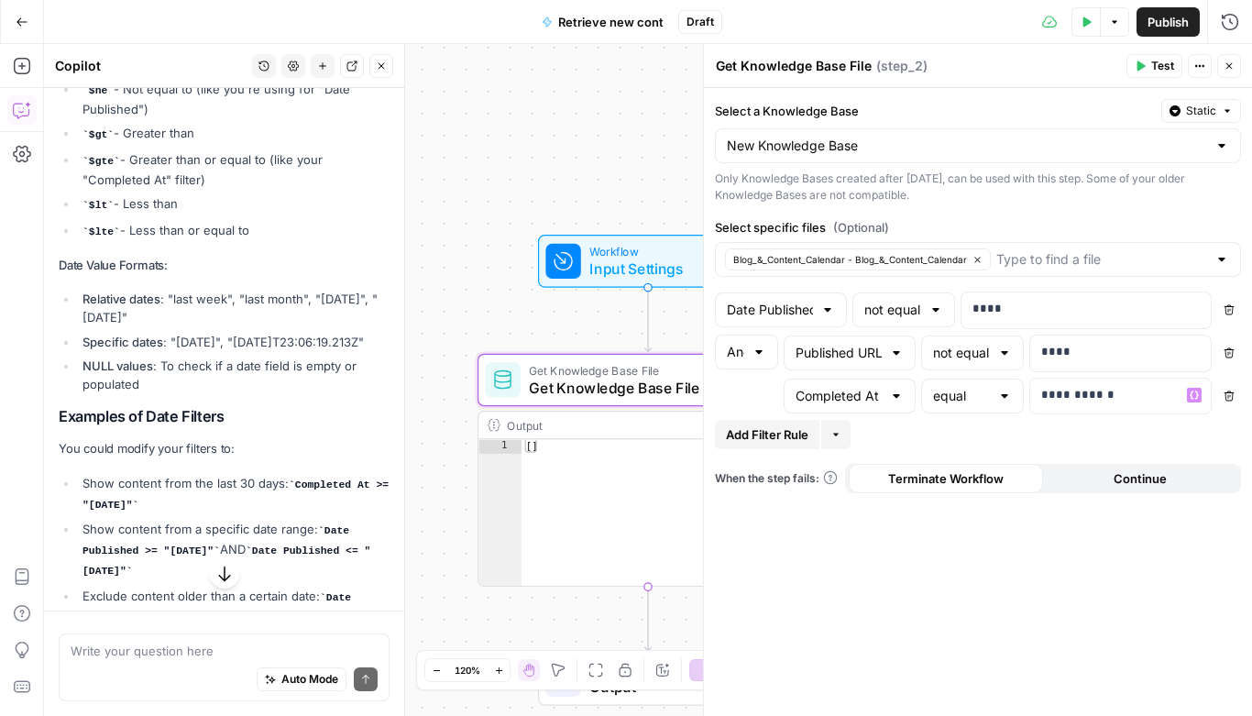
scroll to position [589, 0]
drag, startPoint x: 1056, startPoint y: 397, endPoint x: 1024, endPoint y: 397, distance: 32.1
click at [1024, 397] on div "**********" at bounding box center [1012, 397] width 457 height 38
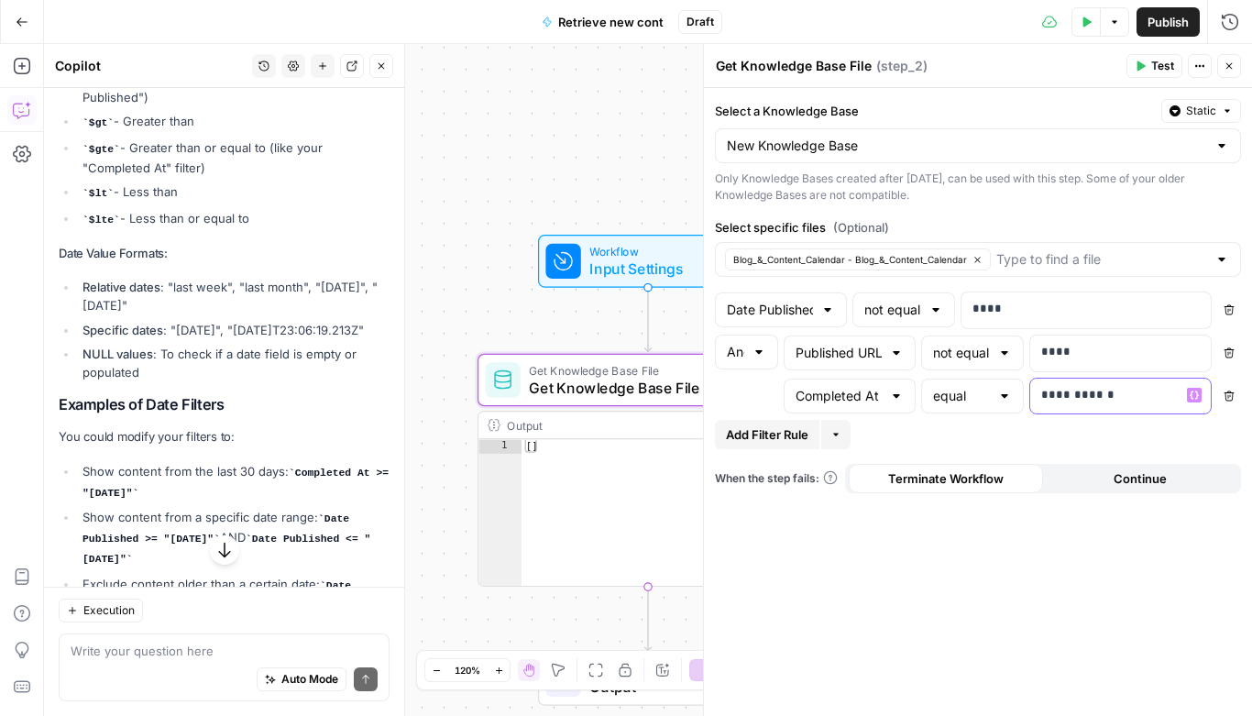
scroll to position [597, 0]
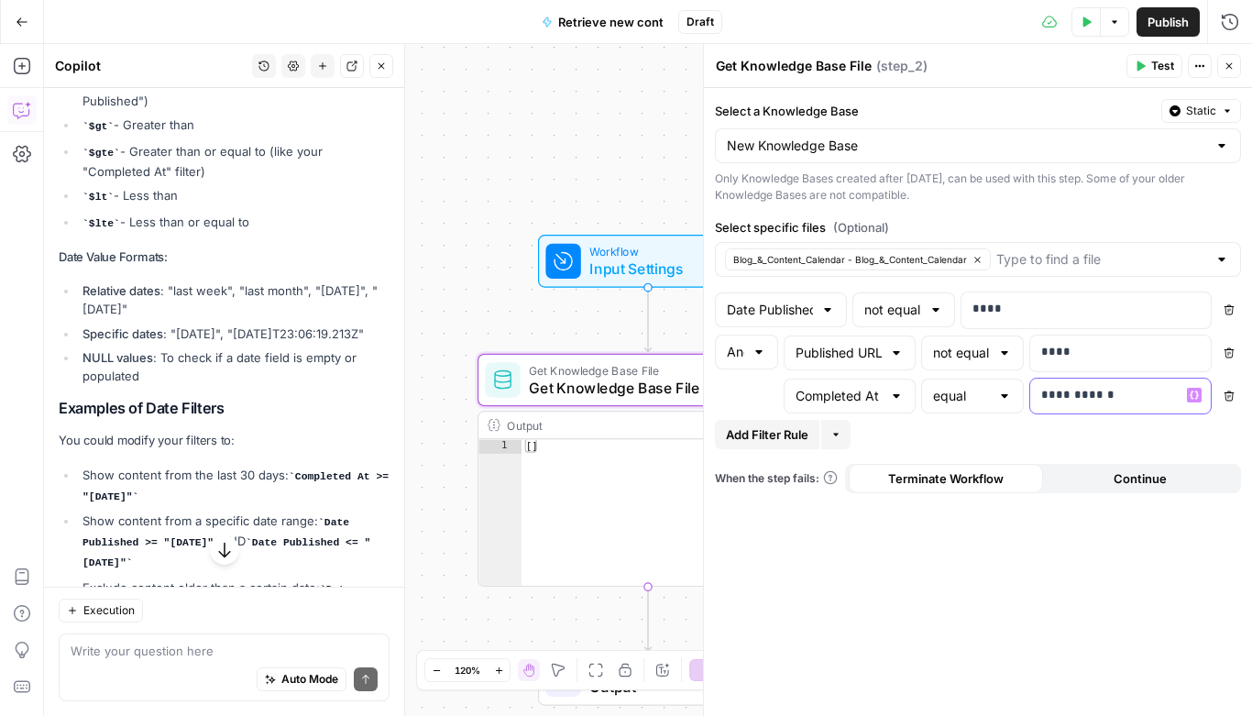
click at [1080, 396] on p "**********" at bounding box center [1105, 395] width 129 height 18
drag, startPoint x: 1108, startPoint y: 396, endPoint x: 1008, endPoint y: 397, distance: 99.9
click at [1008, 397] on div "**********" at bounding box center [1012, 397] width 457 height 38
click at [1144, 64] on icon "button" at bounding box center [1141, 66] width 8 height 10
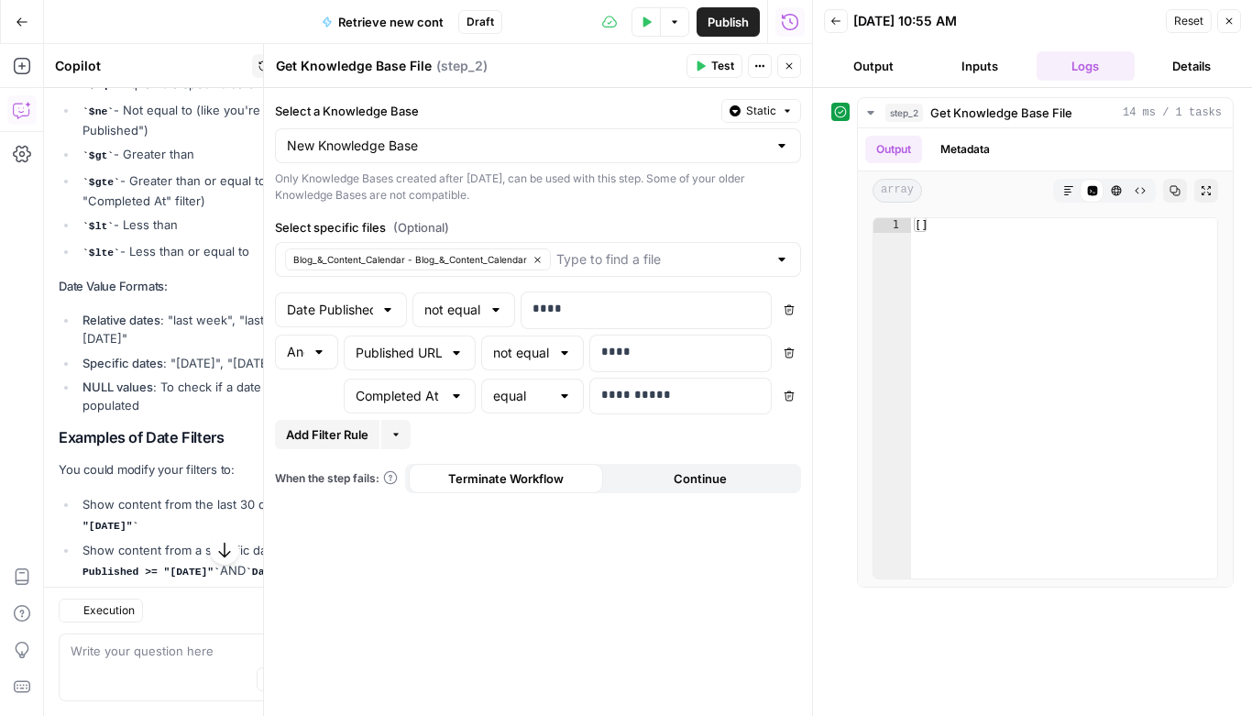
scroll to position [597, 0]
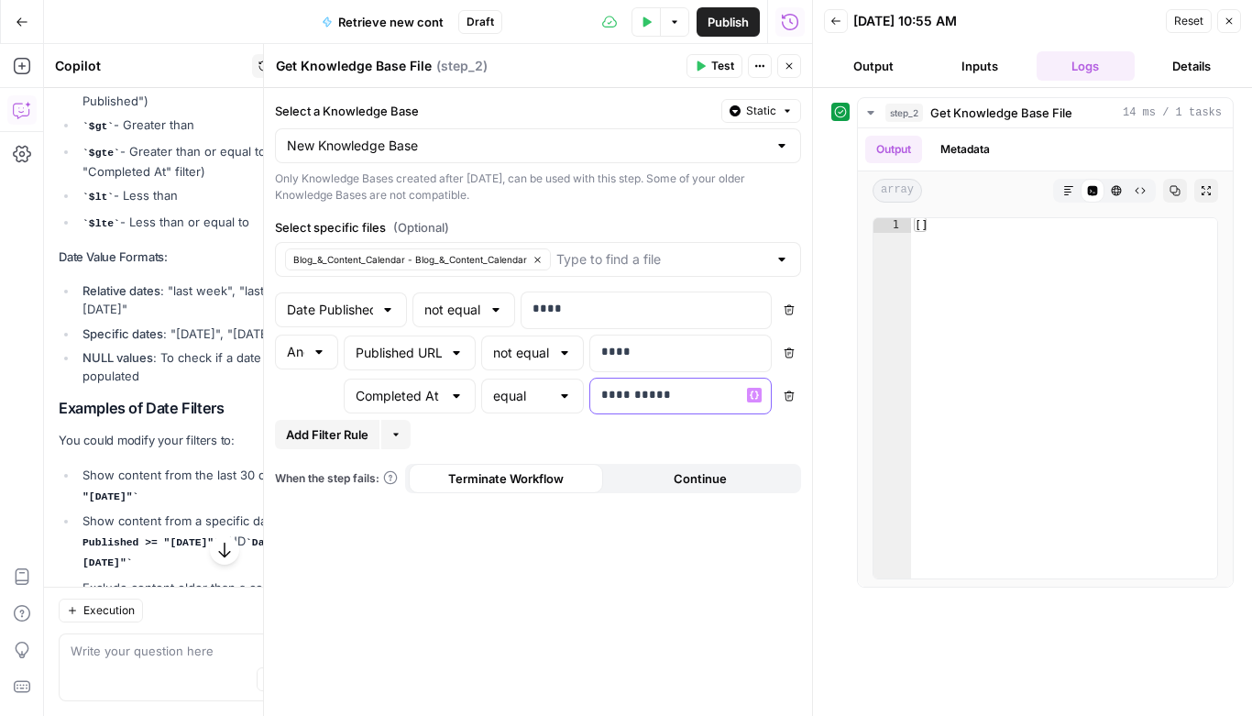
click at [627, 394] on p "**********" at bounding box center [680, 395] width 159 height 18
click at [790, 310] on icon "button" at bounding box center [789, 310] width 10 height 10
type input "Published URL"
type input "Completed At"
type input "equal"
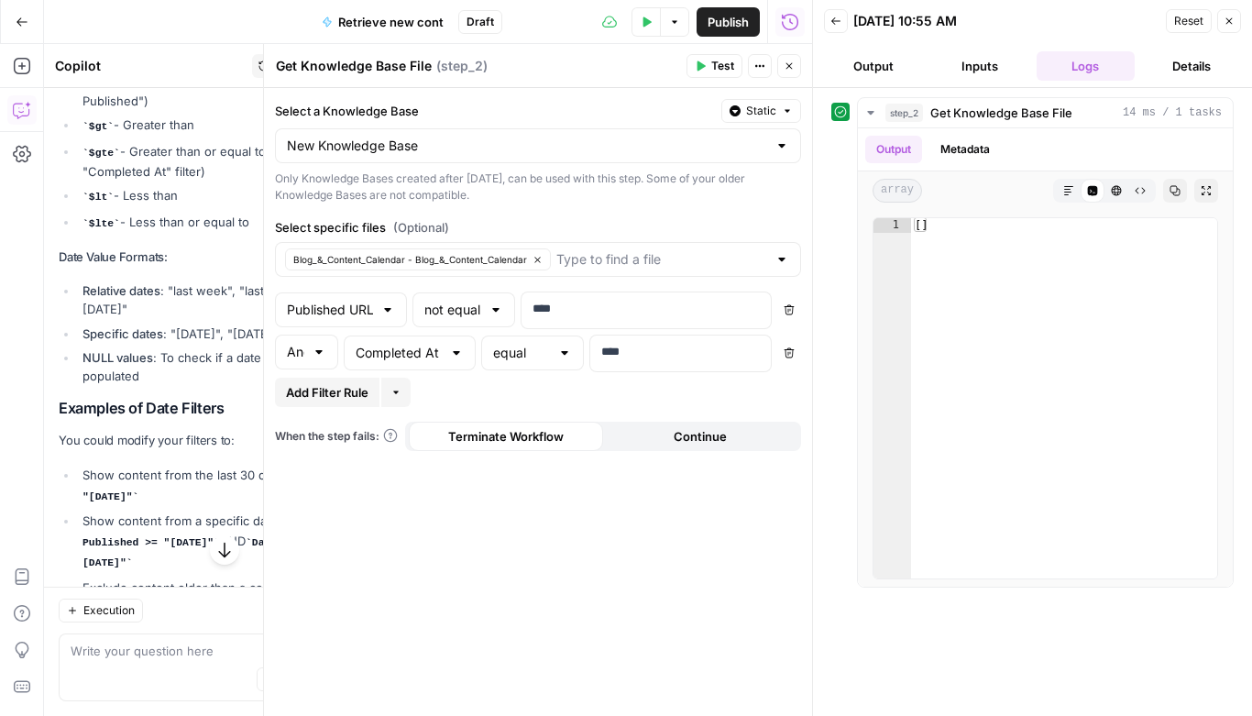
click at [790, 310] on icon "button" at bounding box center [789, 310] width 10 height 10
type input "Completed At"
type input "equal"
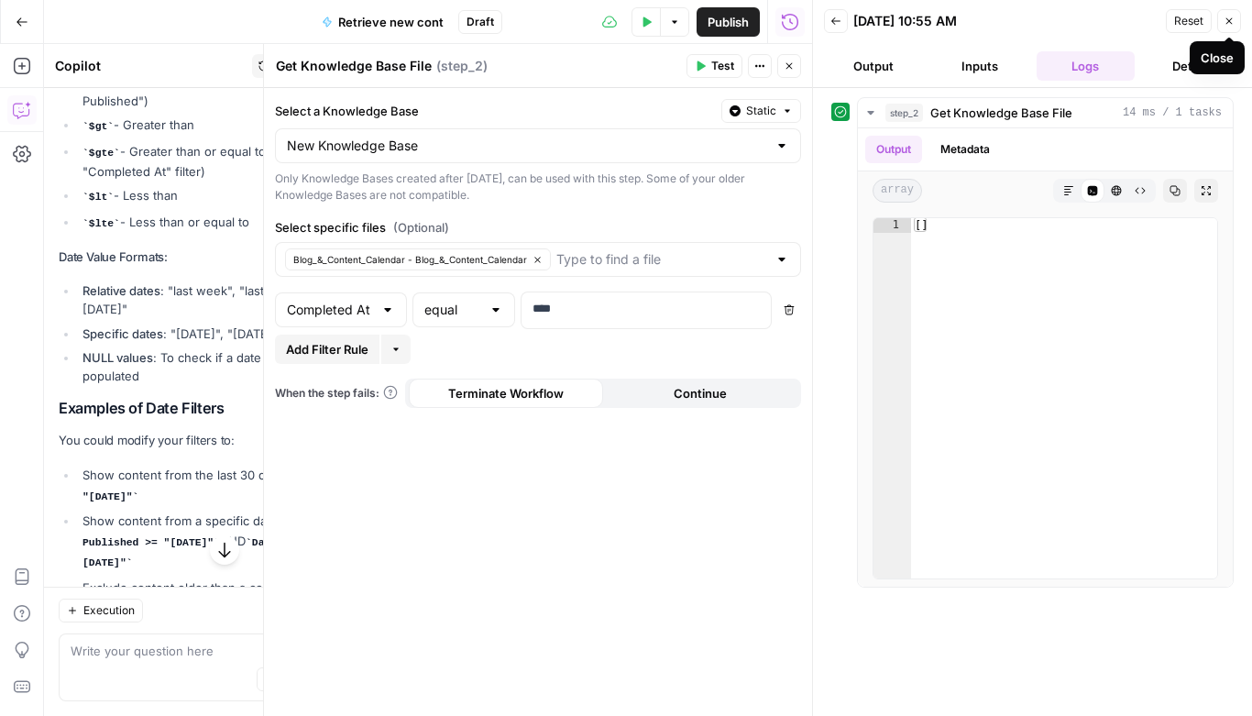
click at [1231, 20] on icon "button" at bounding box center [1228, 21] width 11 height 11
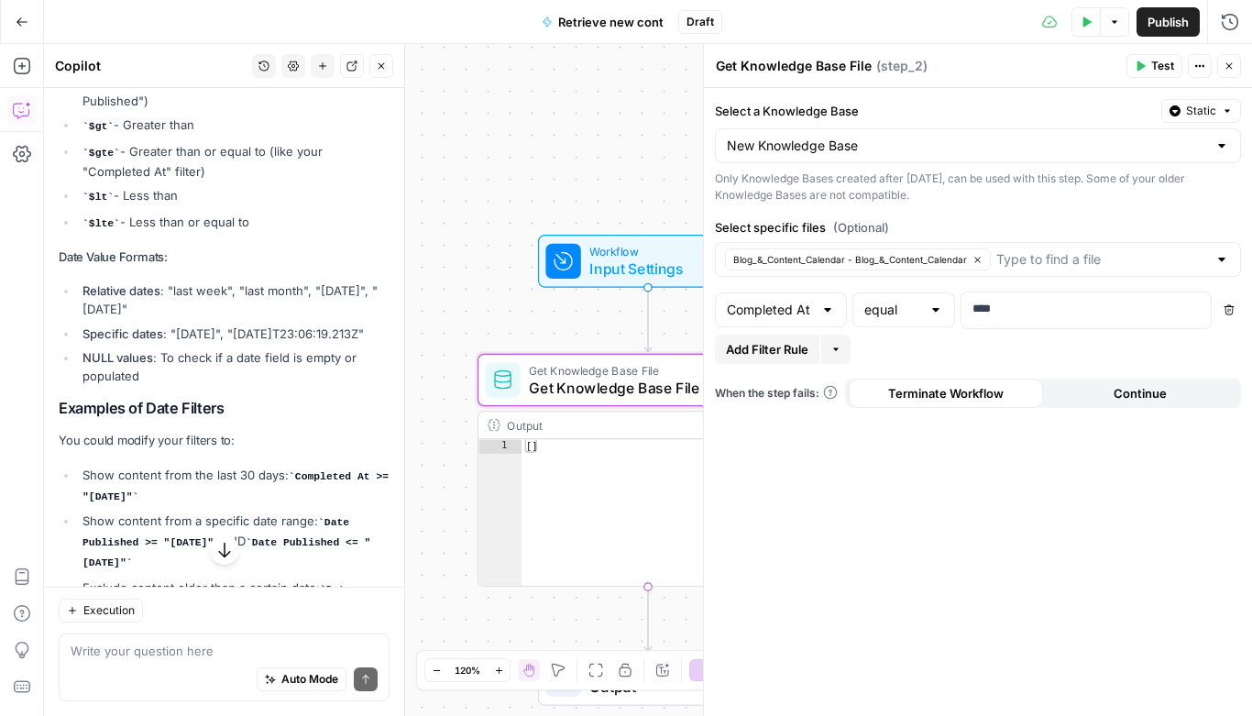
click at [1139, 61] on icon "button" at bounding box center [1141, 66] width 8 height 10
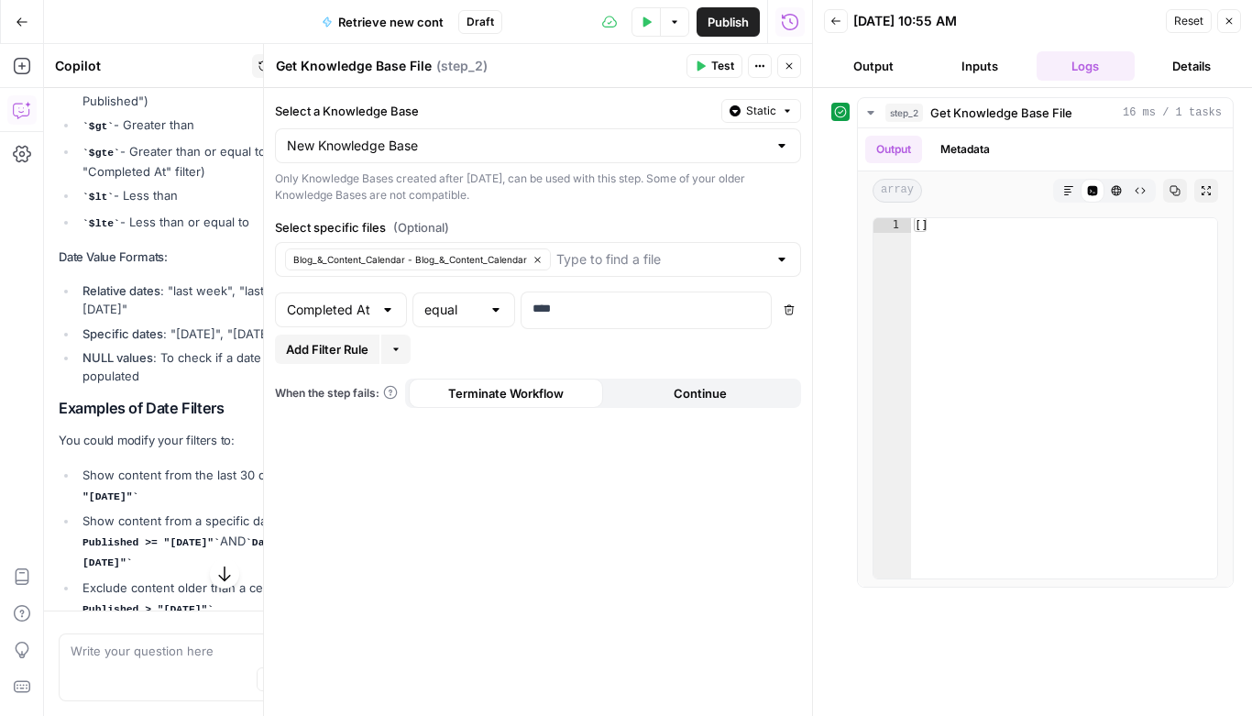
scroll to position [597, 0]
click at [589, 303] on p "****" at bounding box center [645, 309] width 227 height 18
click at [715, 206] on div "**********" at bounding box center [538, 402] width 548 height 628
click at [701, 68] on icon "button" at bounding box center [701, 66] width 8 height 10
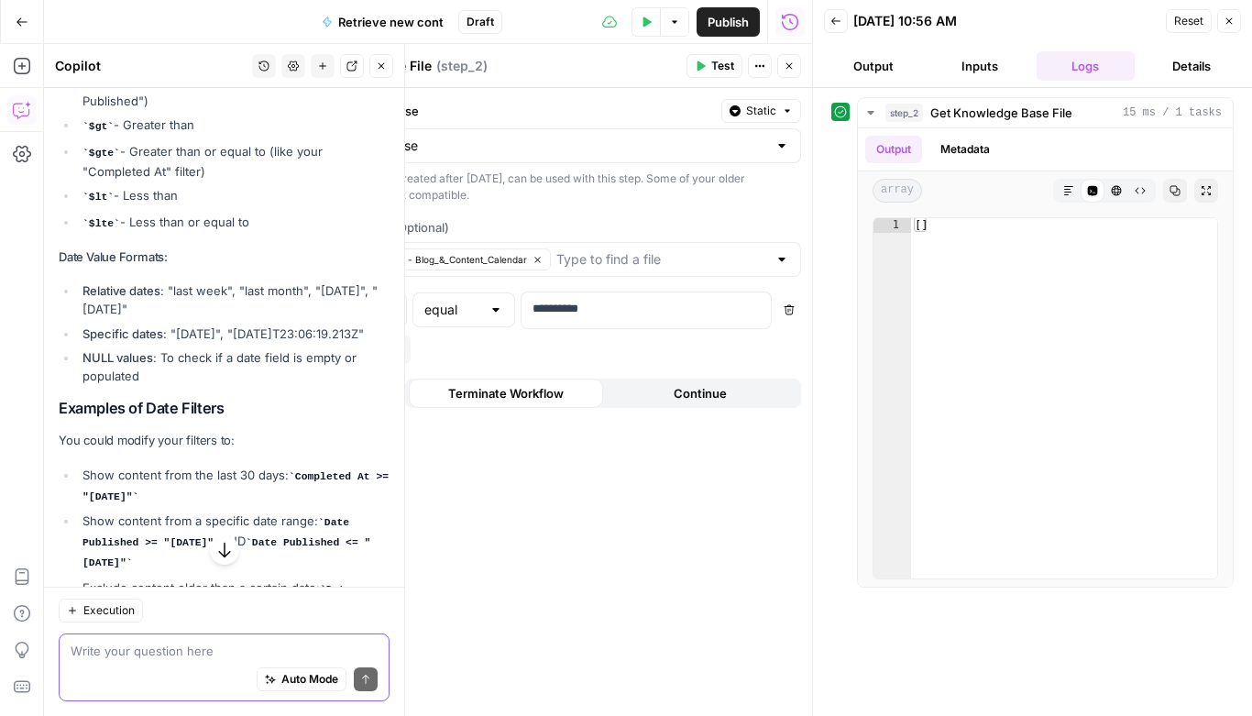
click at [118, 659] on textarea at bounding box center [224, 650] width 307 height 18
type textarea "can you check setting. I want to retireive all content completed at last month"
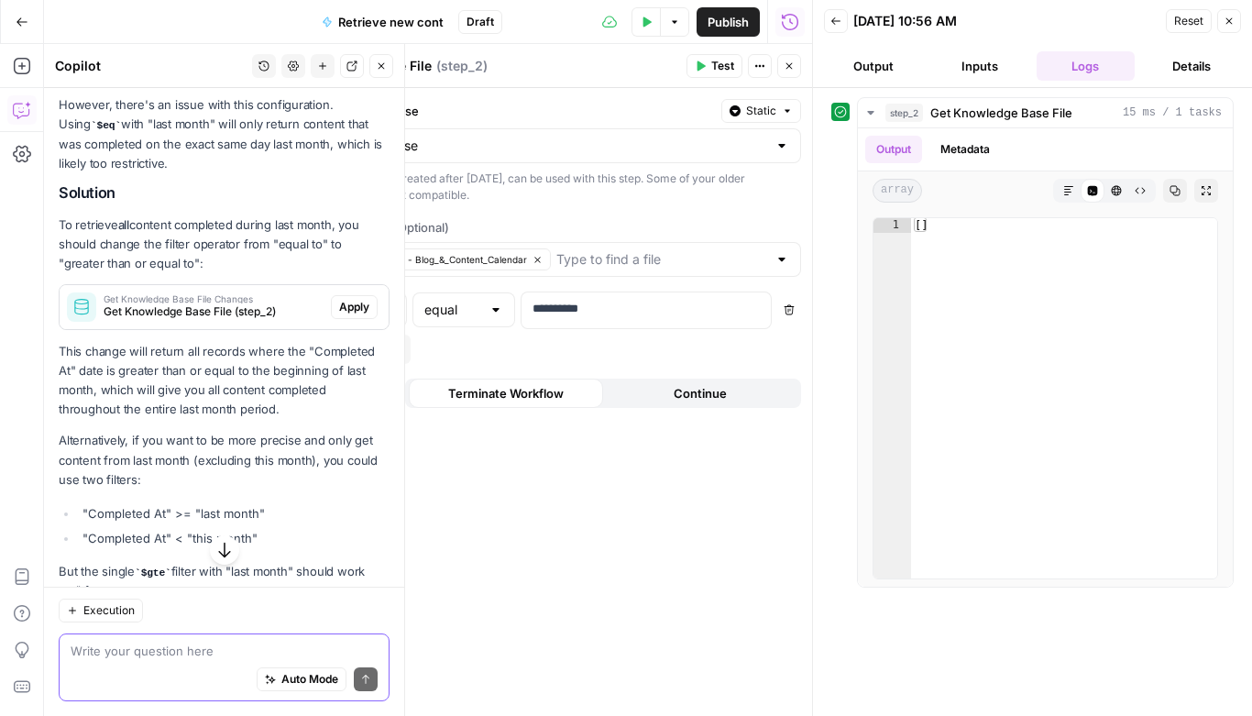
scroll to position [1410, 0]
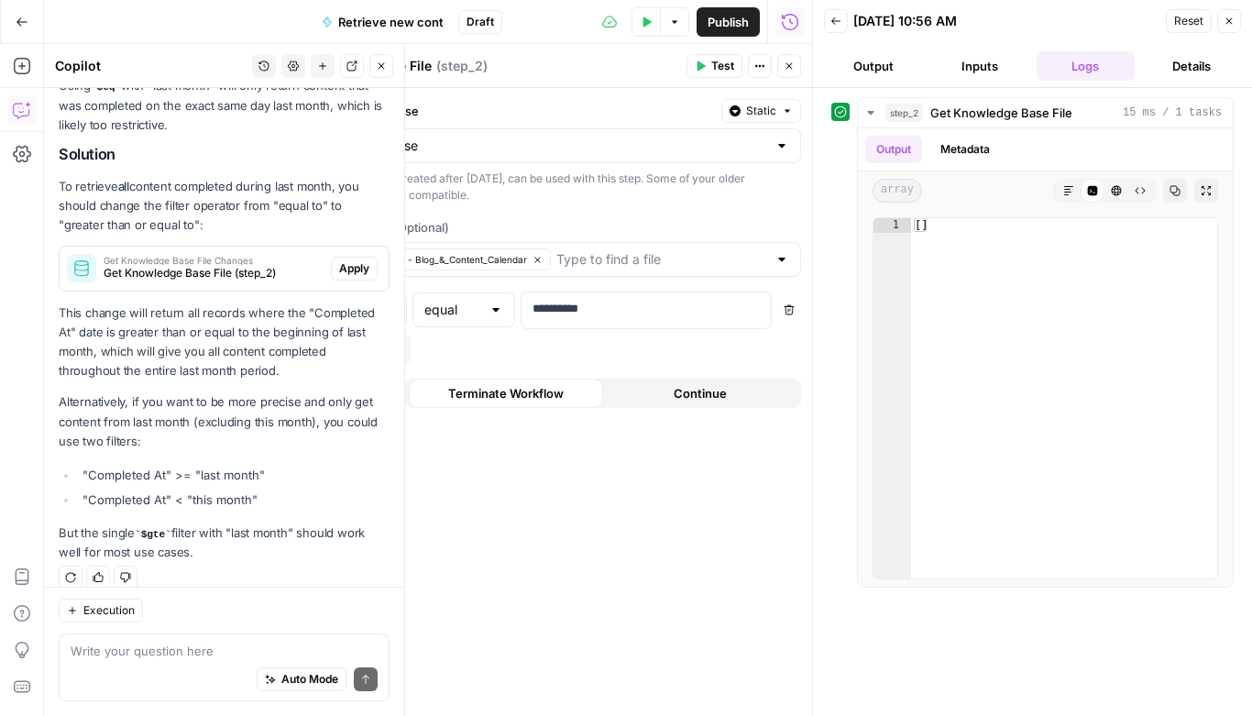
click at [353, 260] on span "Apply" at bounding box center [354, 268] width 30 height 16
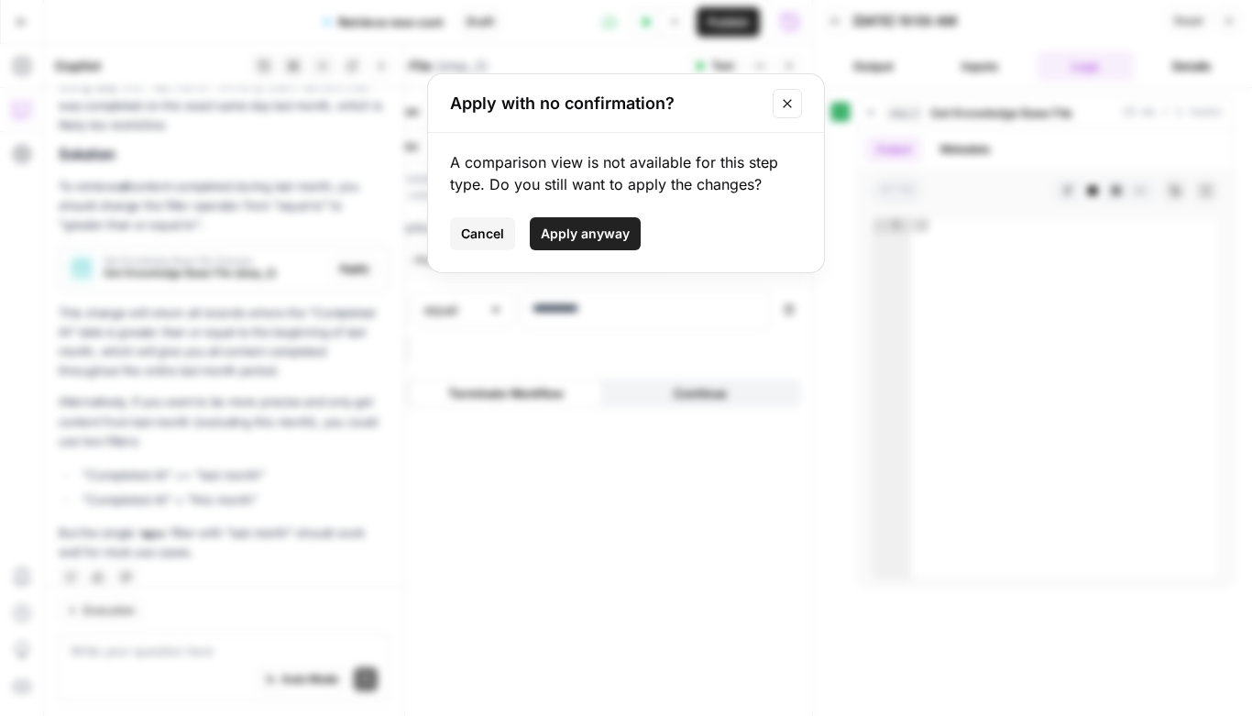
click at [572, 230] on span "Apply anyway" at bounding box center [585, 234] width 89 height 18
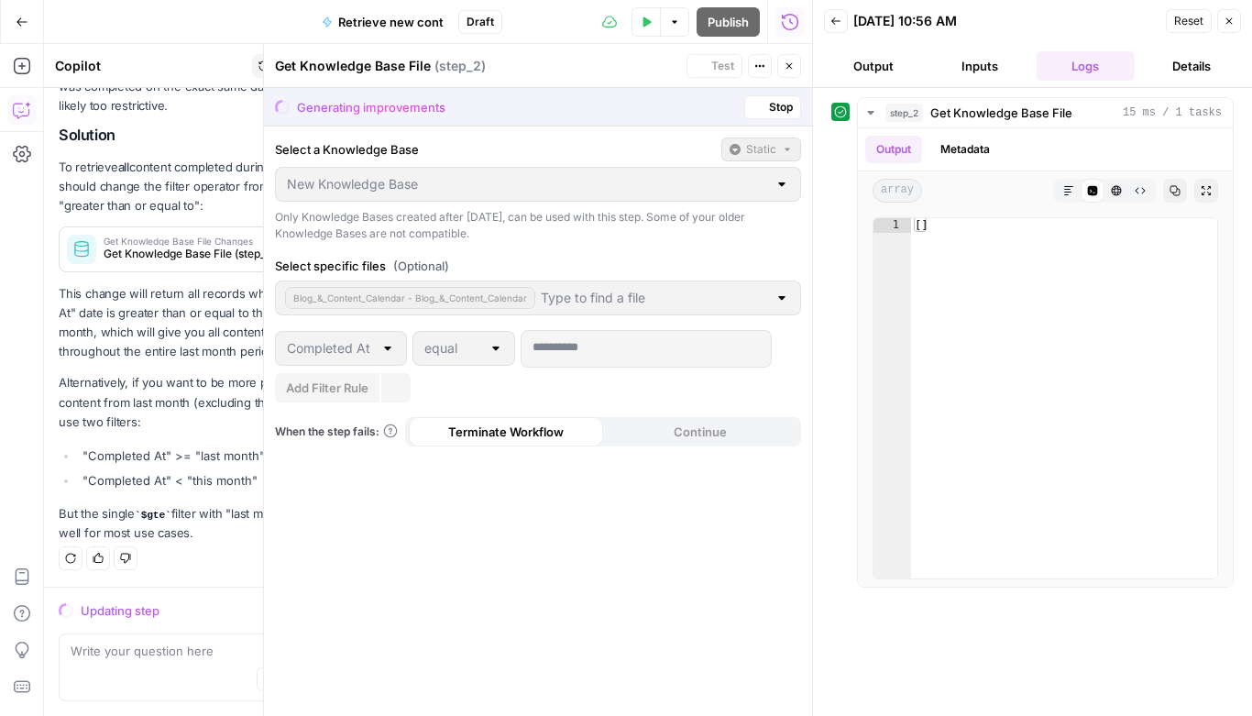
scroll to position [1381, 0]
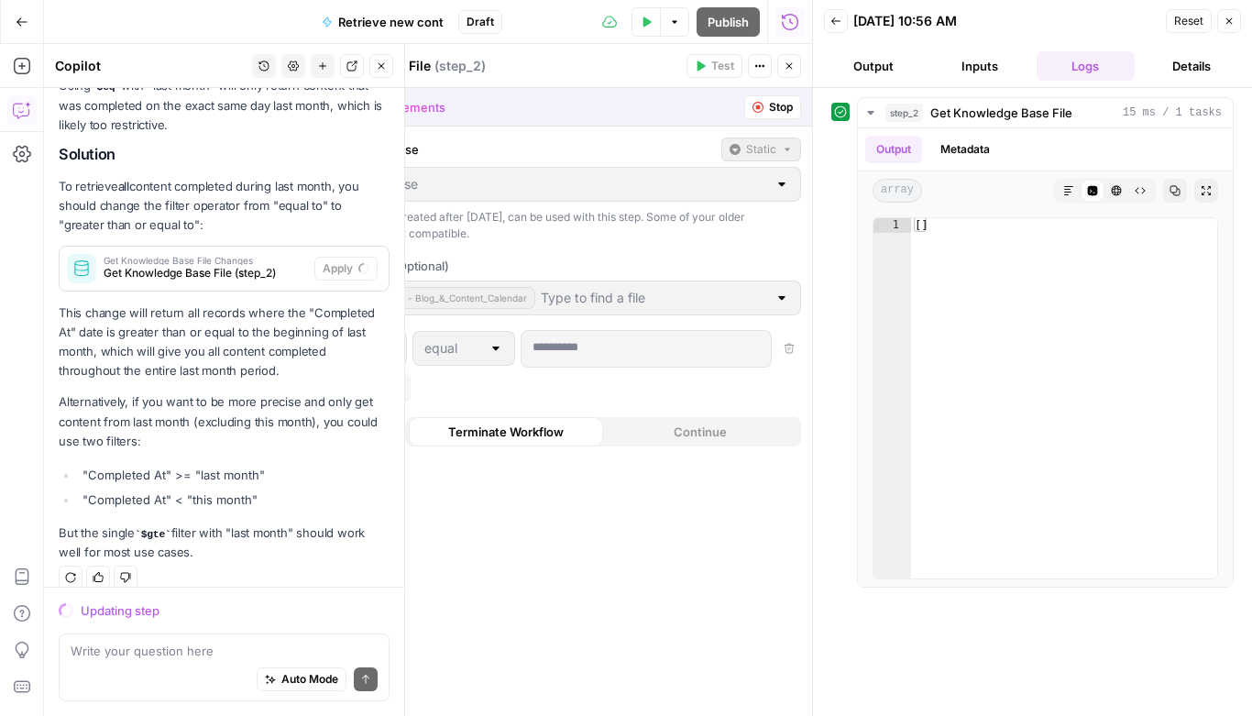
type input "greater than or equal to"
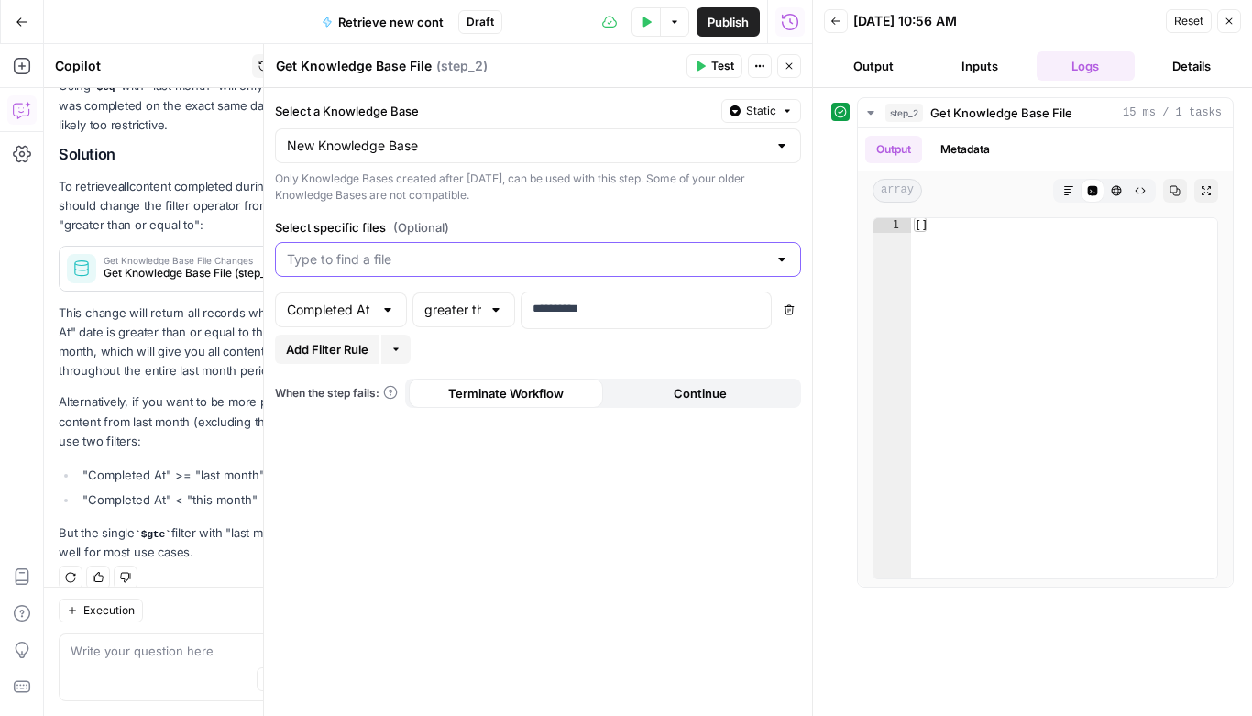
click at [635, 258] on input "Select specific files (Optional)" at bounding box center [527, 259] width 480 height 18
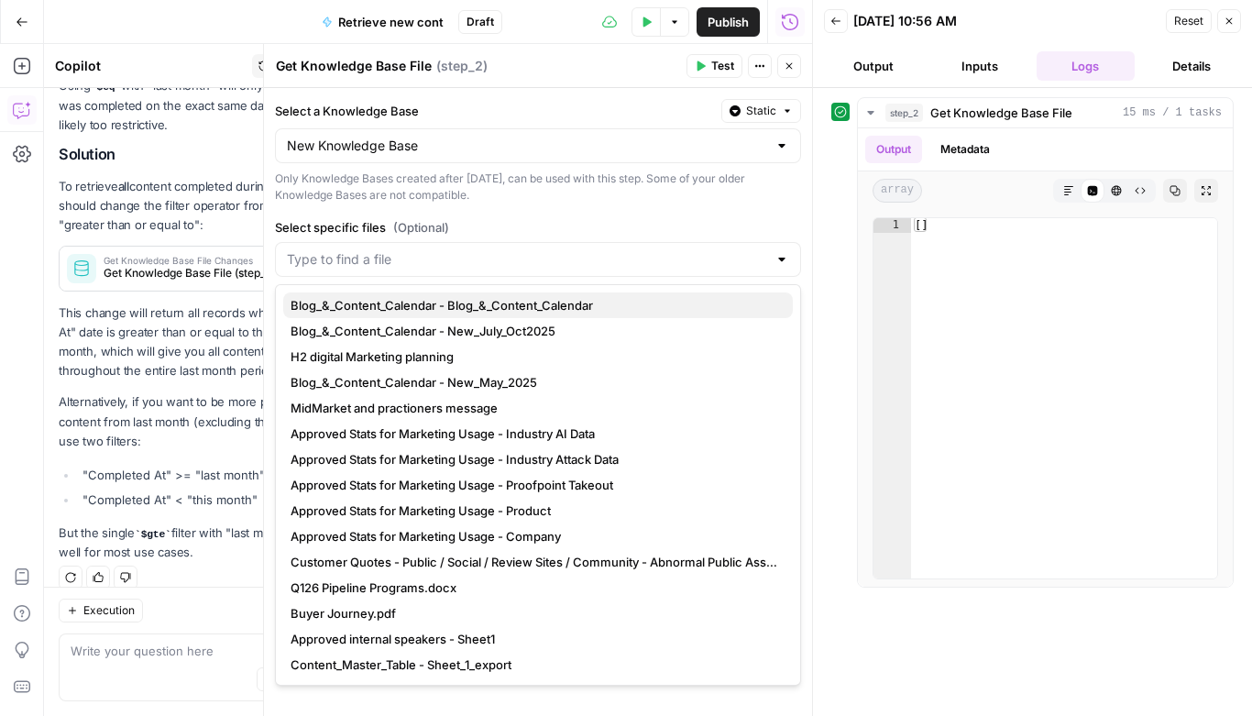
click at [606, 305] on span "Blog_&_Content_Calendar - Blog_&_Content_Calendar" at bounding box center [535, 305] width 488 height 18
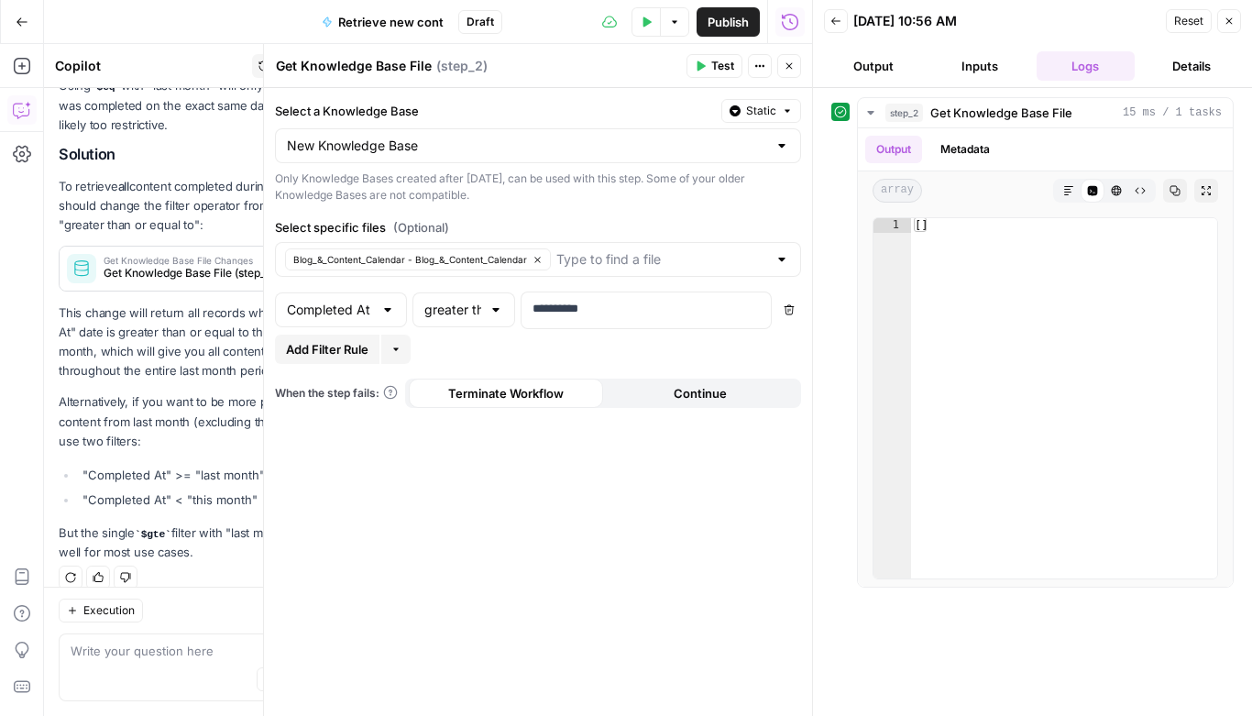
click at [657, 223] on label "Select specific files (Optional)" at bounding box center [538, 227] width 526 height 18
click at [657, 250] on input "Select specific files (Optional)" at bounding box center [661, 259] width 211 height 18
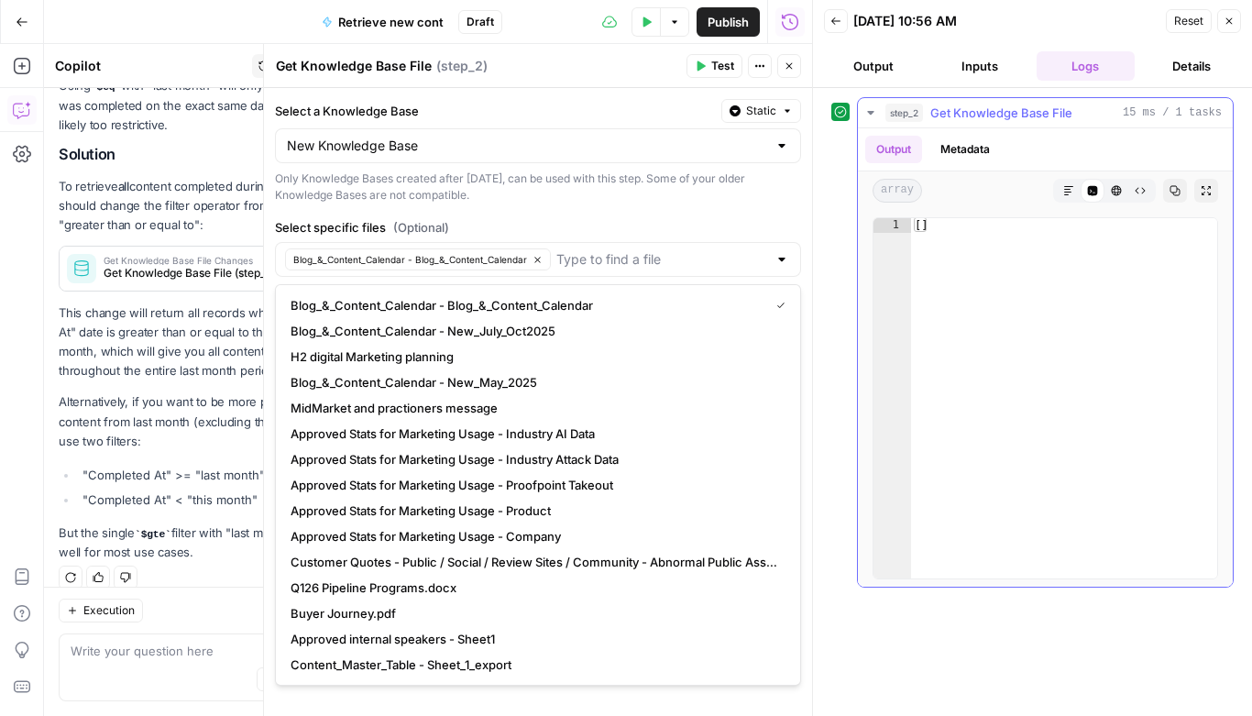
type textarea "**"
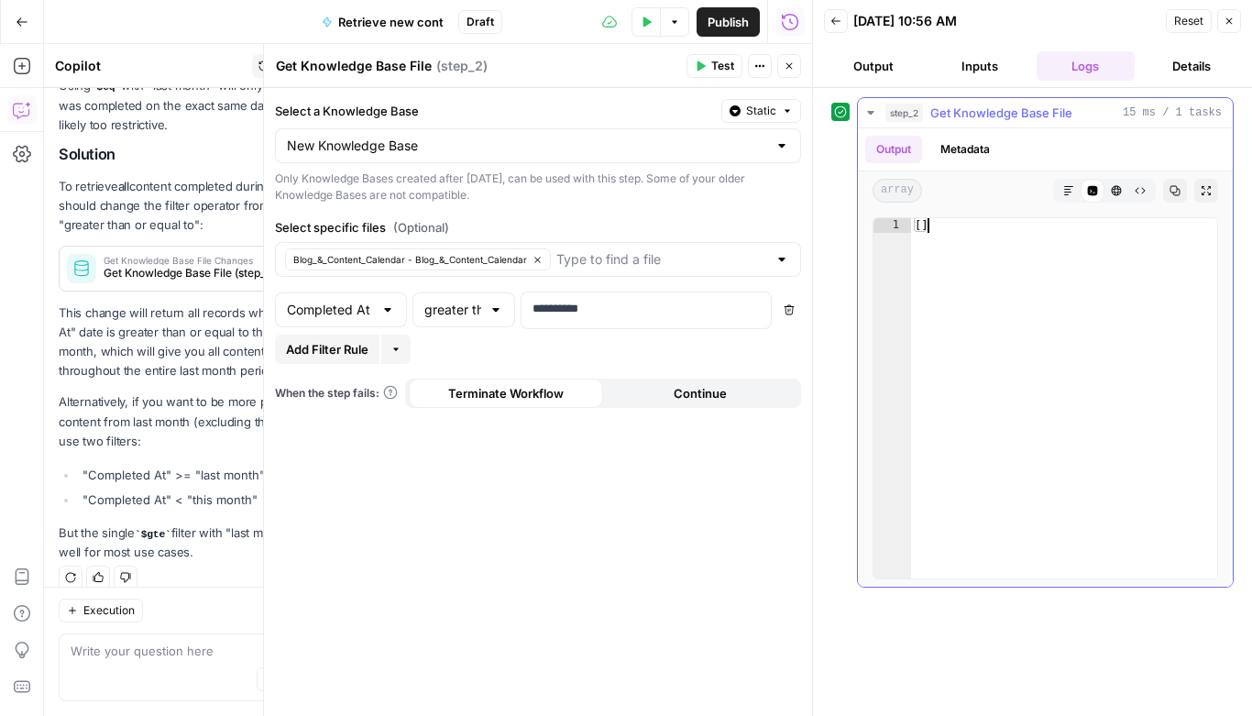
click at [931, 364] on div "[ ]" at bounding box center [1064, 412] width 306 height 389
click at [697, 65] on div "Publish P" at bounding box center [726, 61] width 60 height 18
click at [712, 60] on span "Test" at bounding box center [722, 66] width 23 height 16
click at [789, 307] on icon "button" at bounding box center [789, 309] width 11 height 11
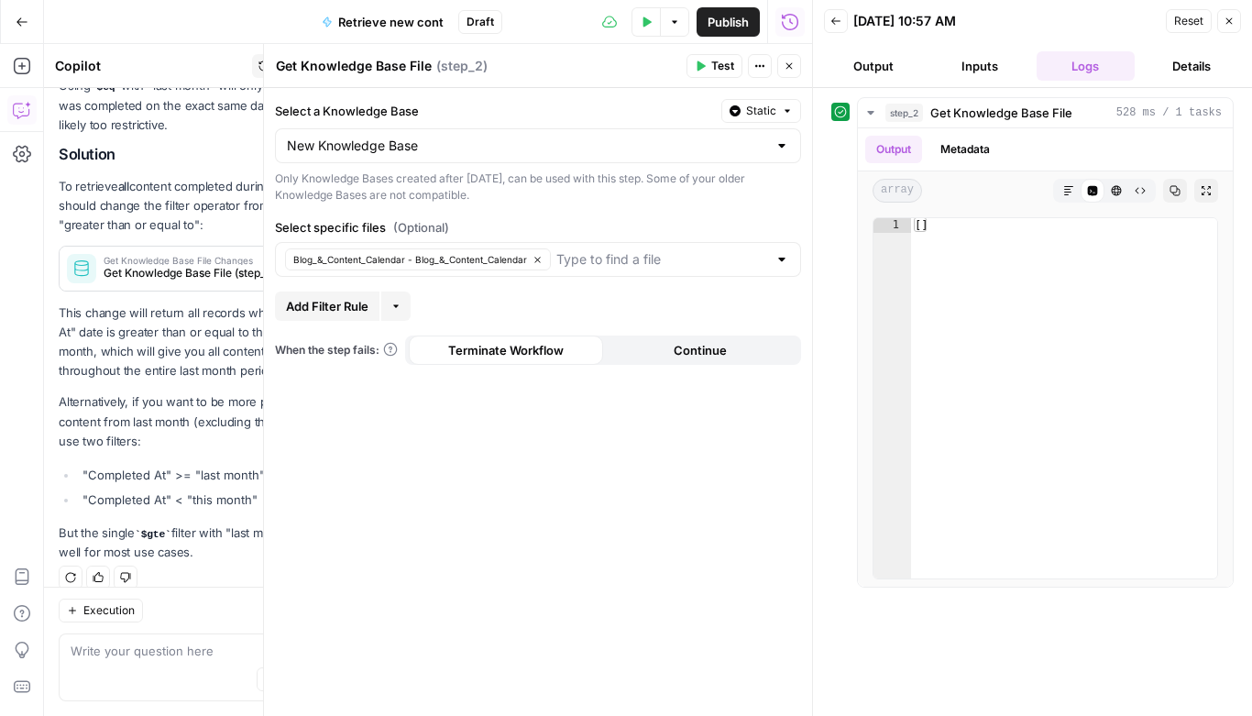
click at [696, 67] on icon "button" at bounding box center [700, 65] width 11 height 11
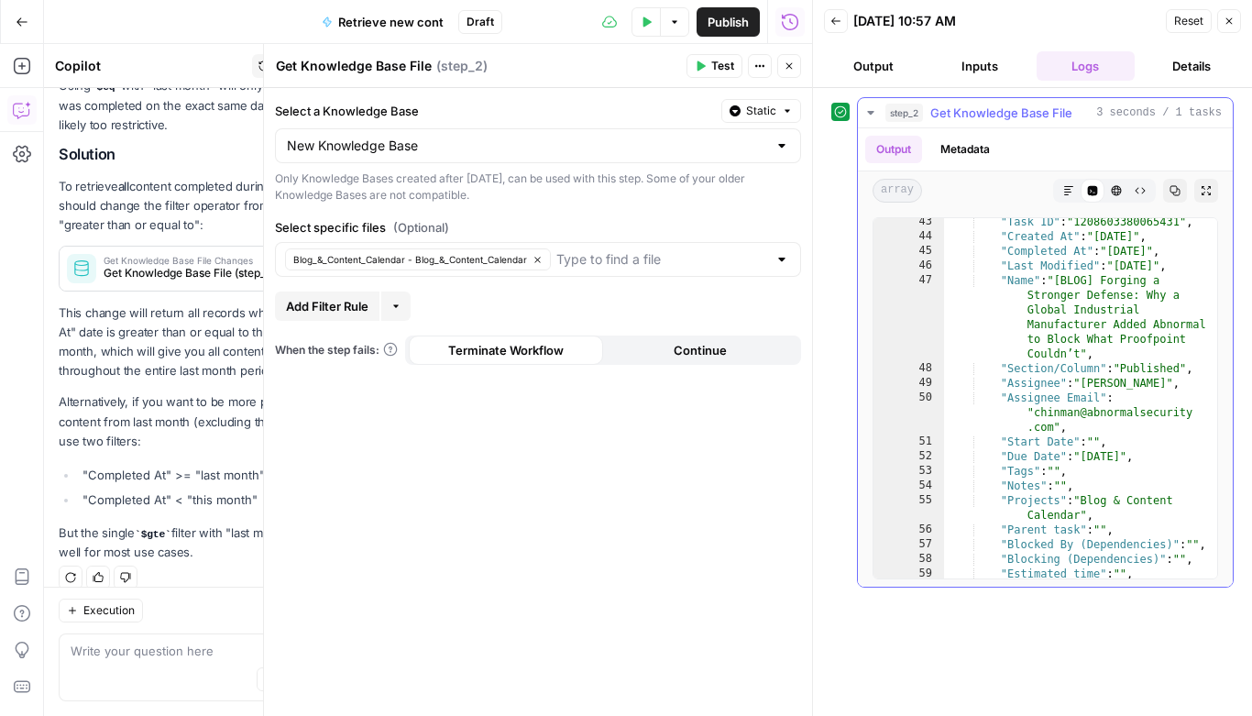
scroll to position [18, 0]
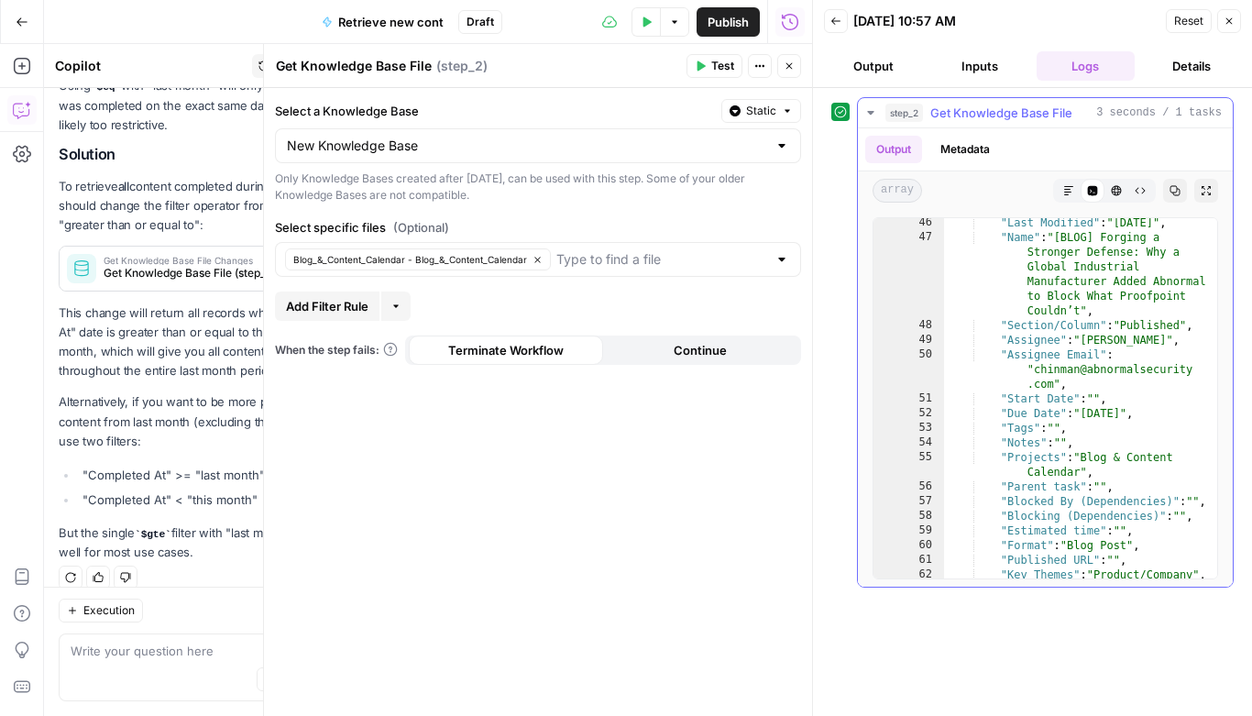
type textarea "**********"
drag, startPoint x: 1087, startPoint y: 410, endPoint x: 1165, endPoint y: 415, distance: 78.1
click at [1165, 415] on div ""Last Modified" : "3/28/2025" , "Name" : "[BLOG] Forging a Stronger Defense: Wh…" at bounding box center [1080, 417] width 273 height 404
